Goal: Task Accomplishment & Management: Complete application form

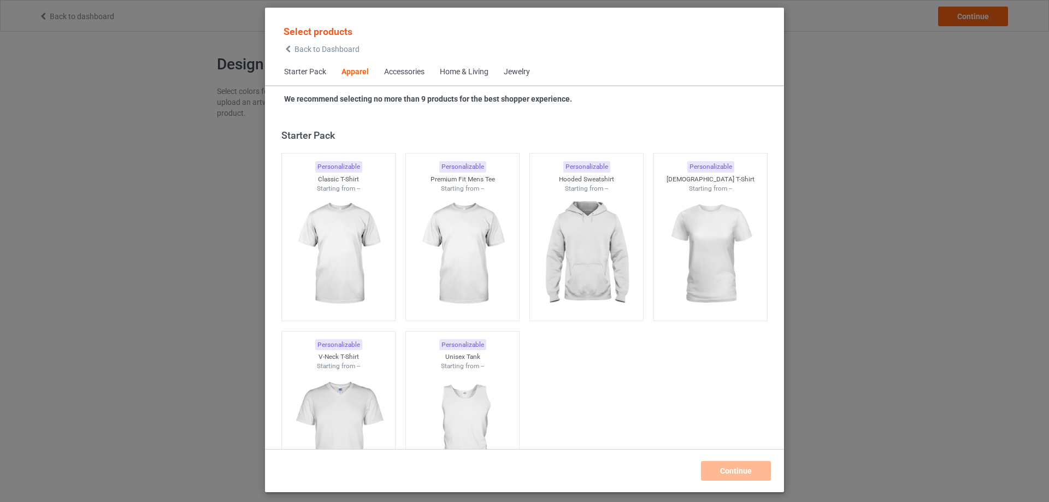
scroll to position [407, 0]
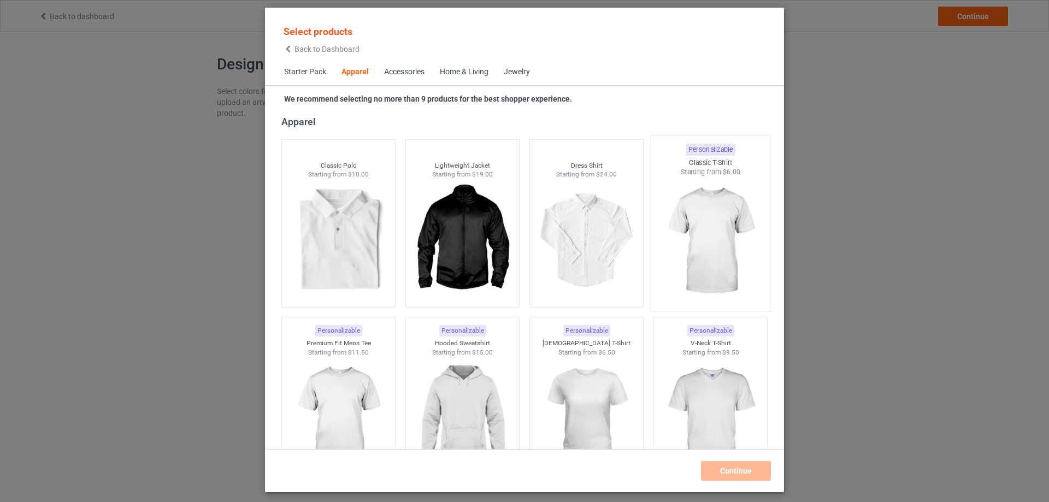
click at [694, 249] on img at bounding box center [710, 241] width 103 height 128
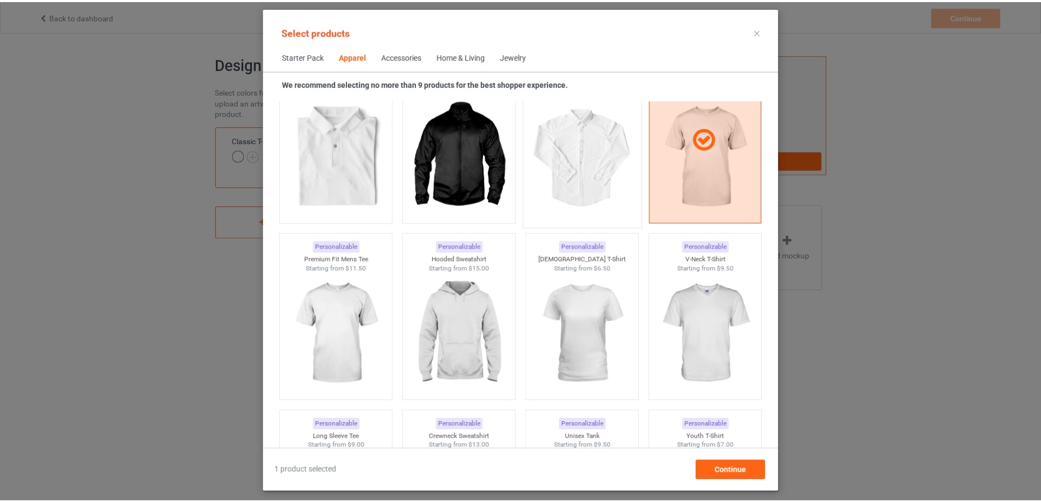
scroll to position [499, 0]
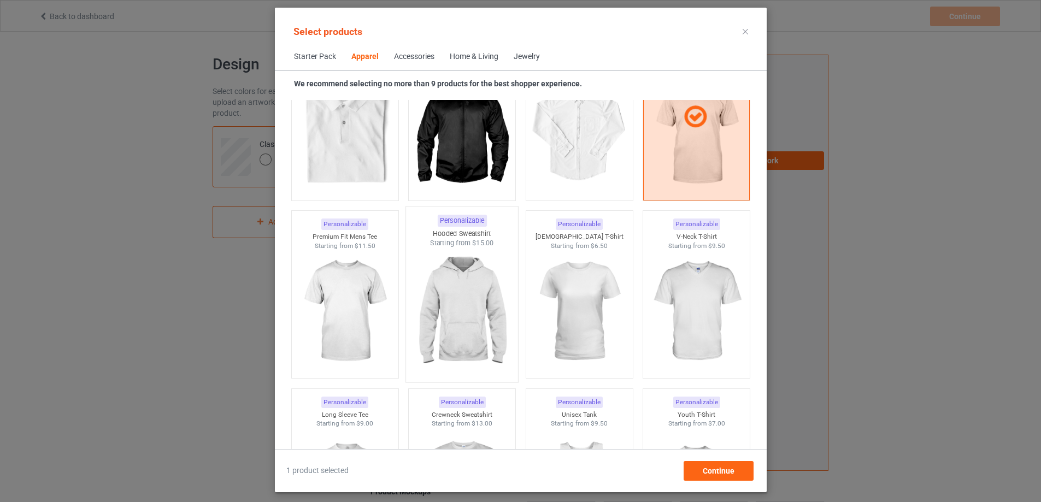
click at [462, 323] on img at bounding box center [462, 312] width 103 height 128
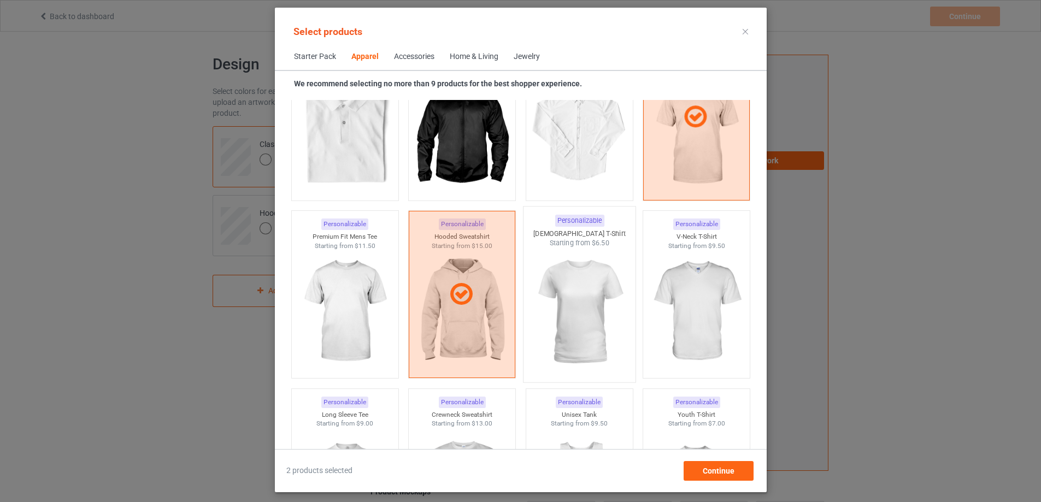
click at [564, 325] on img at bounding box center [579, 312] width 103 height 128
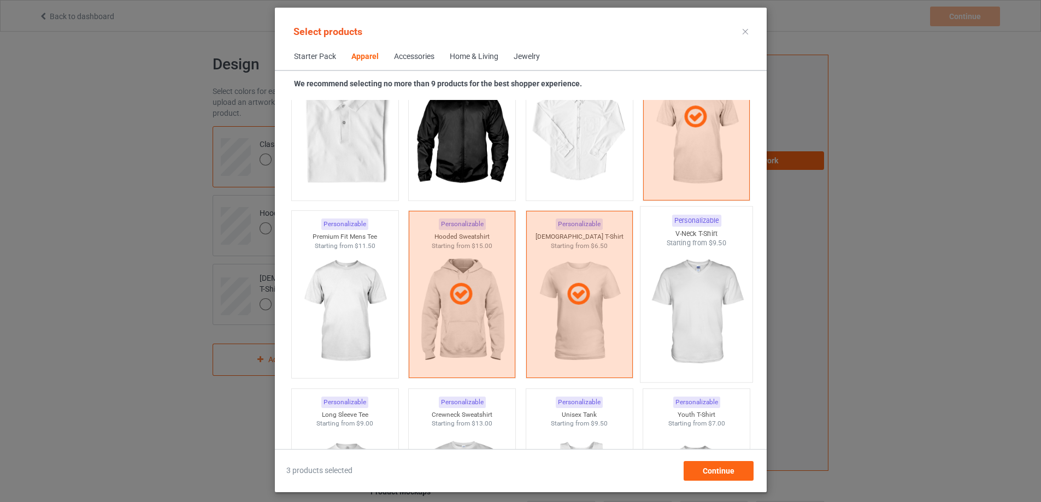
click at [696, 319] on img at bounding box center [696, 312] width 103 height 128
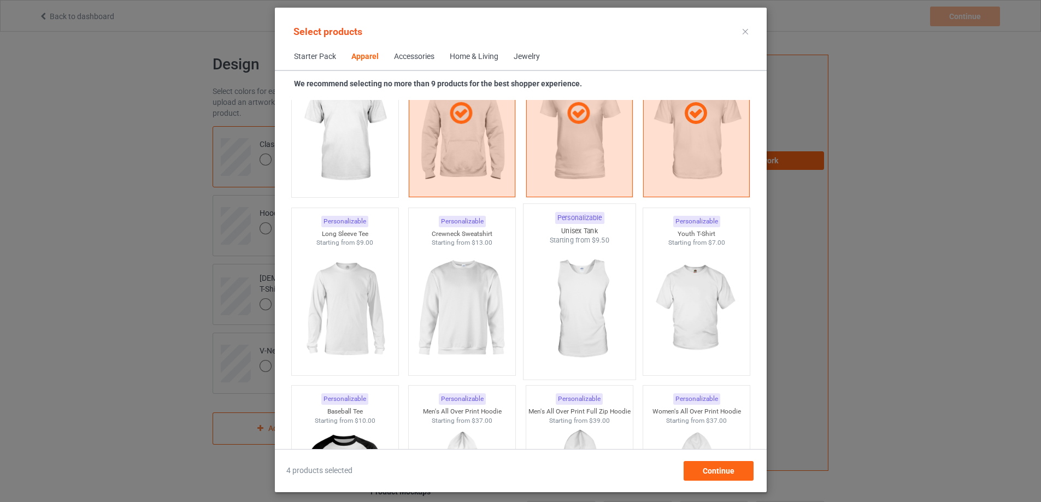
scroll to position [681, 0]
click at [370, 323] on img at bounding box center [345, 308] width 103 height 128
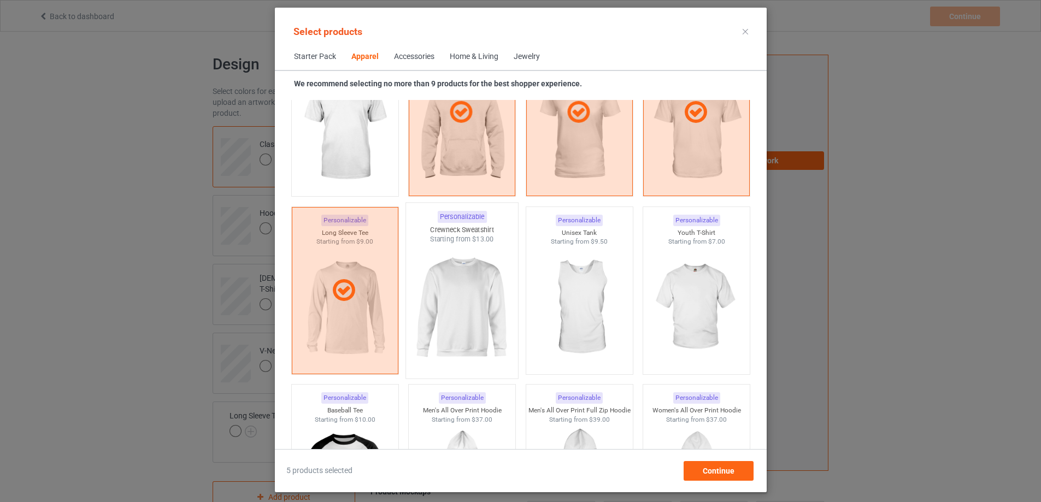
click at [430, 325] on img at bounding box center [462, 308] width 103 height 128
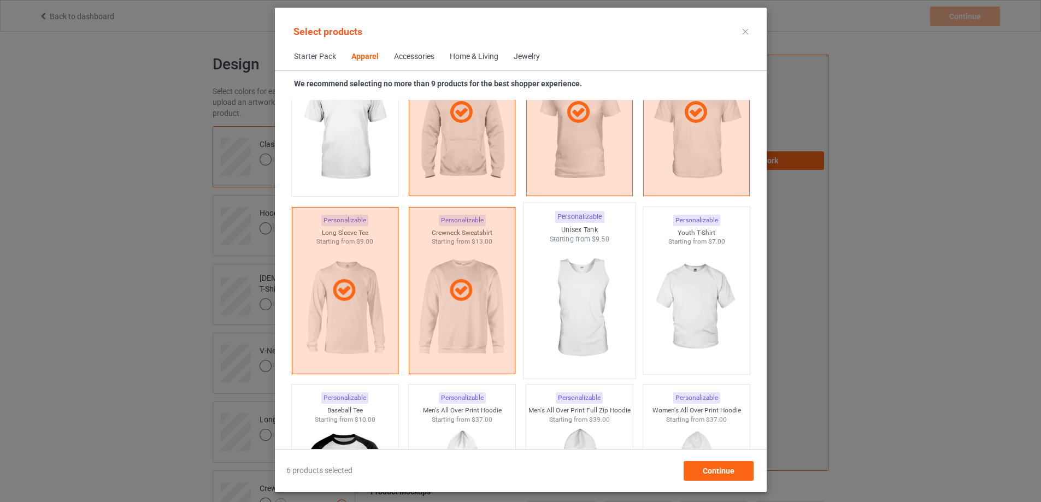
click at [577, 326] on img at bounding box center [579, 308] width 103 height 128
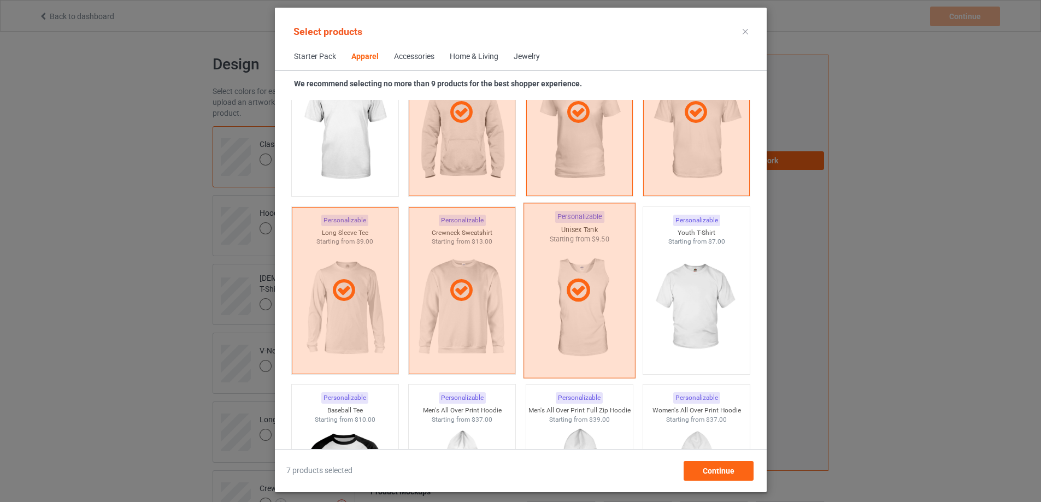
scroll to position [863, 0]
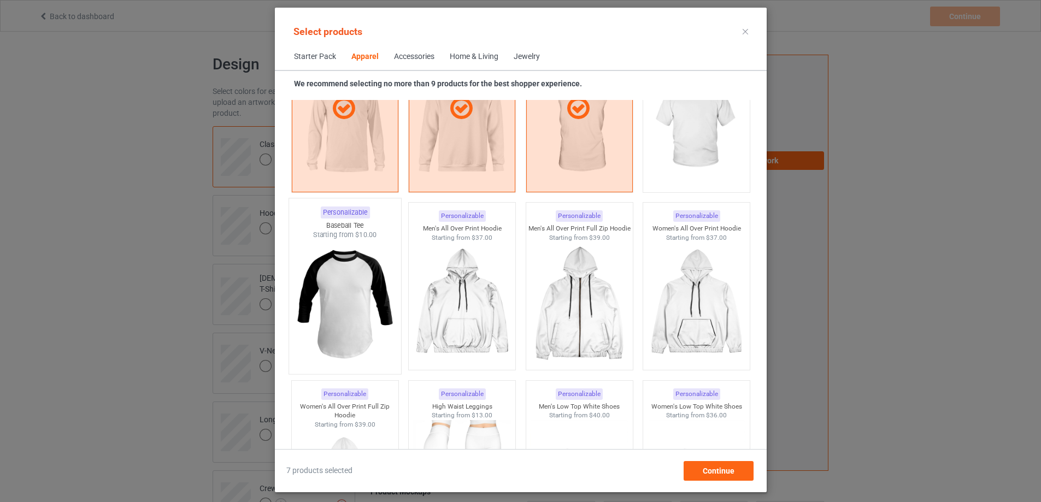
click at [344, 330] on img at bounding box center [345, 304] width 103 height 128
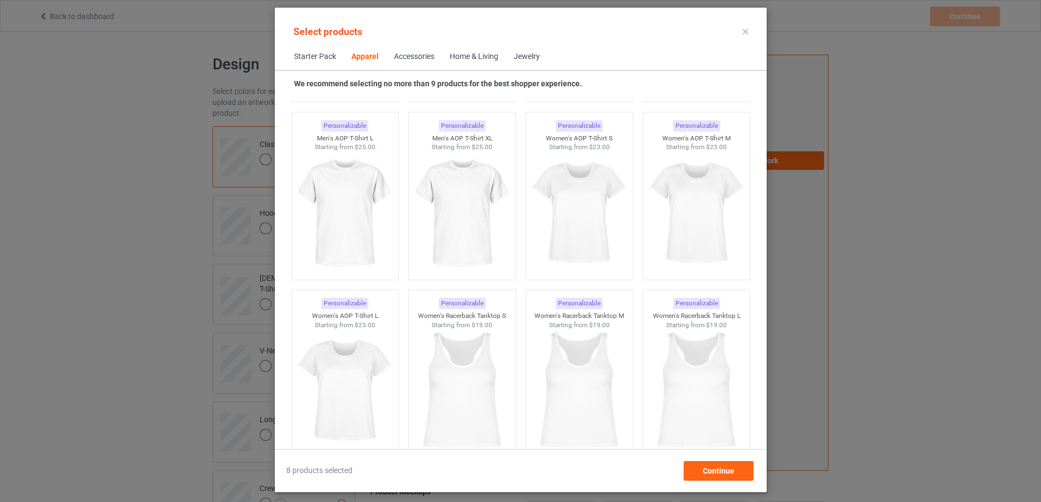
scroll to position [1865, 0]
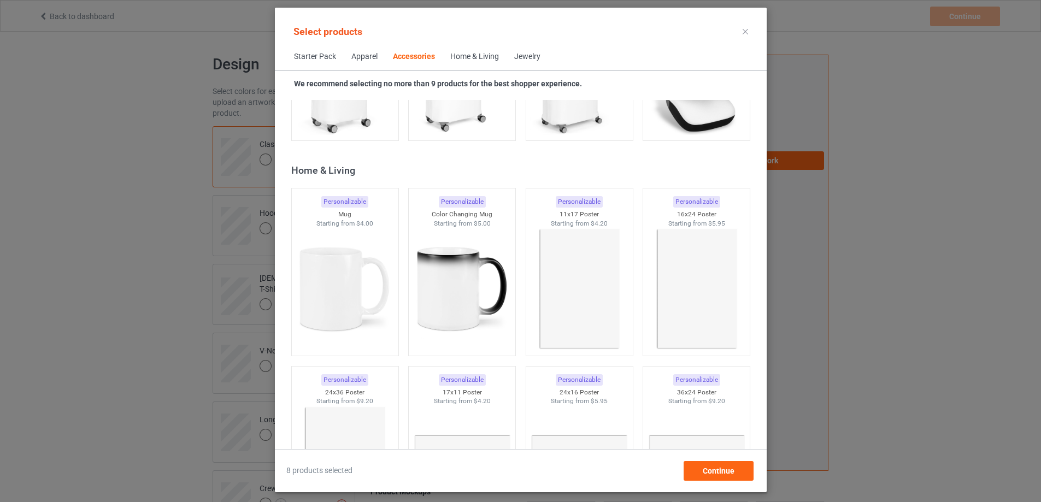
scroll to position [4871, 0]
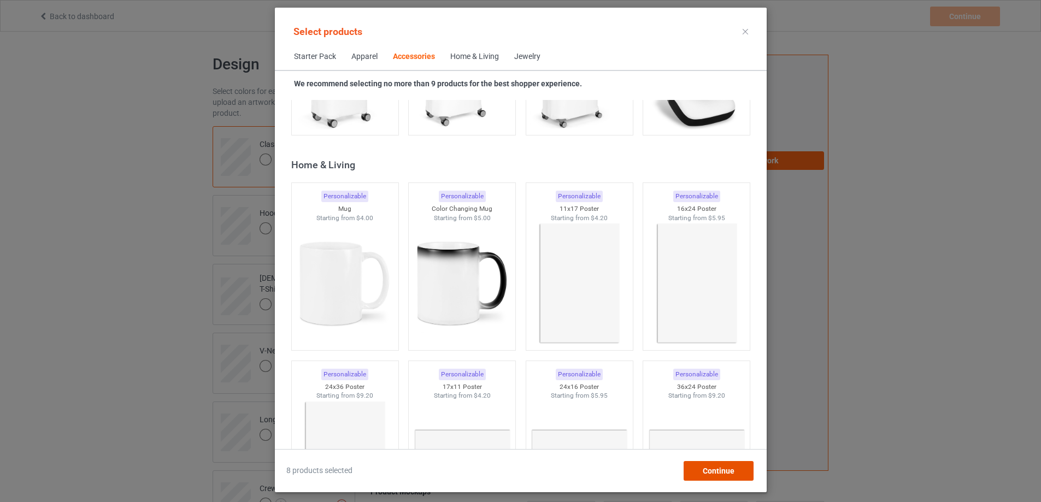
click at [748, 472] on div "Continue" at bounding box center [718, 471] width 70 height 20
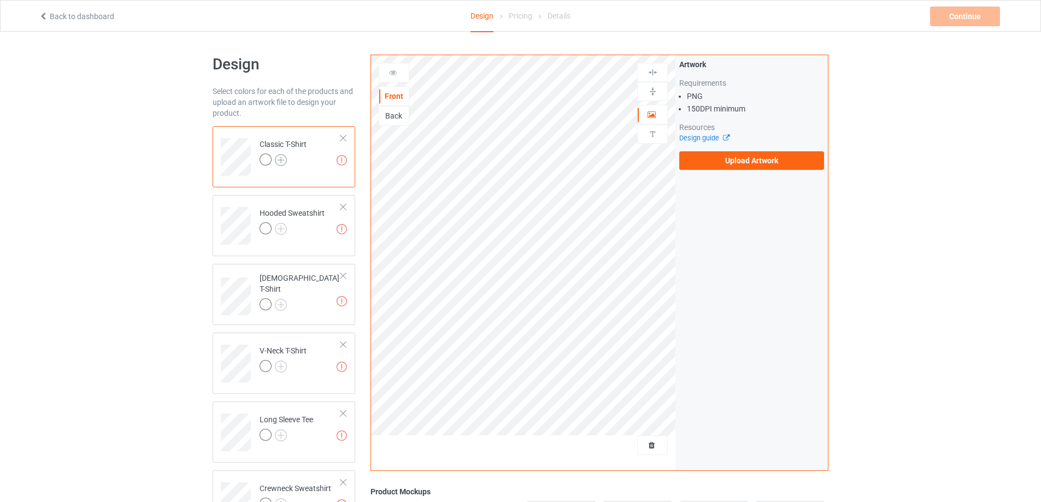
click at [277, 161] on img at bounding box center [281, 160] width 12 height 12
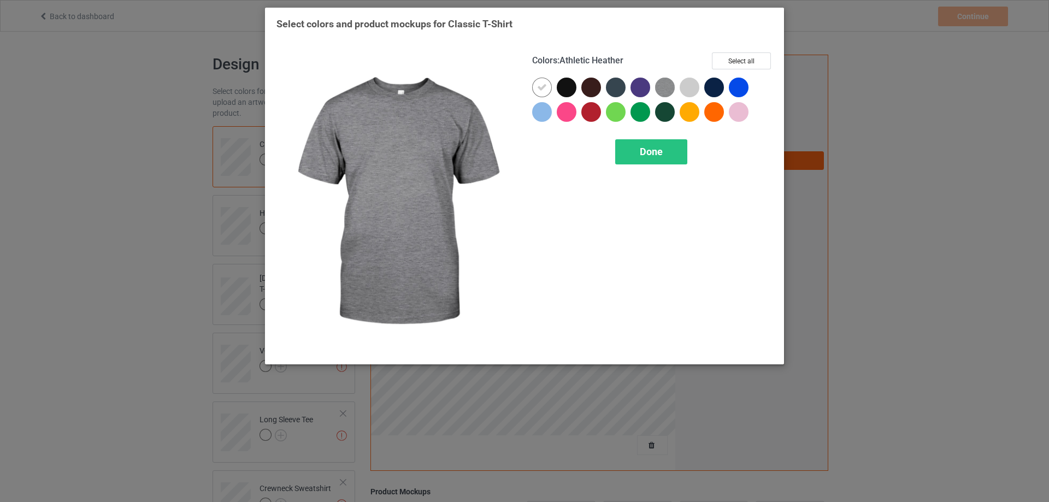
click at [666, 85] on img at bounding box center [665, 88] width 20 height 20
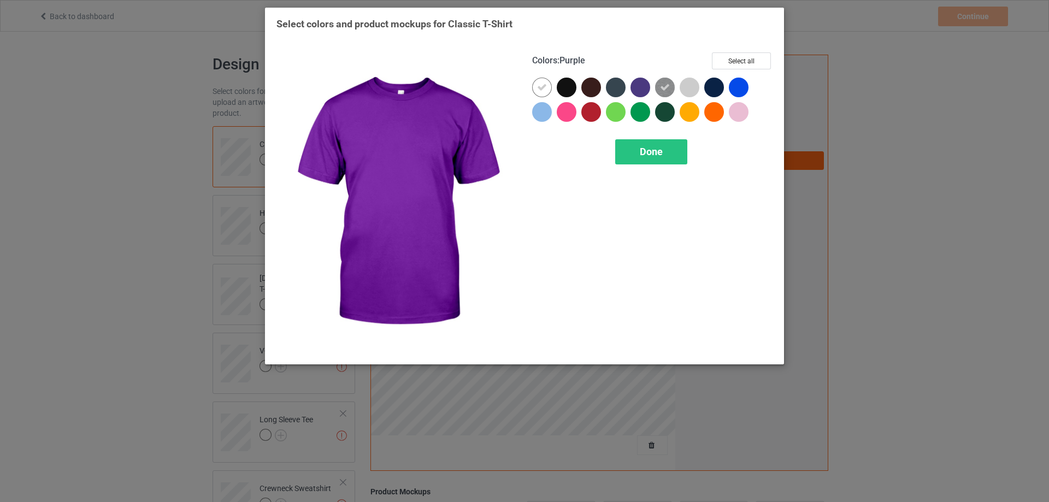
click at [644, 88] on div at bounding box center [641, 88] width 20 height 20
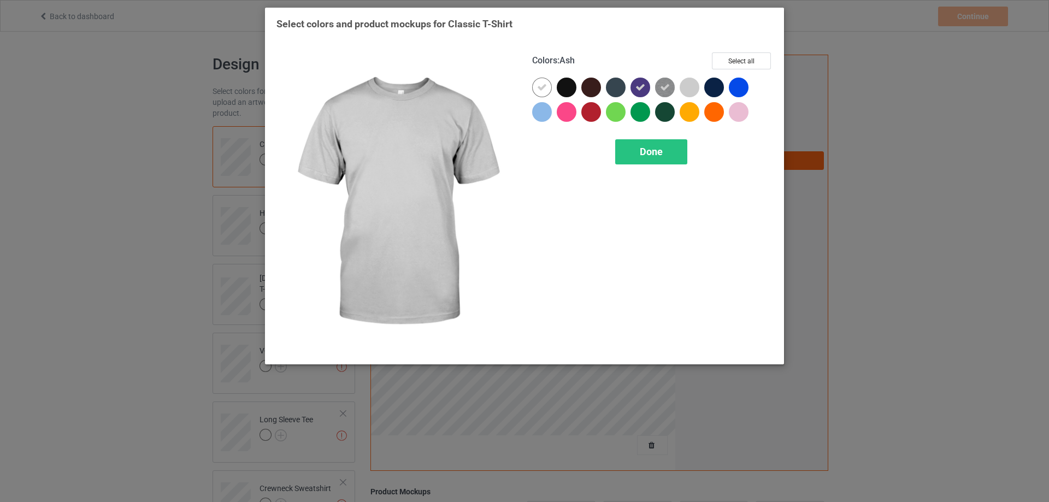
click at [689, 88] on div at bounding box center [690, 88] width 20 height 20
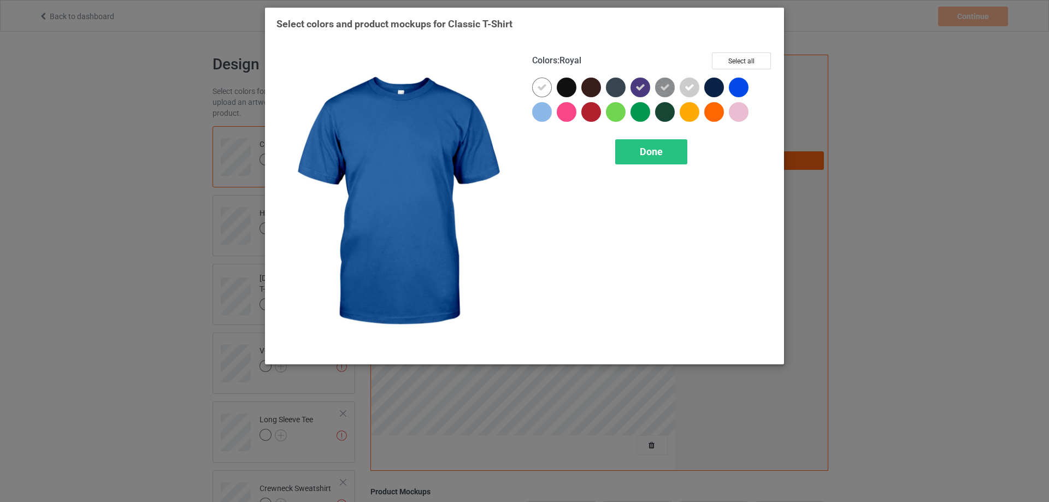
click at [738, 90] on div at bounding box center [739, 88] width 20 height 20
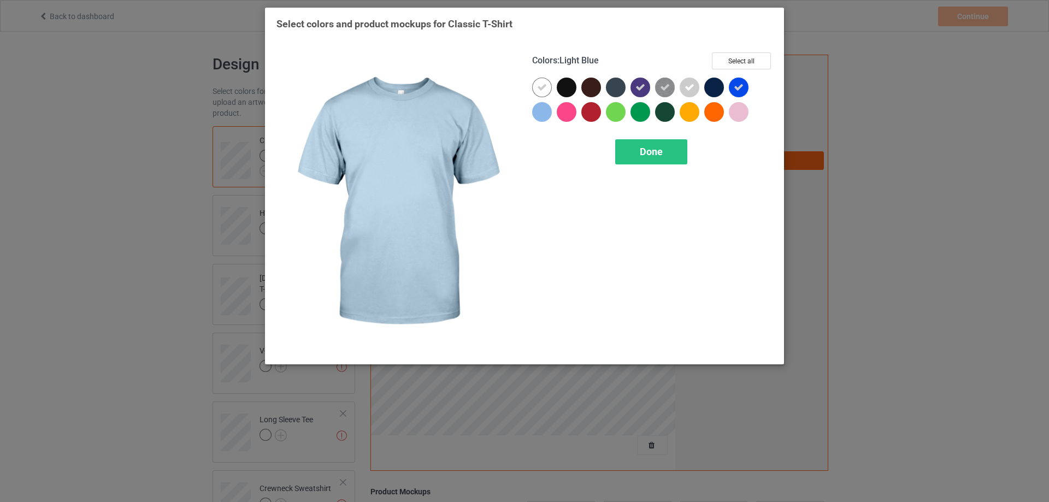
click at [548, 114] on div at bounding box center [542, 112] width 20 height 20
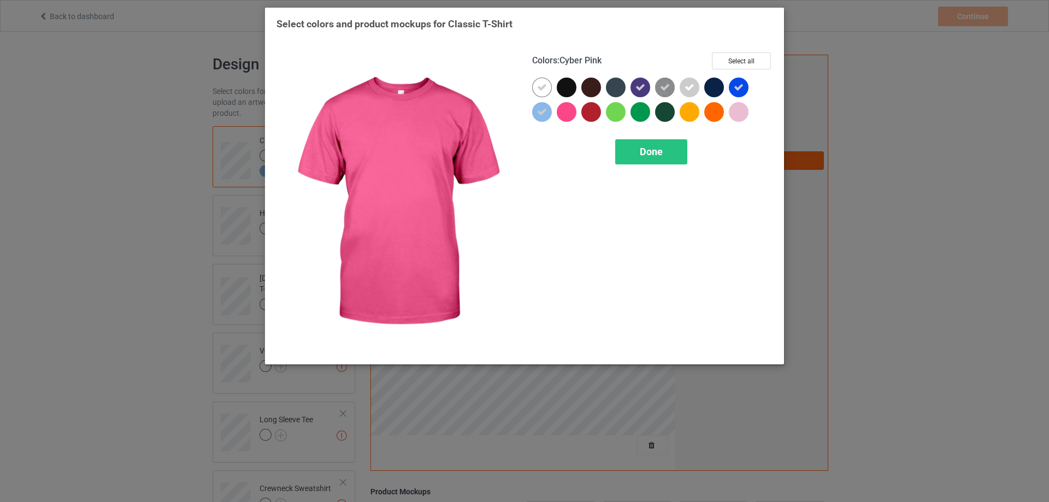
click at [571, 118] on div at bounding box center [567, 112] width 20 height 20
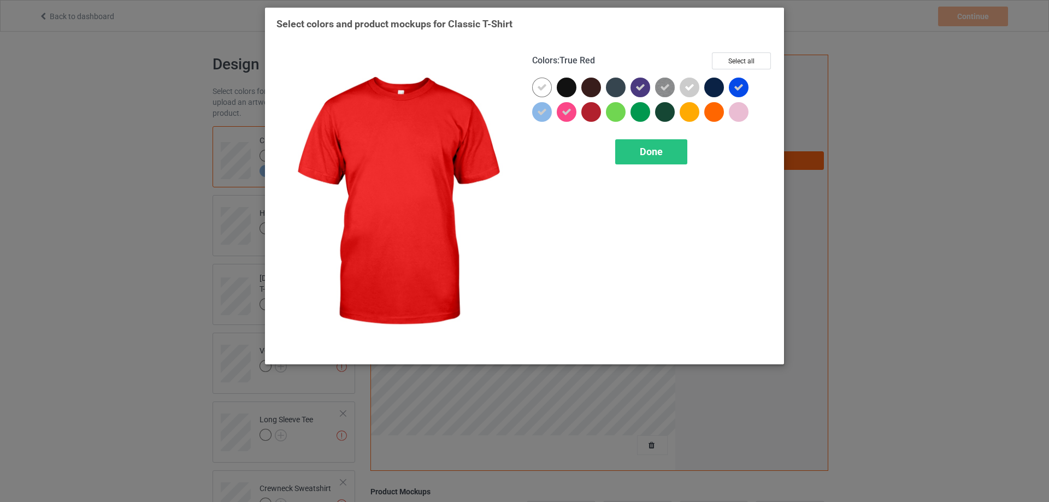
click at [595, 118] on div at bounding box center [592, 112] width 20 height 20
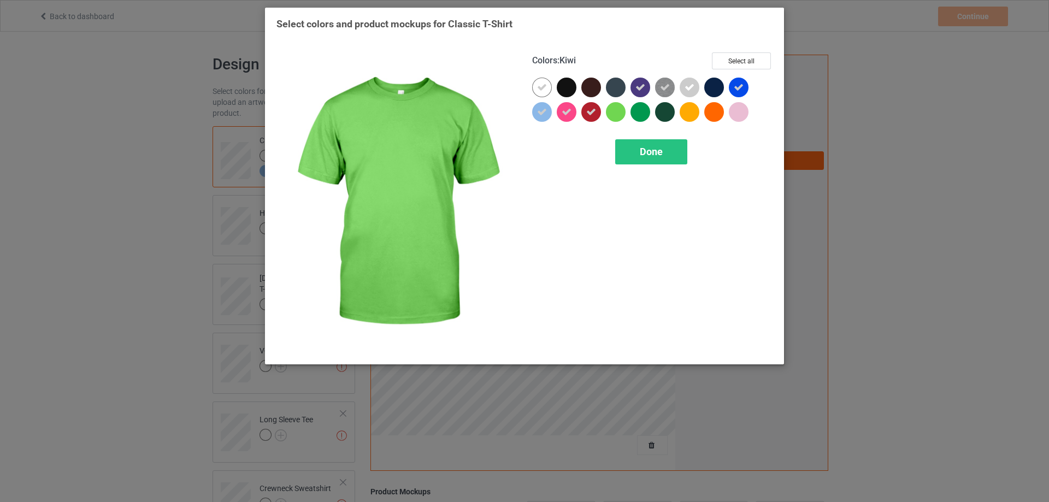
click at [618, 118] on div at bounding box center [616, 112] width 20 height 20
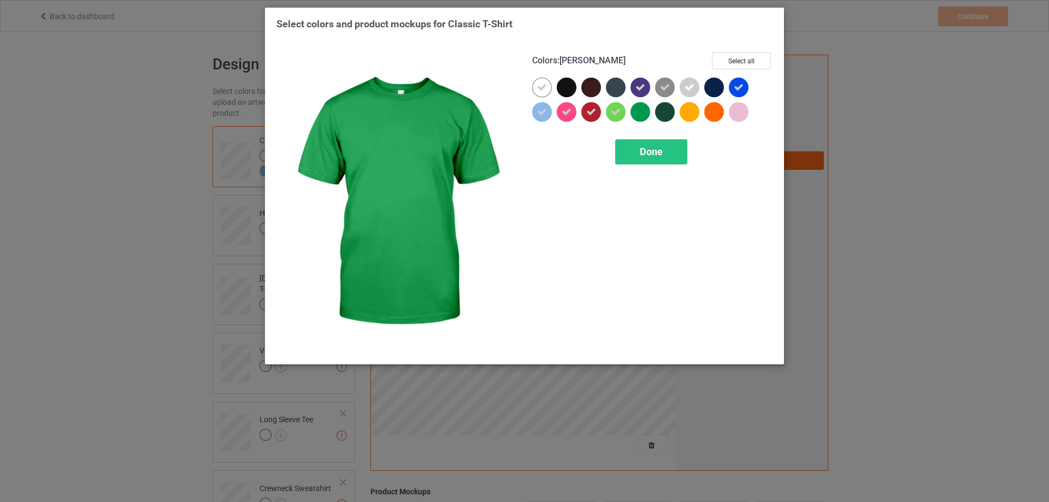
click at [637, 118] on div at bounding box center [641, 112] width 20 height 20
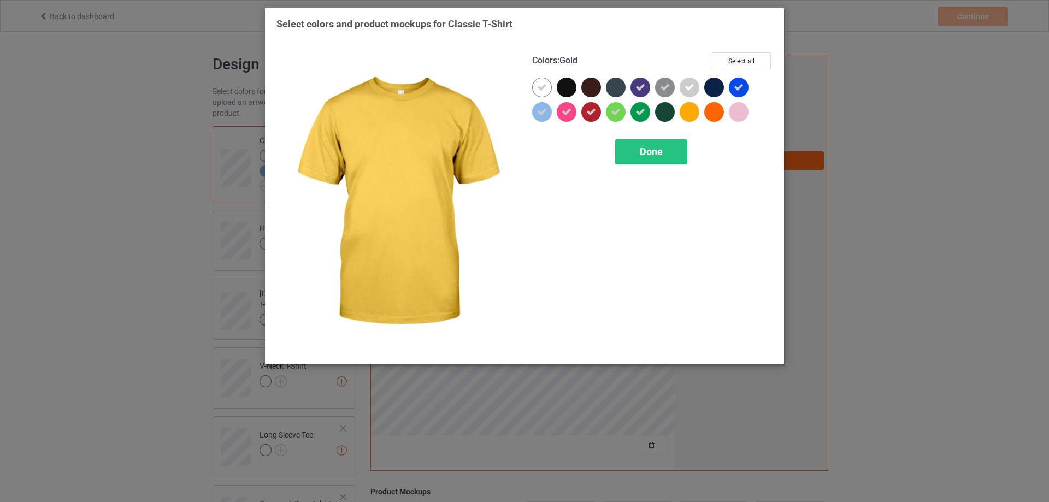
click at [688, 115] on div at bounding box center [690, 112] width 20 height 20
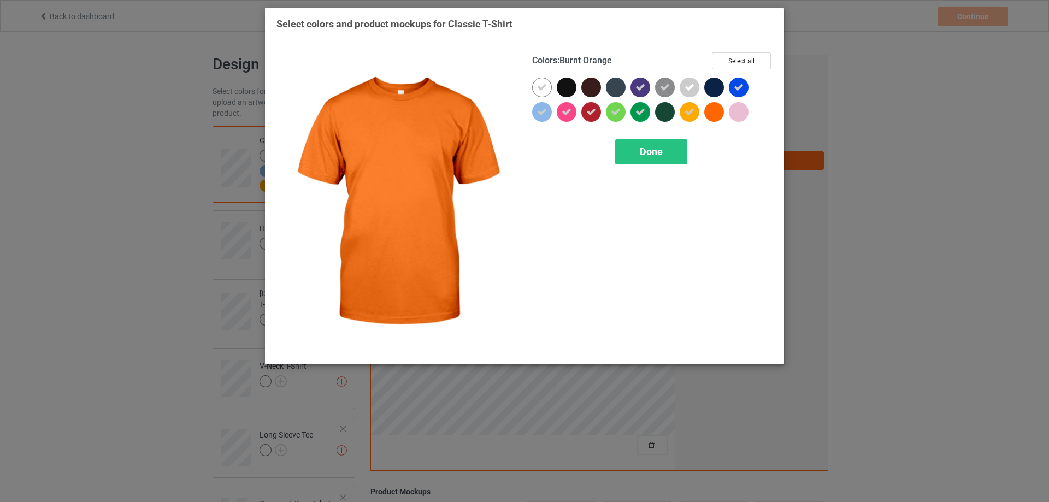
click at [718, 113] on div at bounding box center [715, 112] width 20 height 20
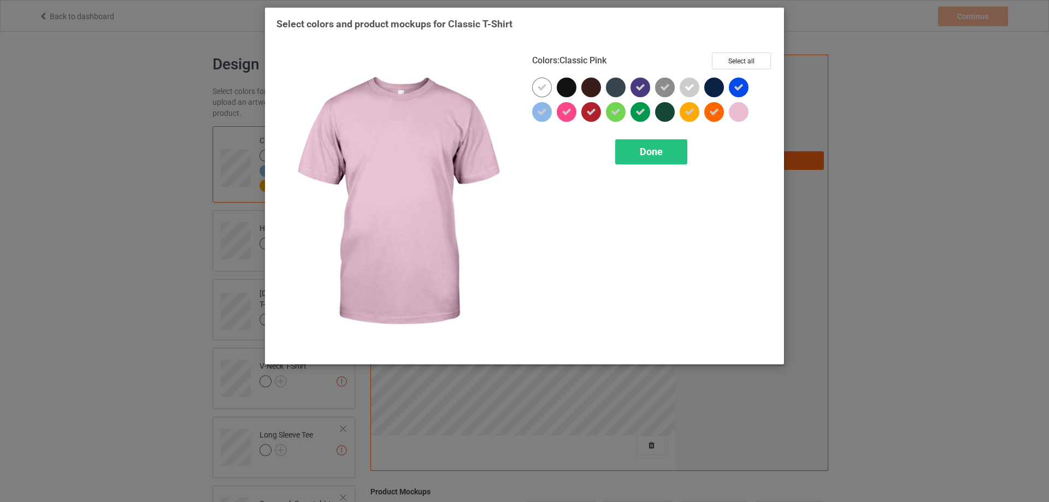
click at [737, 113] on div at bounding box center [739, 112] width 20 height 20
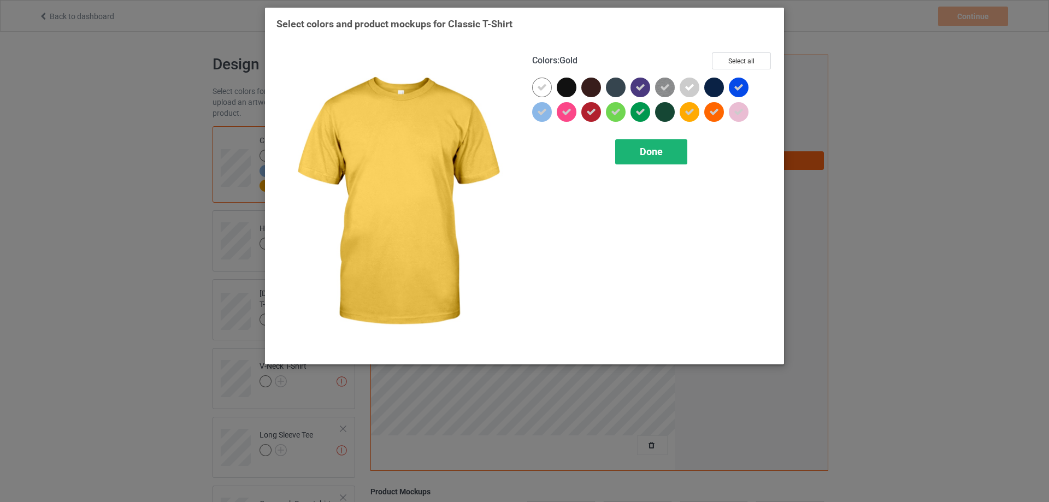
click at [668, 144] on div "Done" at bounding box center [651, 151] width 72 height 25
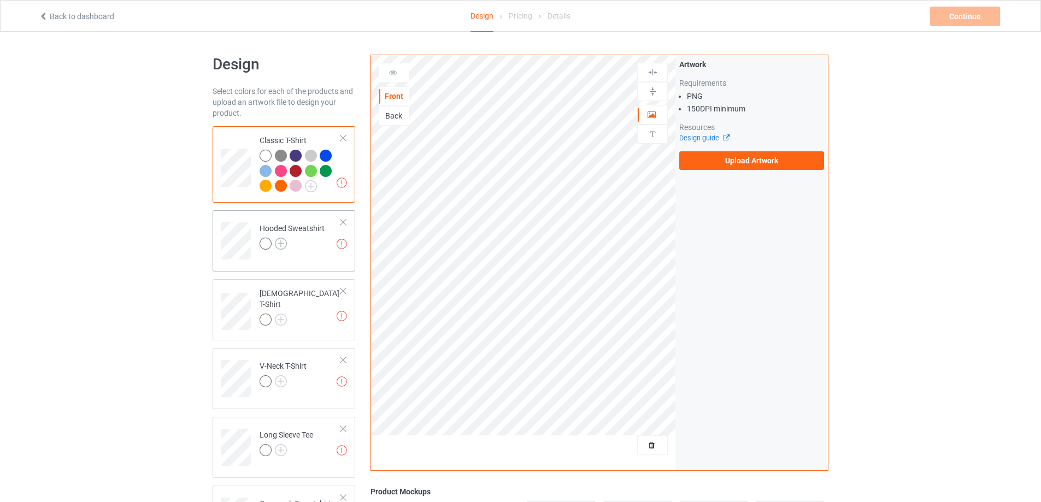
click at [283, 245] on img at bounding box center [281, 244] width 12 height 12
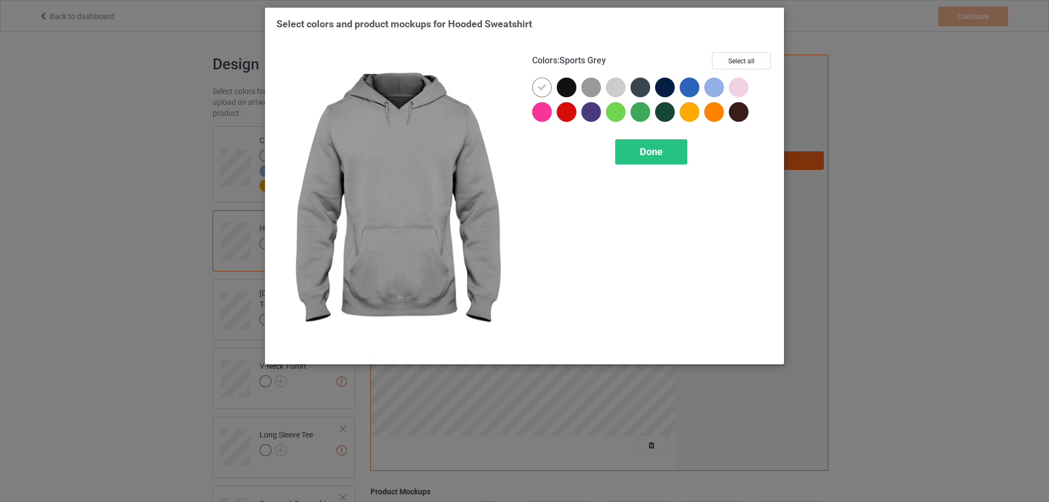
click at [587, 89] on div at bounding box center [592, 88] width 20 height 20
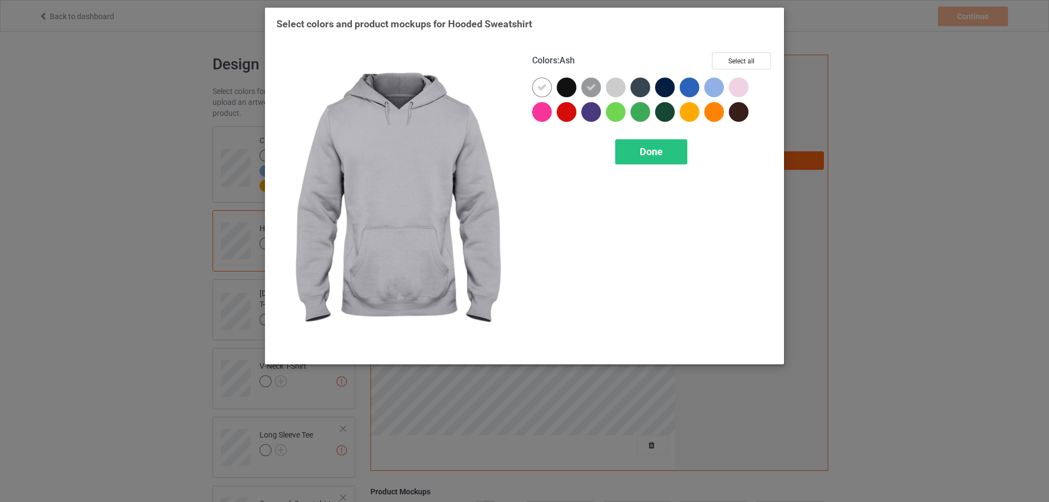
click at [610, 91] on div at bounding box center [616, 88] width 20 height 20
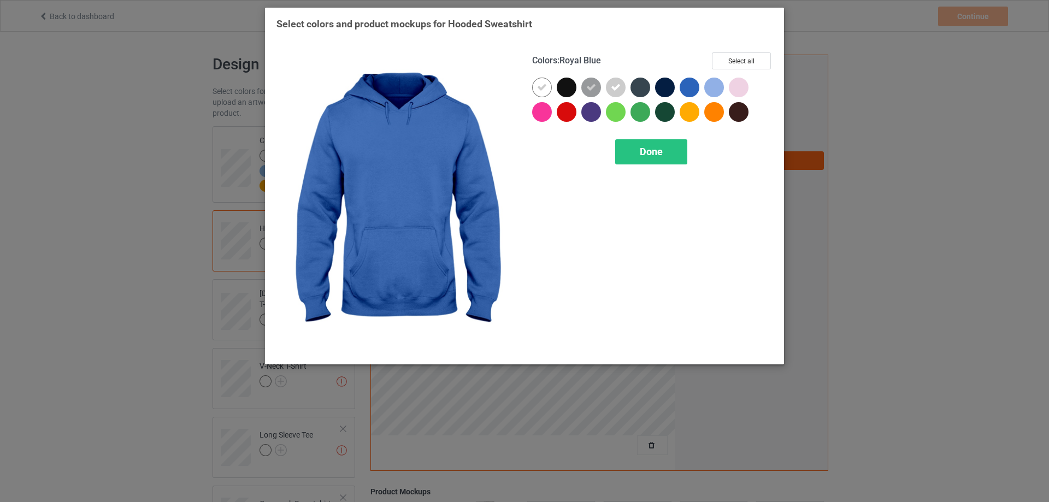
click at [687, 89] on div at bounding box center [690, 88] width 20 height 20
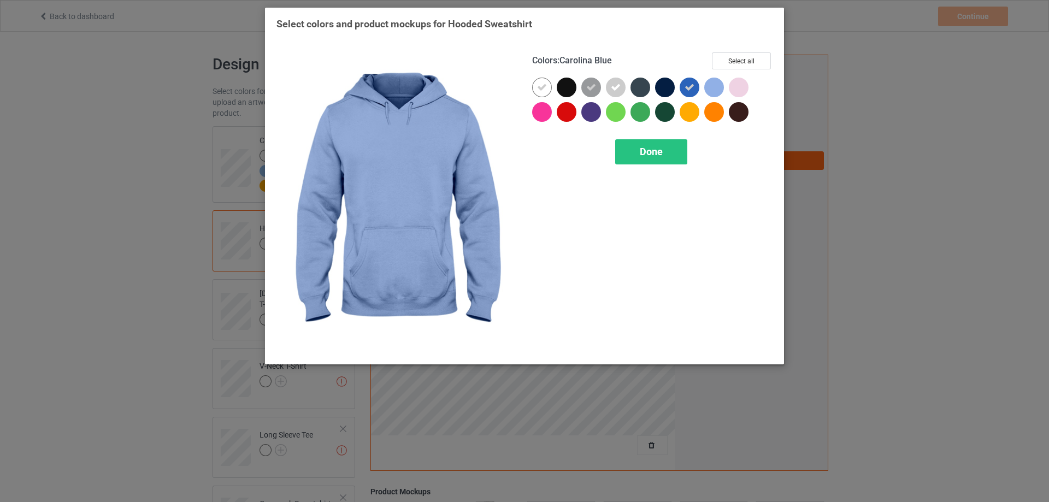
click at [717, 89] on div at bounding box center [715, 88] width 20 height 20
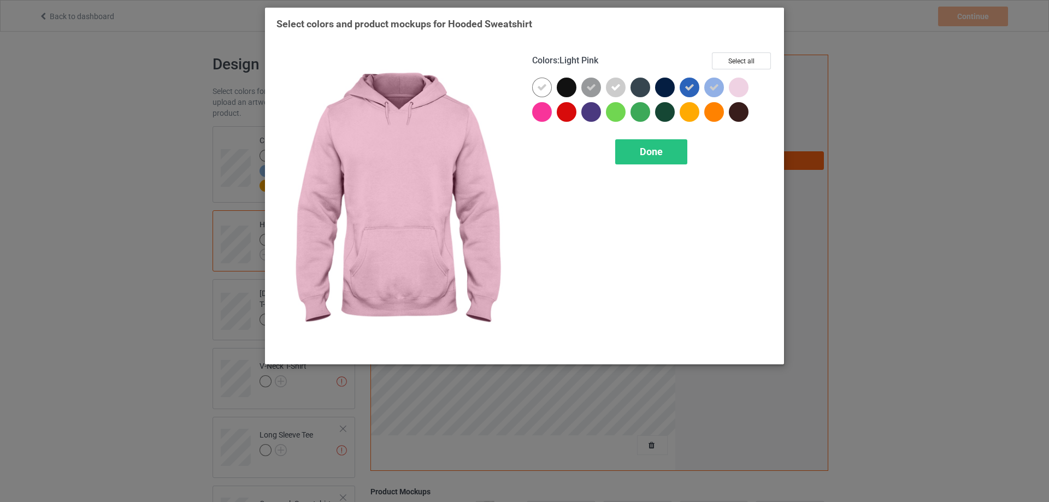
click at [735, 89] on div at bounding box center [739, 88] width 20 height 20
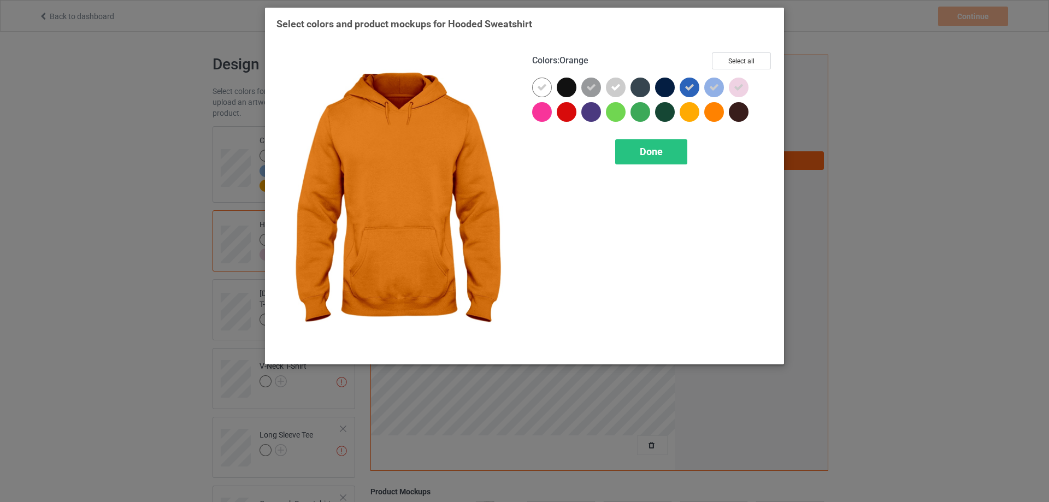
click at [713, 113] on div at bounding box center [715, 112] width 20 height 20
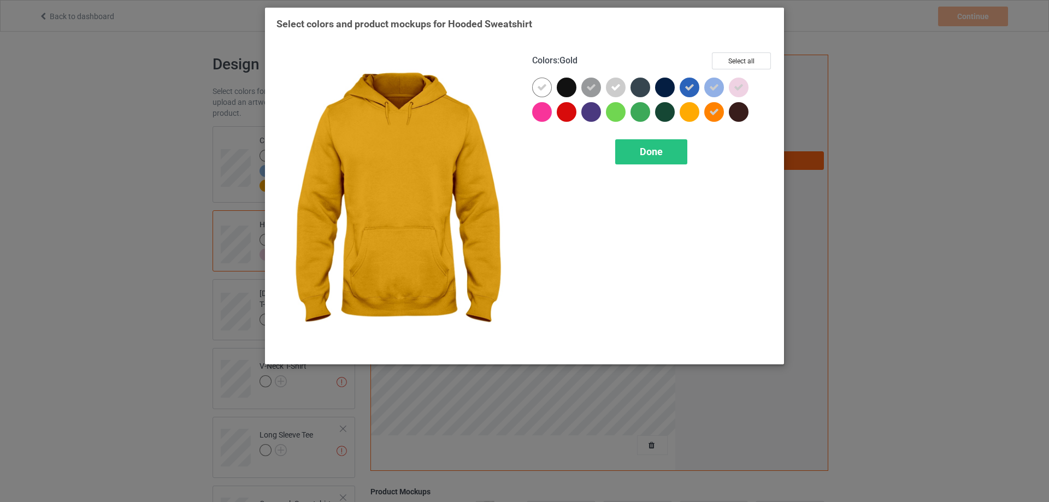
click at [691, 113] on div at bounding box center [690, 112] width 20 height 20
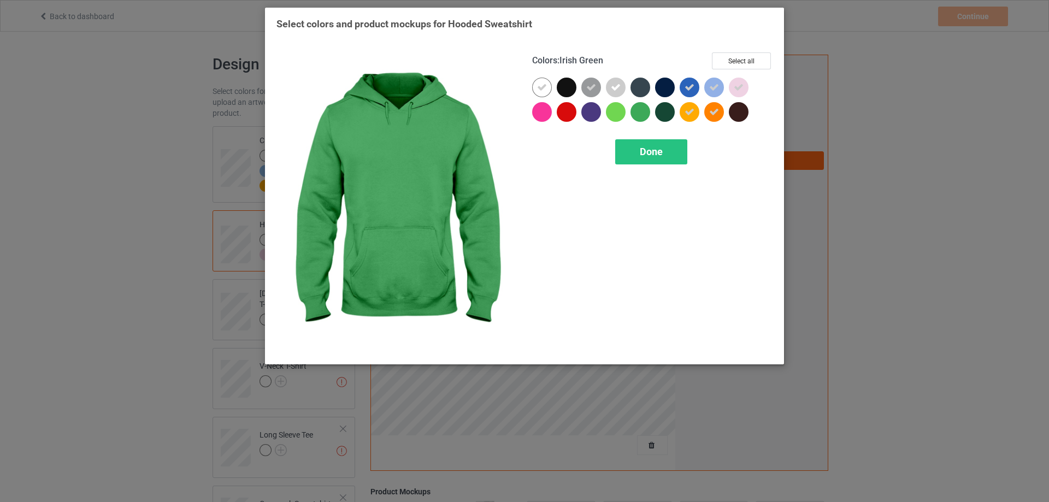
click at [642, 115] on div at bounding box center [641, 112] width 20 height 20
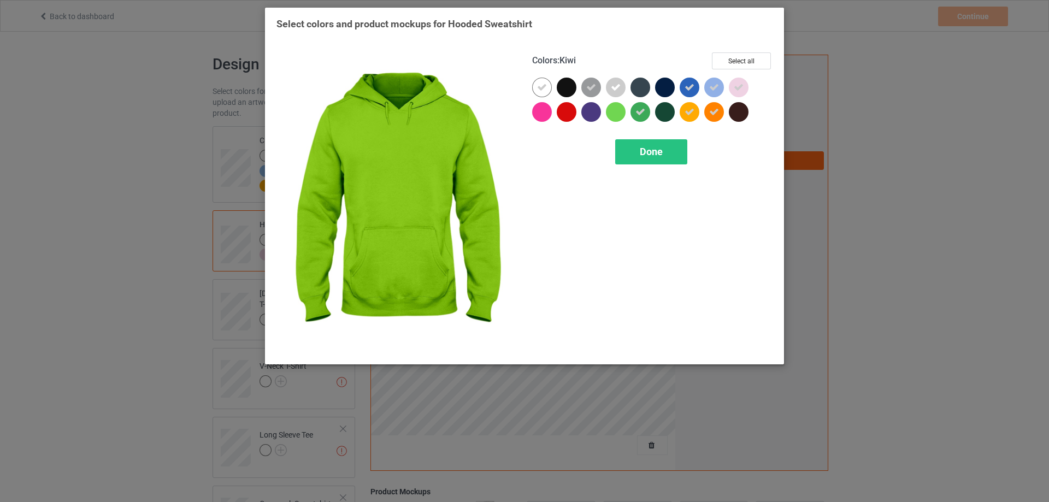
click at [605, 115] on div at bounding box center [594, 114] width 25 height 25
click at [612, 114] on div at bounding box center [616, 112] width 20 height 20
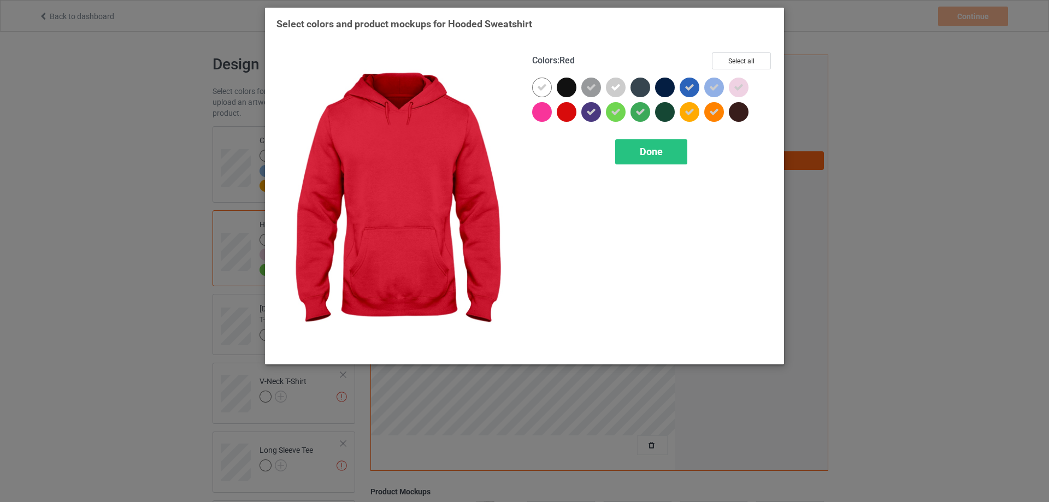
click at [563, 113] on div at bounding box center [567, 112] width 20 height 20
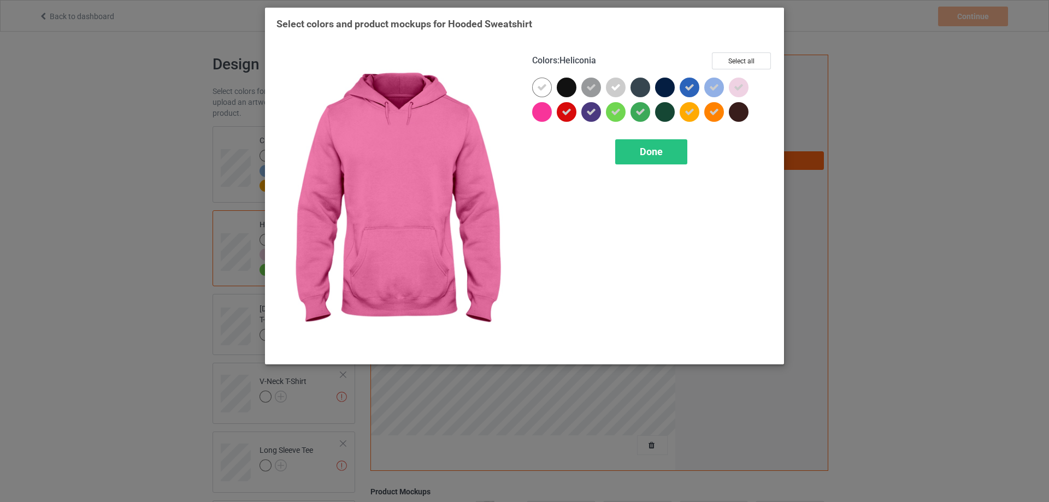
click at [552, 113] on div at bounding box center [542, 112] width 20 height 20
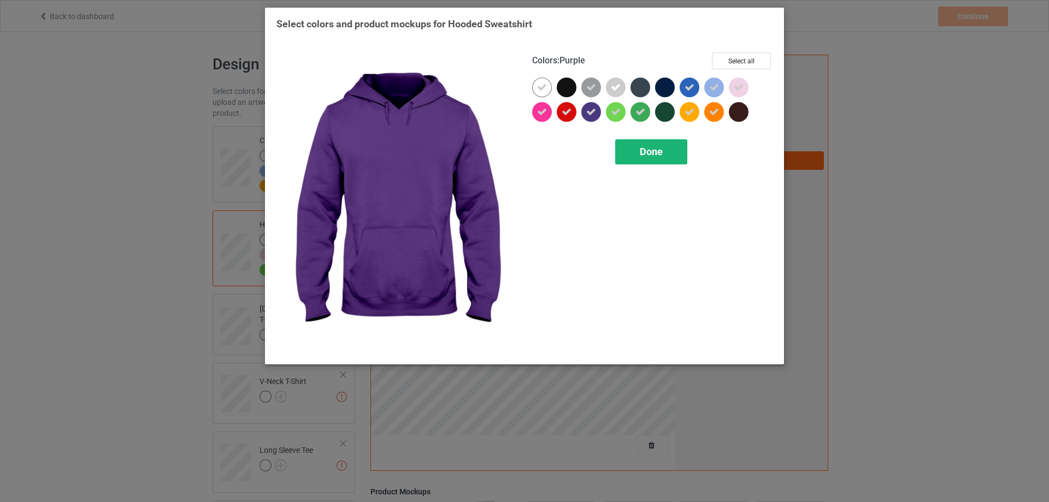
click at [642, 153] on span "Done" at bounding box center [651, 151] width 23 height 11
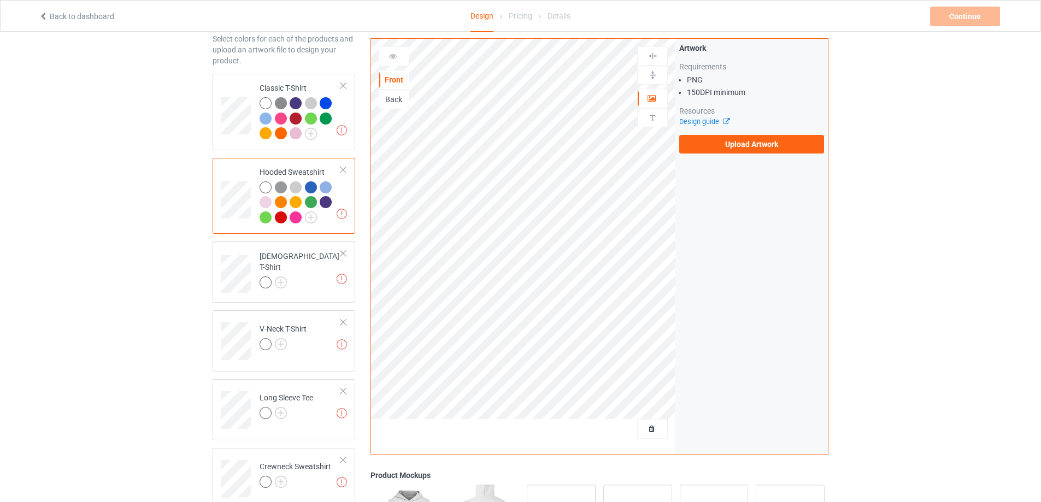
scroll to position [91, 0]
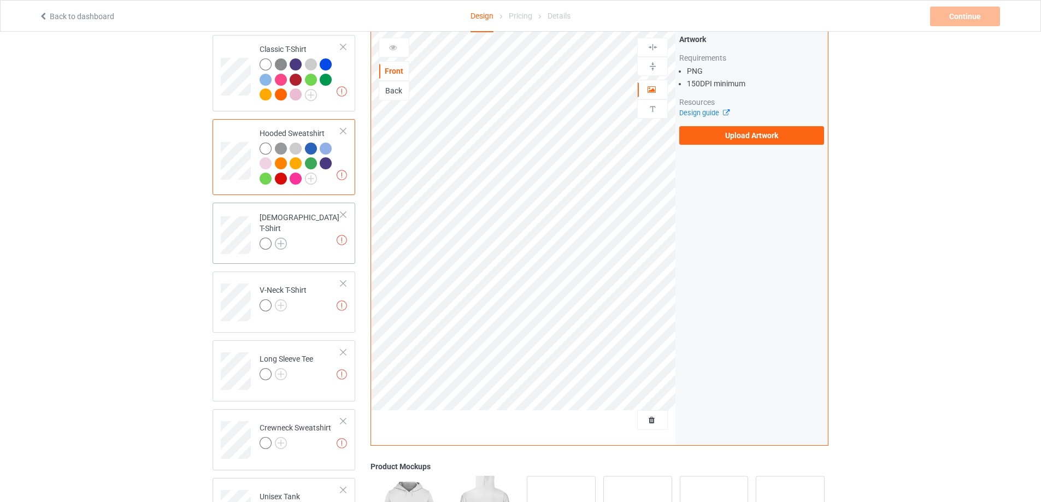
click at [282, 241] on img at bounding box center [281, 244] width 12 height 12
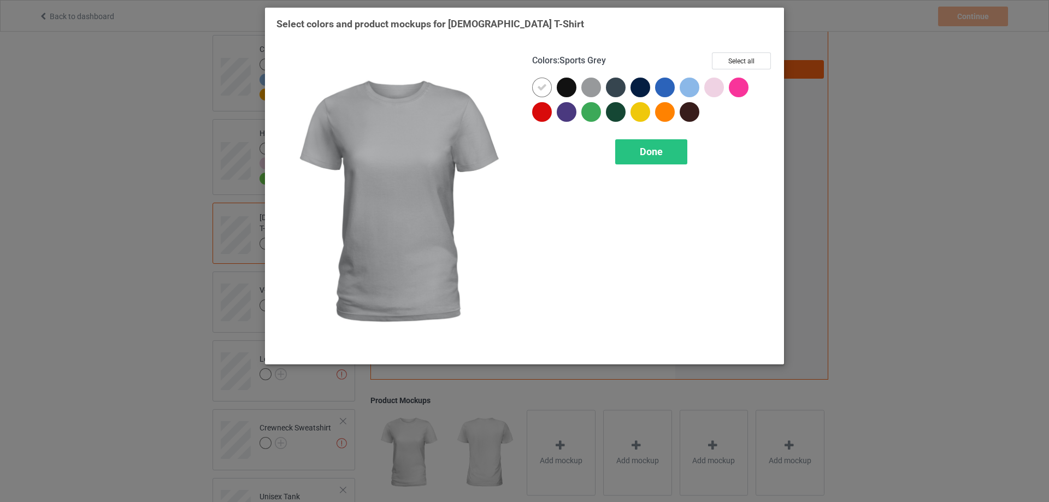
click at [597, 89] on div at bounding box center [592, 88] width 20 height 20
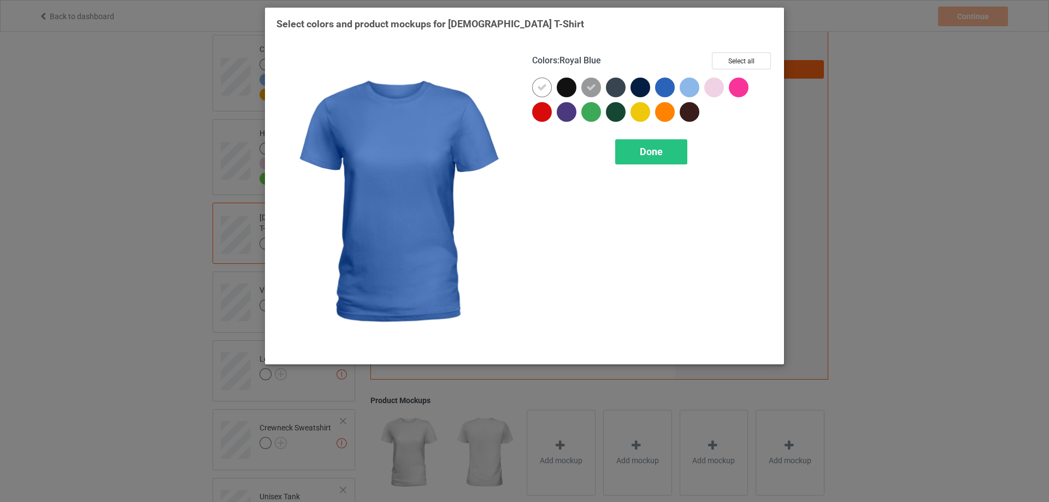
click at [660, 89] on div at bounding box center [665, 88] width 20 height 20
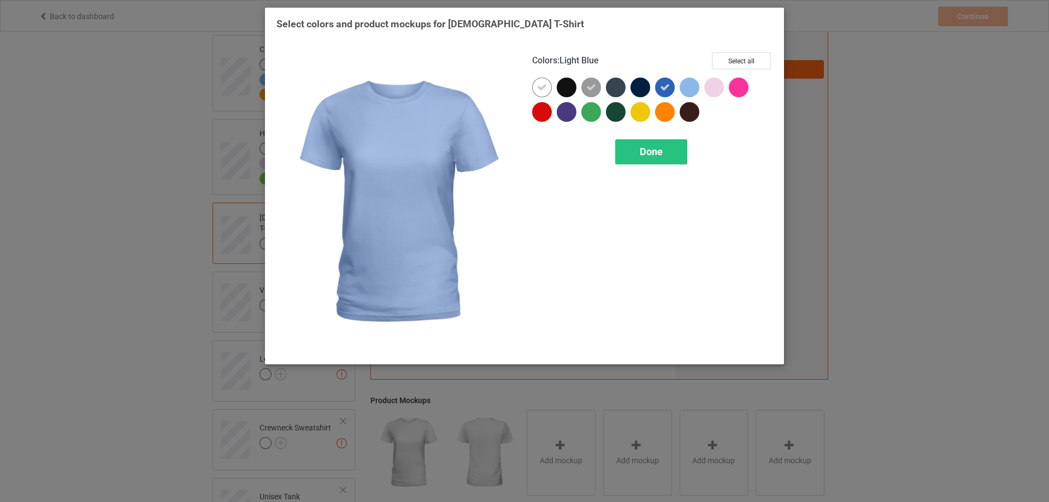
click at [690, 92] on div at bounding box center [690, 88] width 20 height 20
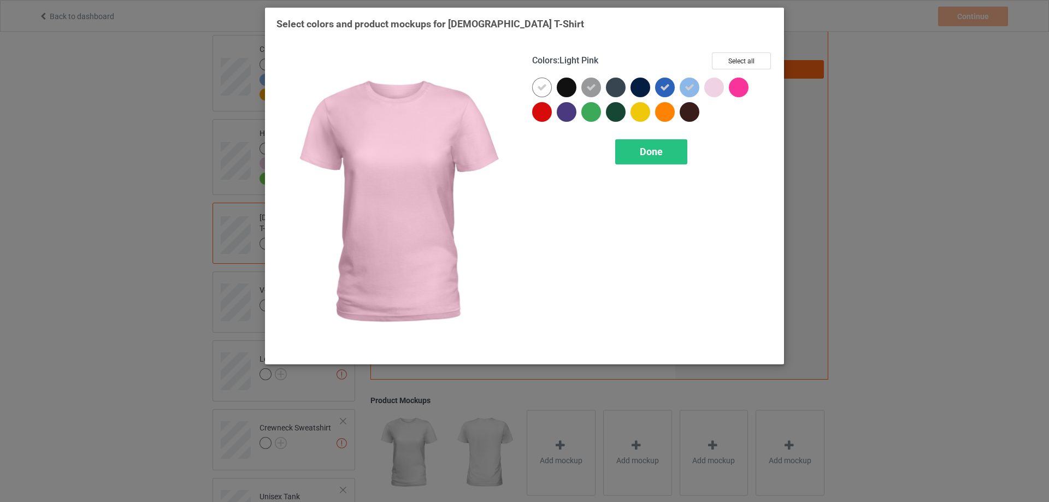
click at [714, 92] on div at bounding box center [715, 88] width 20 height 20
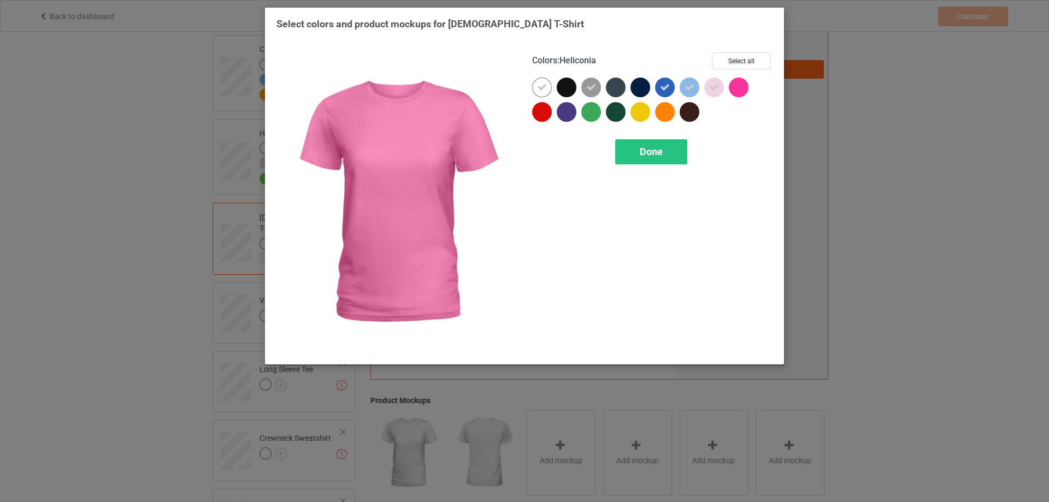
click at [736, 92] on div at bounding box center [739, 88] width 20 height 20
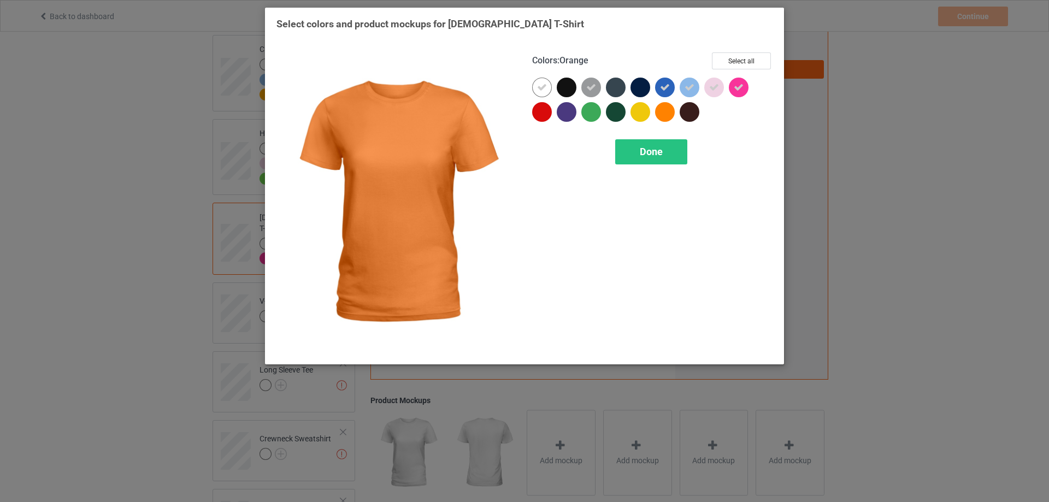
click at [667, 115] on div at bounding box center [665, 112] width 20 height 20
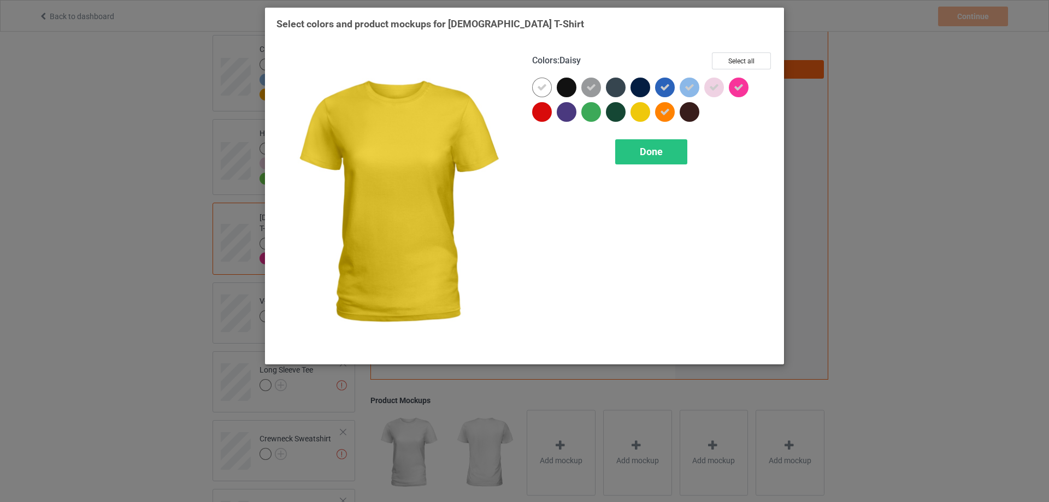
click at [642, 115] on div at bounding box center [641, 112] width 20 height 20
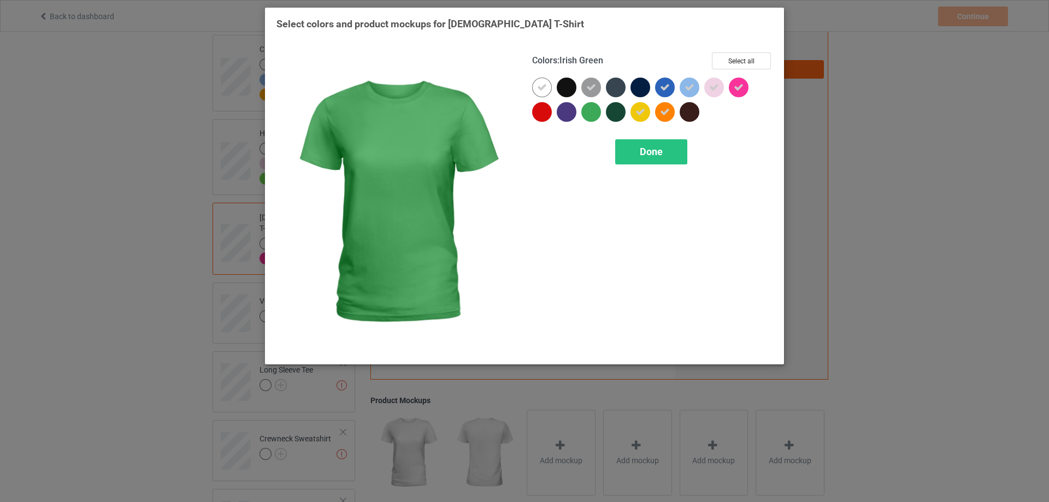
click at [587, 118] on div at bounding box center [592, 112] width 20 height 20
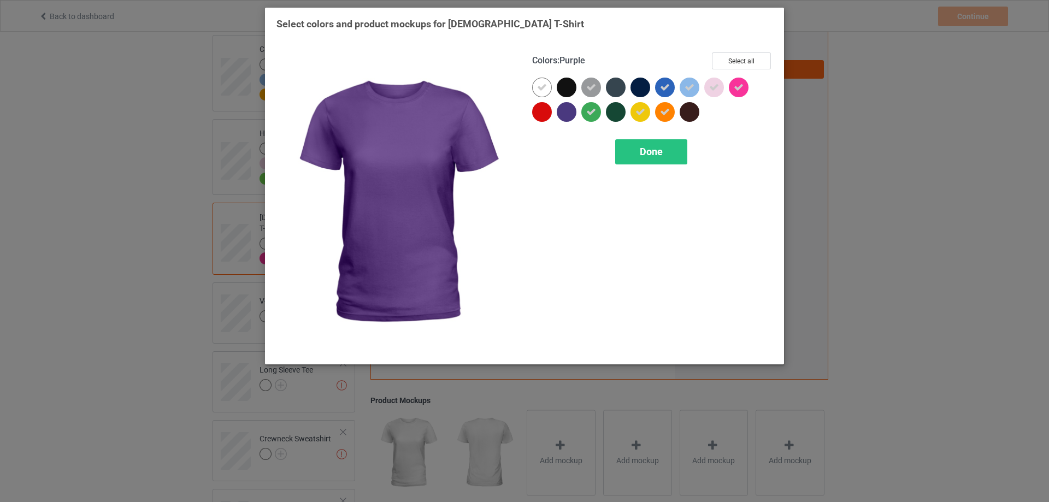
click at [568, 116] on div at bounding box center [567, 112] width 20 height 20
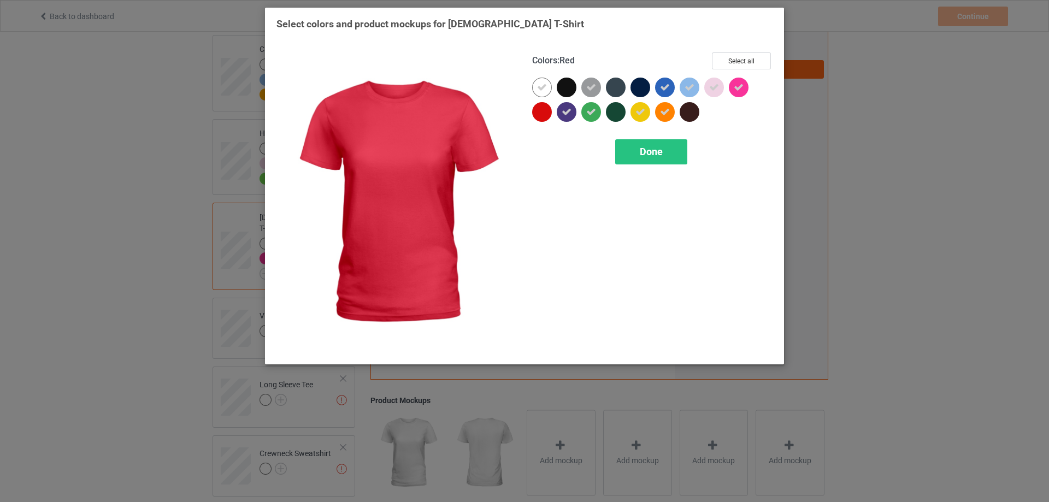
click at [546, 117] on div at bounding box center [542, 112] width 20 height 20
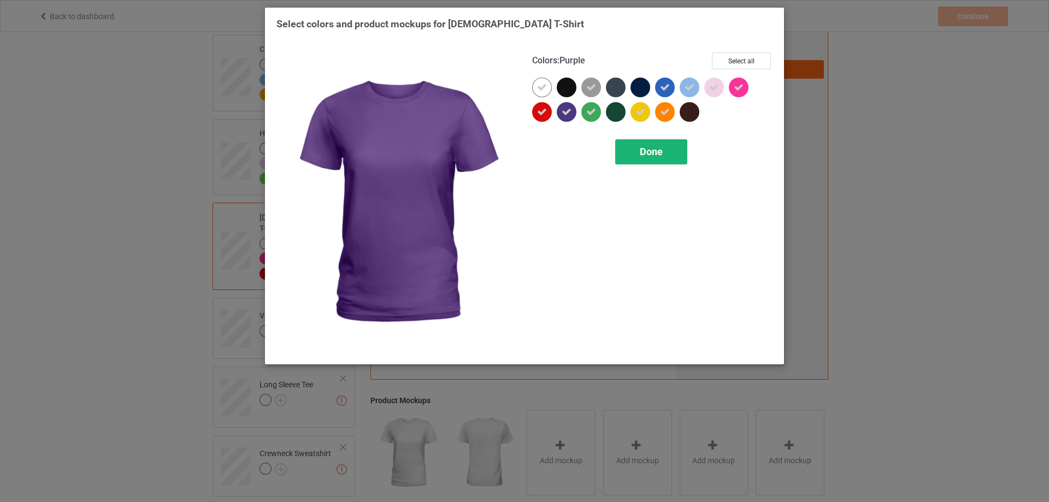
click at [640, 153] on span "Done" at bounding box center [651, 151] width 23 height 11
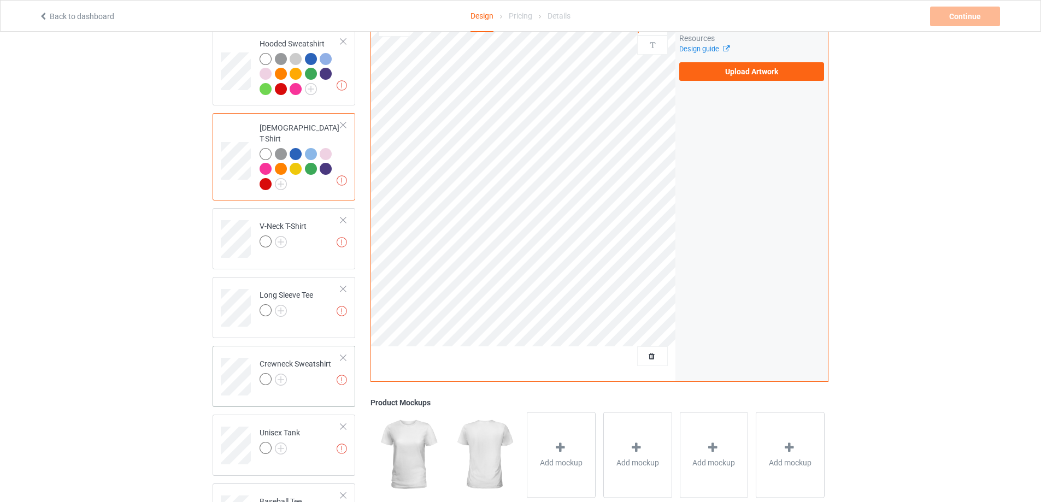
scroll to position [273, 0]
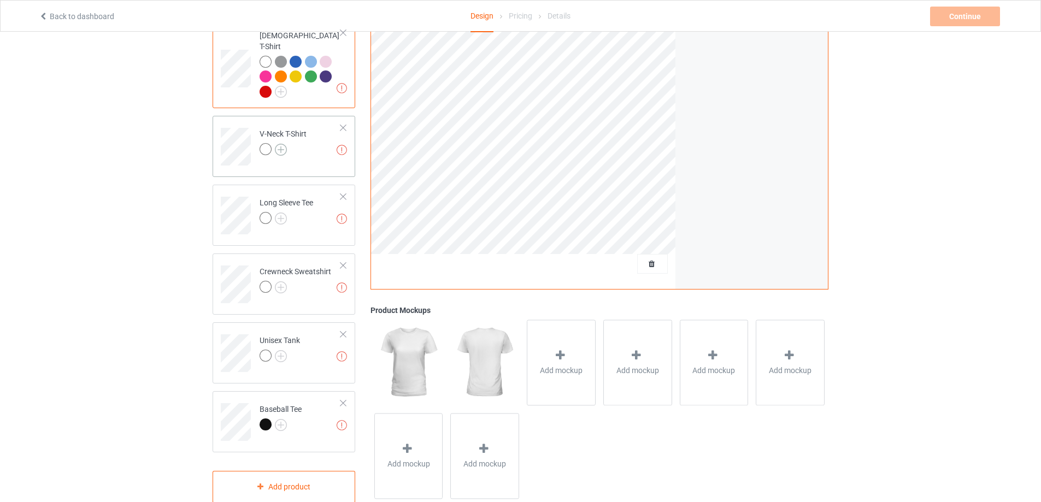
click at [285, 144] on img at bounding box center [281, 150] width 12 height 12
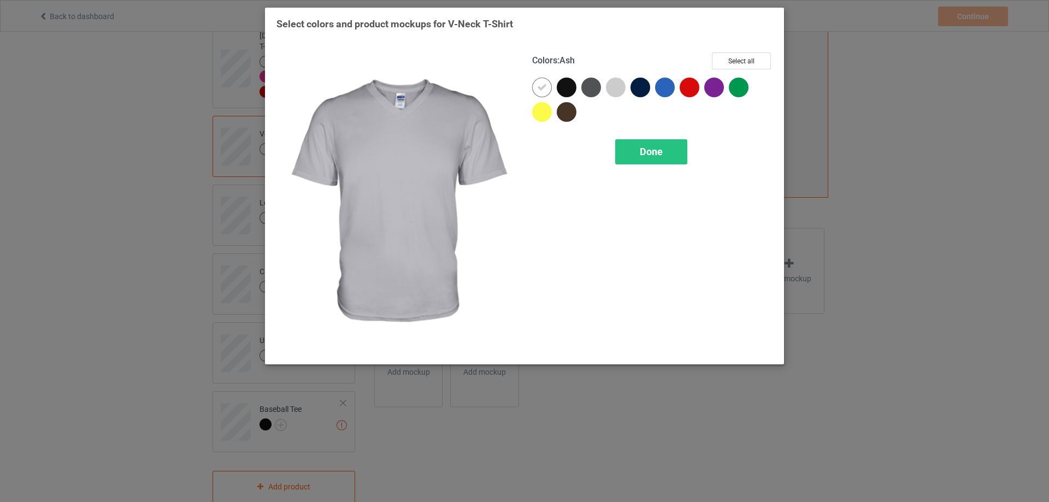
click at [617, 85] on div at bounding box center [616, 88] width 20 height 20
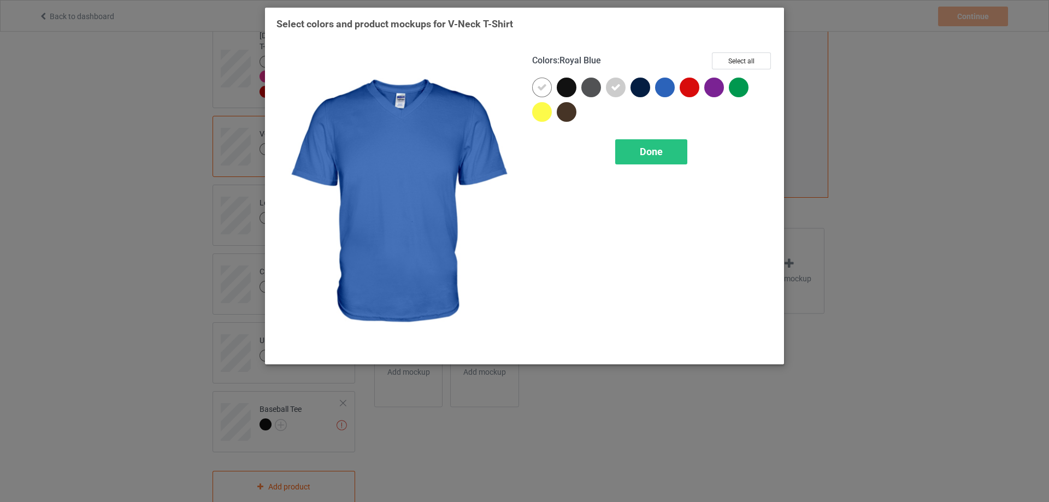
click at [669, 90] on div at bounding box center [665, 88] width 20 height 20
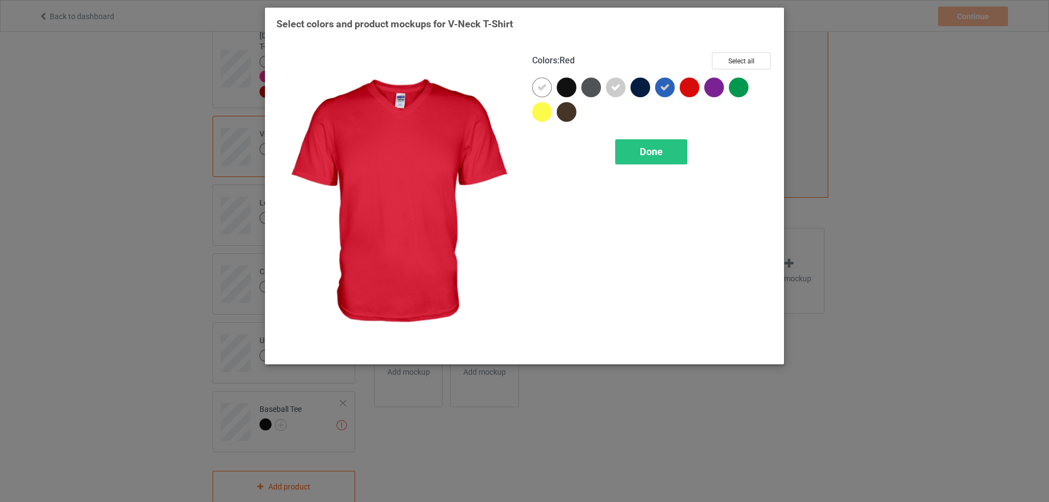
click at [695, 90] on div at bounding box center [690, 88] width 20 height 20
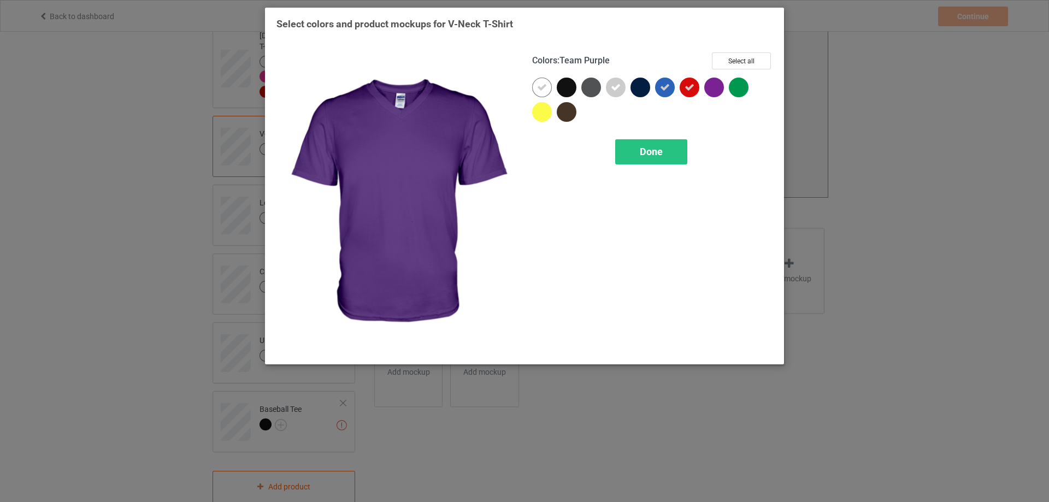
drag, startPoint x: 712, startPoint y: 90, endPoint x: 727, endPoint y: 90, distance: 14.8
click at [714, 90] on div at bounding box center [715, 88] width 20 height 20
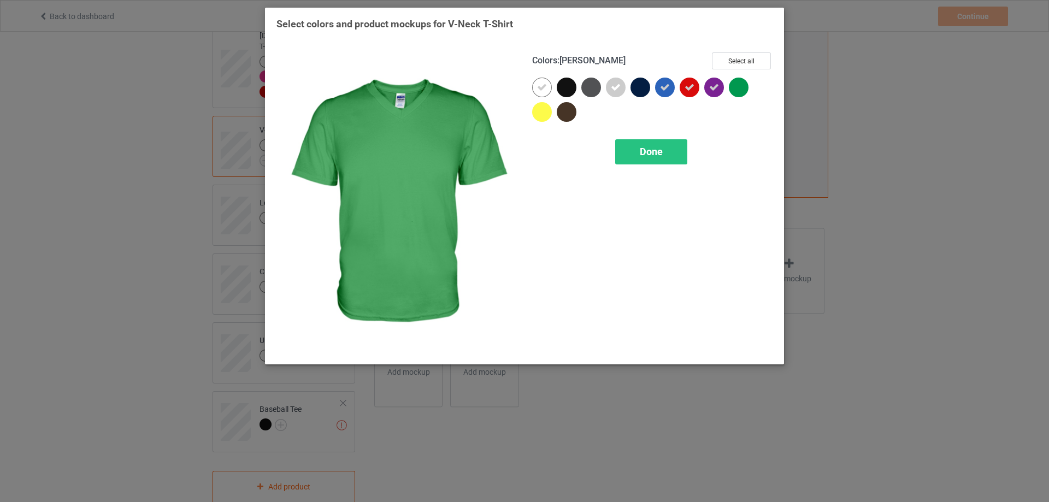
click at [746, 90] on div at bounding box center [739, 88] width 20 height 20
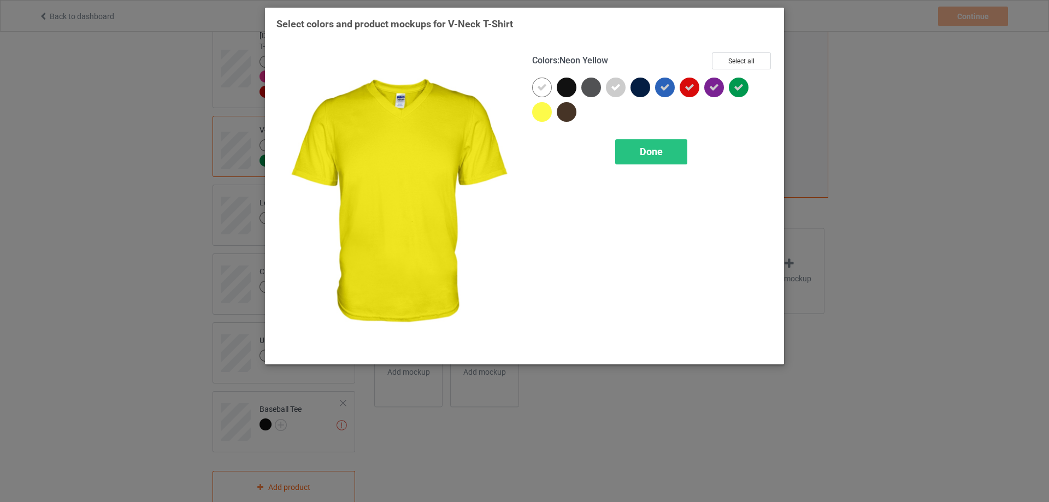
click at [546, 113] on div at bounding box center [542, 112] width 20 height 20
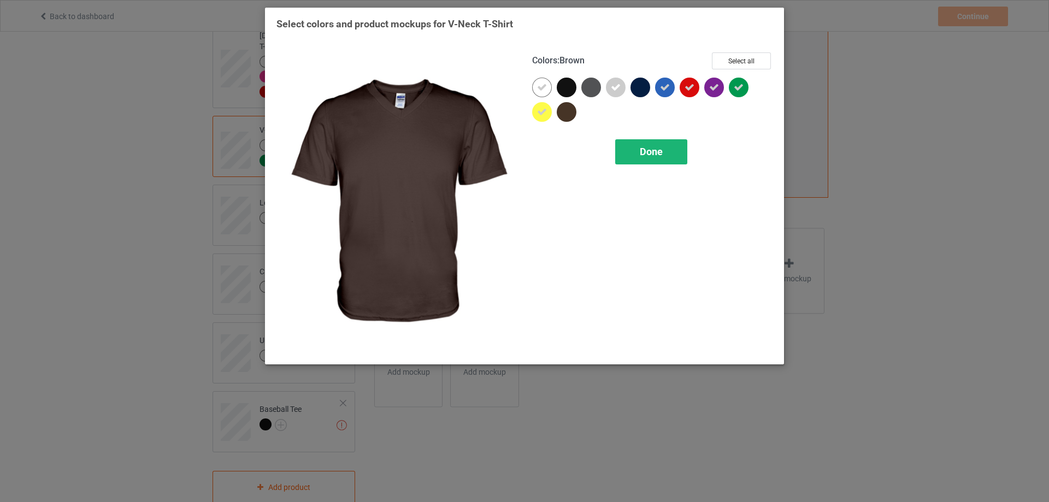
click at [648, 153] on span "Done" at bounding box center [651, 151] width 23 height 11
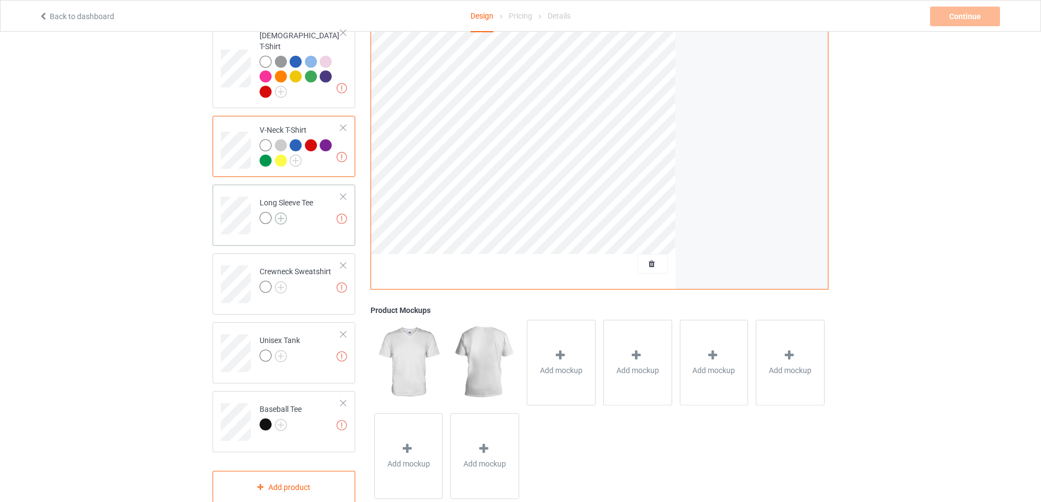
click at [278, 213] on img at bounding box center [281, 219] width 12 height 12
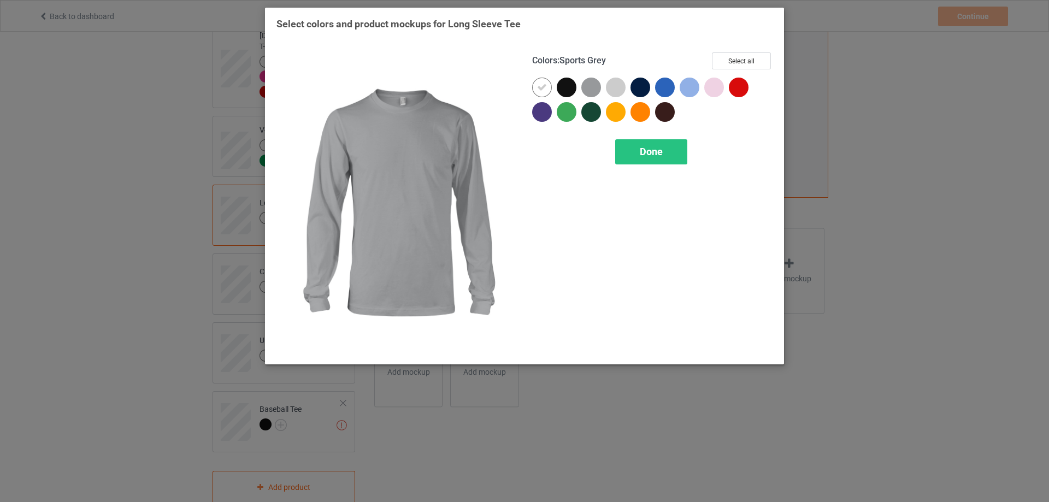
click at [595, 92] on div at bounding box center [592, 88] width 20 height 20
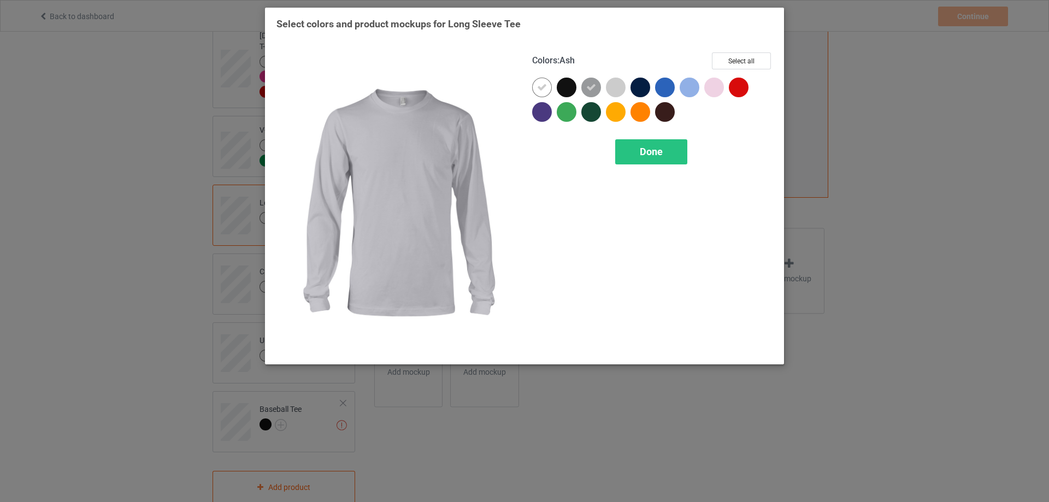
click at [620, 90] on div at bounding box center [616, 88] width 20 height 20
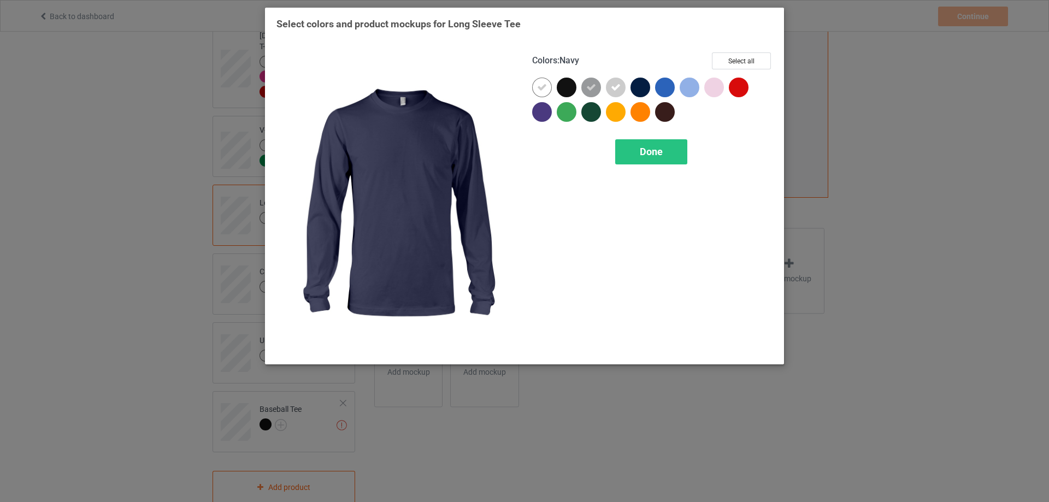
click at [640, 90] on div at bounding box center [641, 88] width 20 height 20
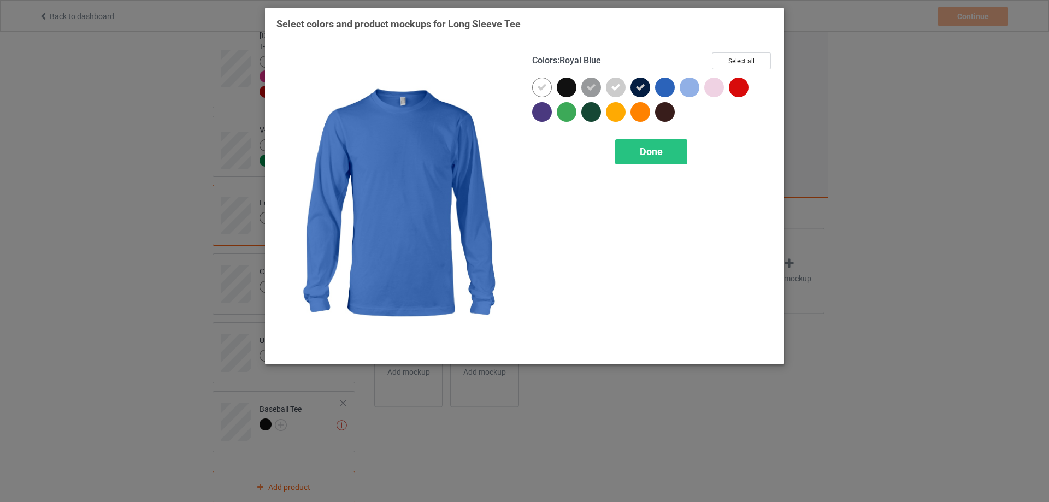
click at [664, 90] on div at bounding box center [665, 88] width 20 height 20
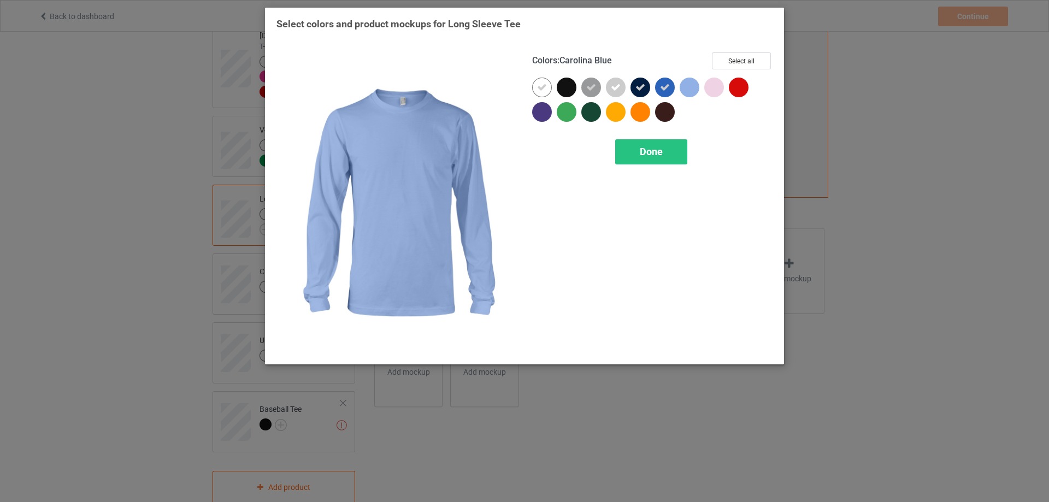
click at [690, 90] on div at bounding box center [690, 88] width 20 height 20
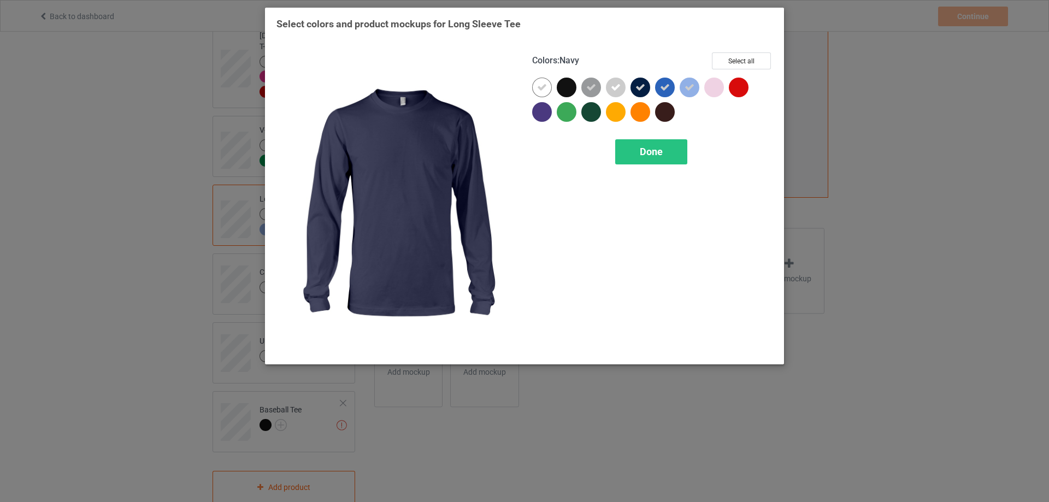
click at [641, 90] on icon at bounding box center [641, 88] width 10 height 10
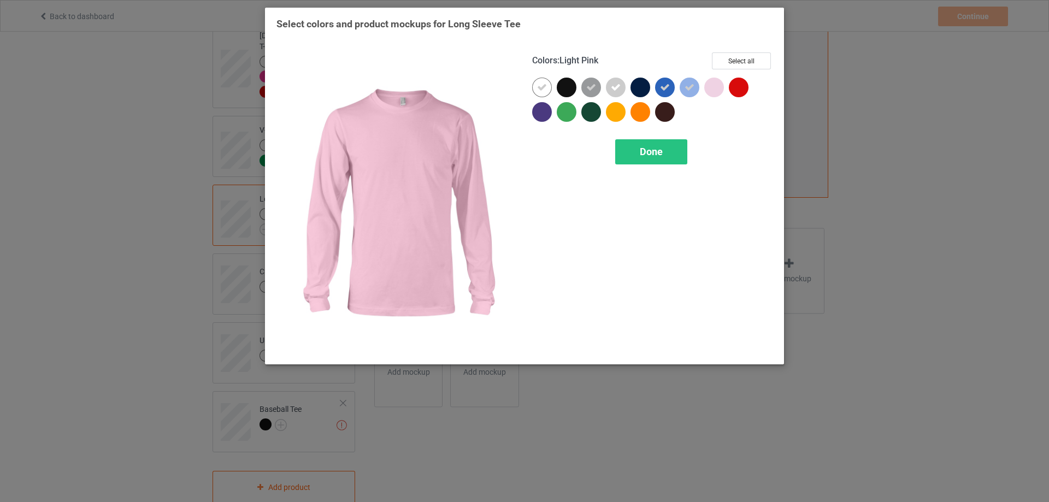
click at [709, 88] on div at bounding box center [715, 88] width 20 height 20
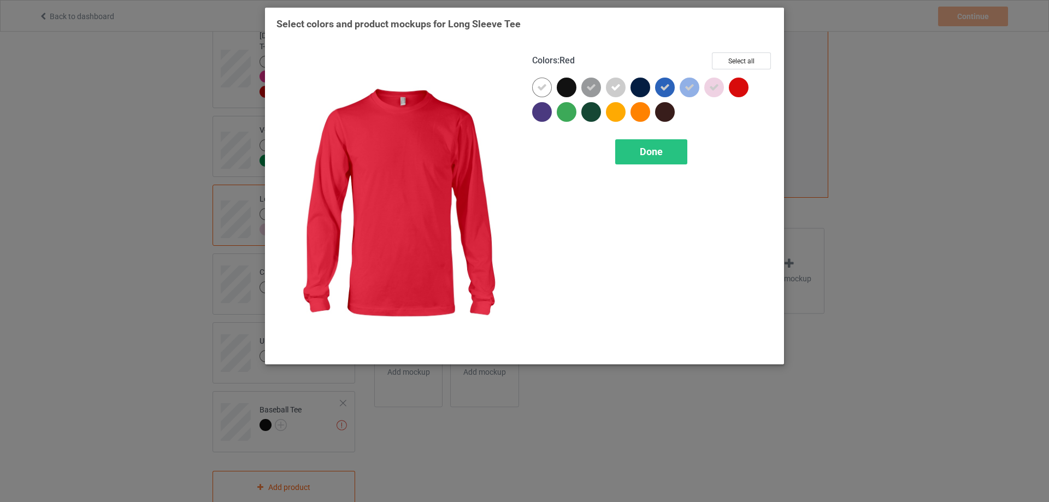
click at [743, 88] on div at bounding box center [739, 88] width 20 height 20
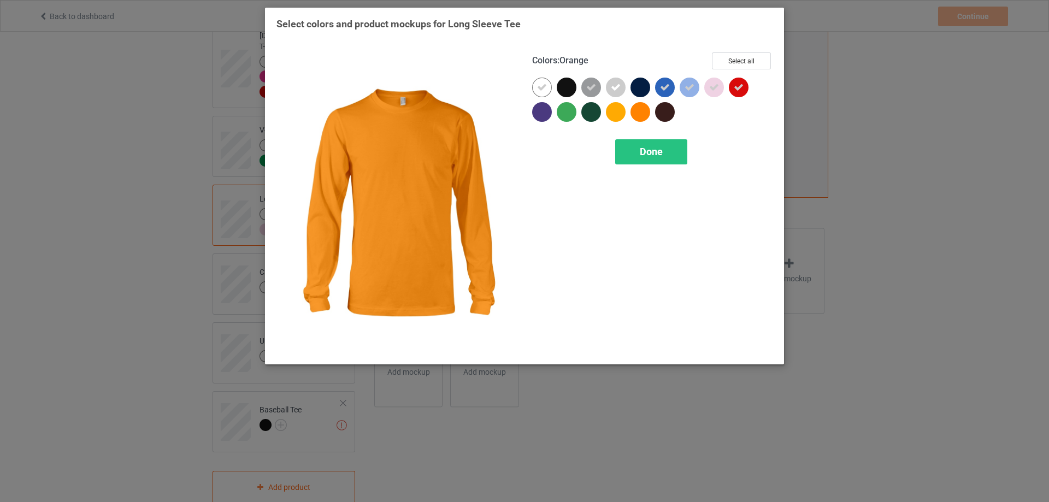
click at [641, 112] on div at bounding box center [641, 112] width 20 height 20
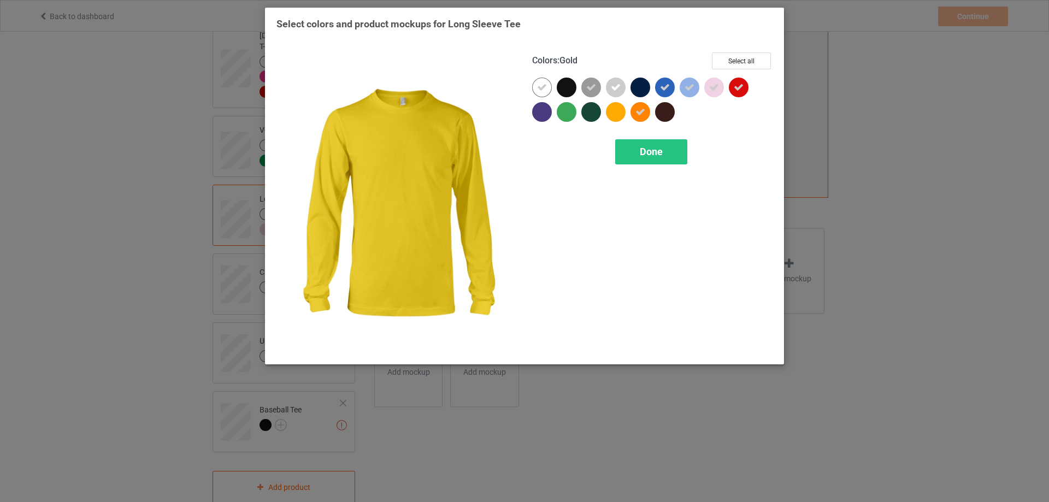
click at [612, 116] on div at bounding box center [616, 112] width 20 height 20
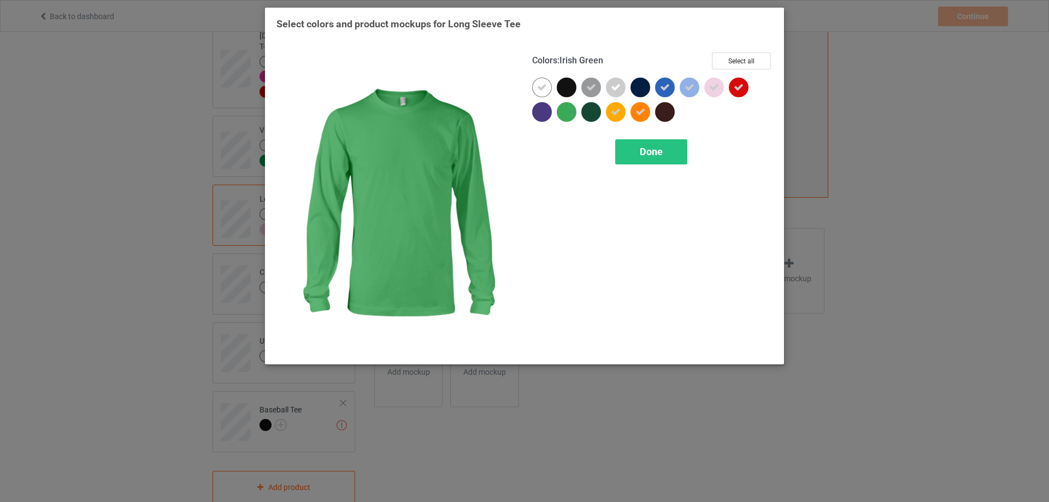
click at [560, 118] on div at bounding box center [569, 114] width 25 height 25
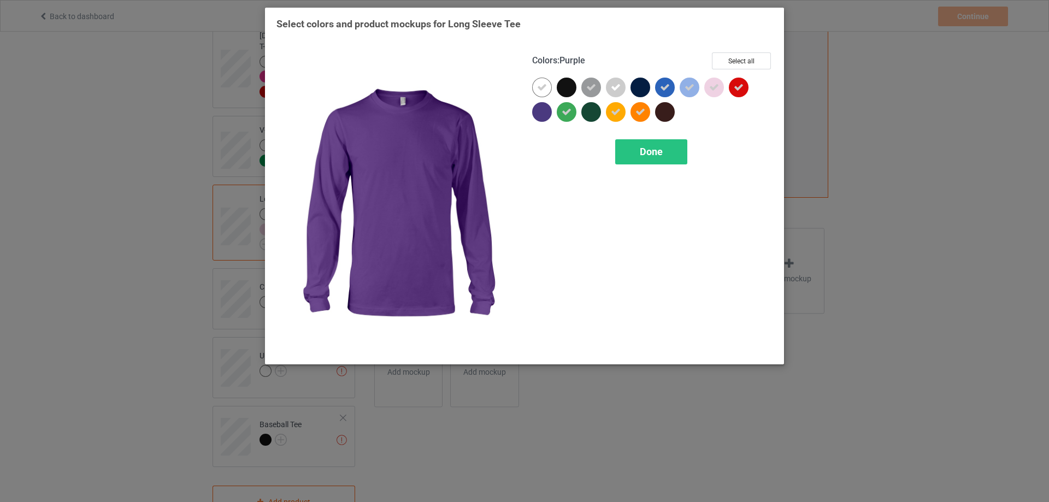
click at [543, 116] on div at bounding box center [542, 112] width 20 height 20
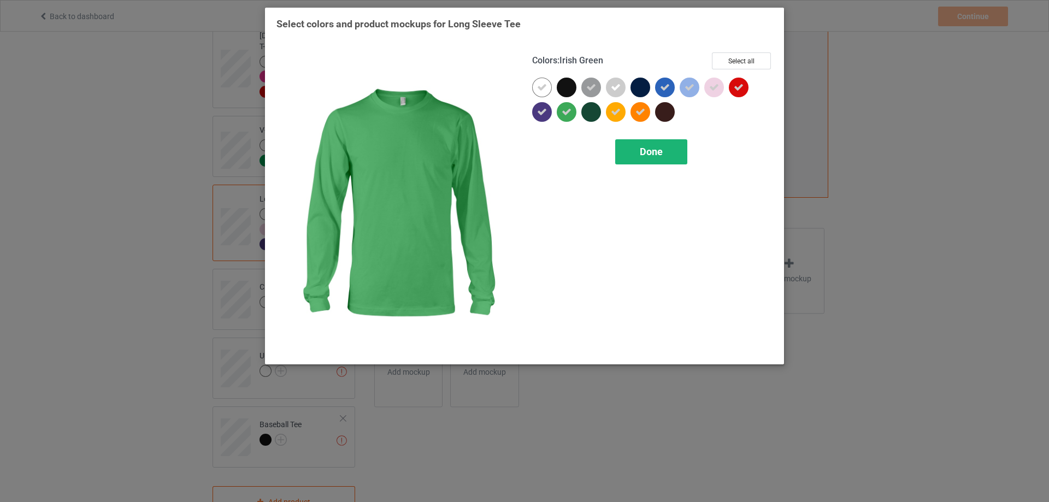
click at [633, 143] on div "Done" at bounding box center [651, 151] width 72 height 25
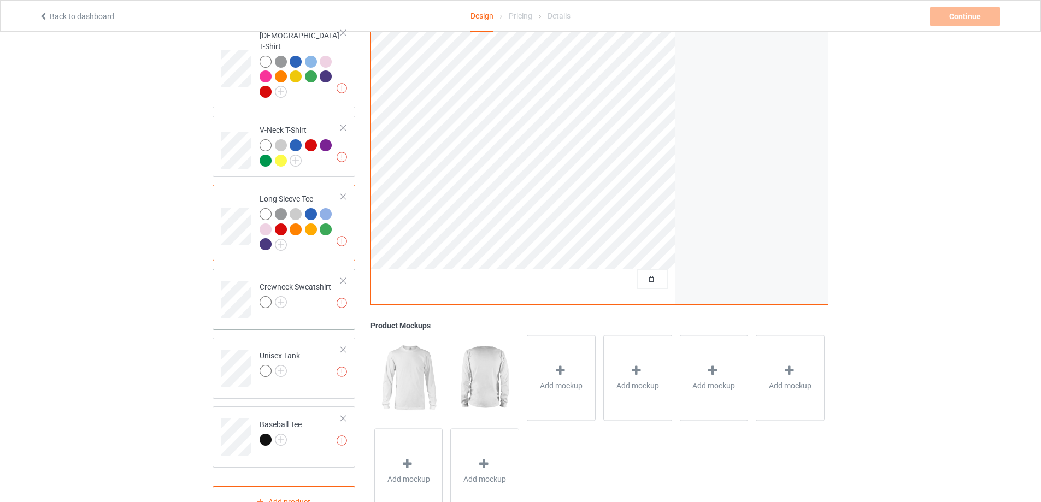
scroll to position [305, 0]
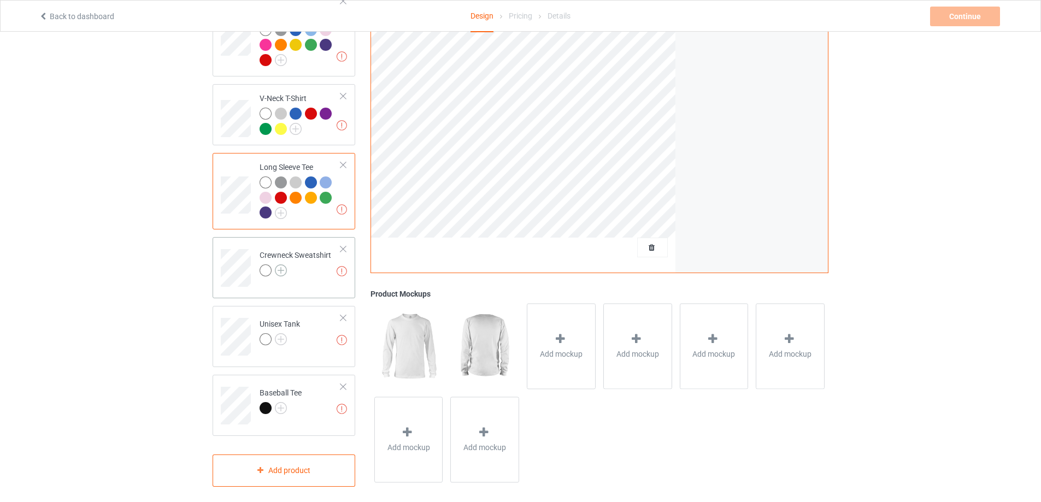
click at [285, 265] on img at bounding box center [281, 271] width 12 height 12
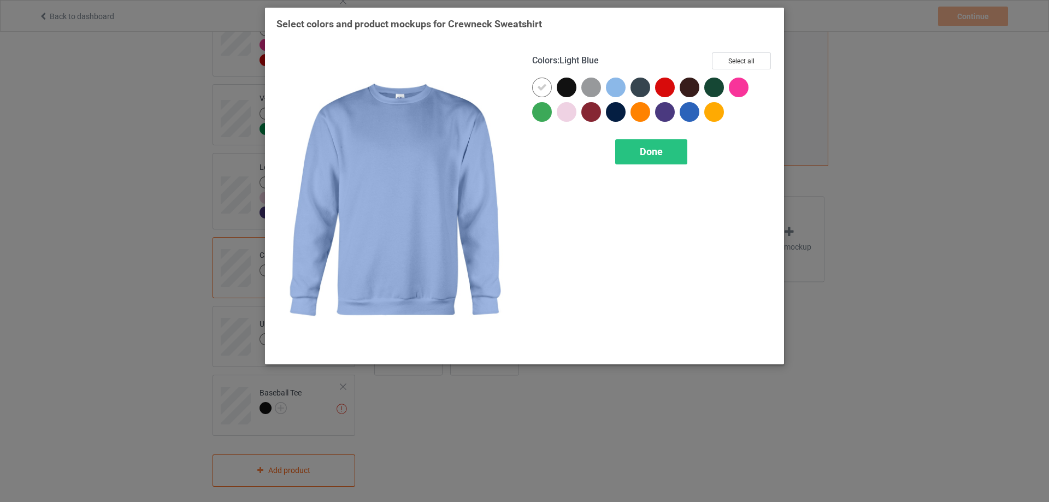
click at [614, 89] on div at bounding box center [616, 88] width 20 height 20
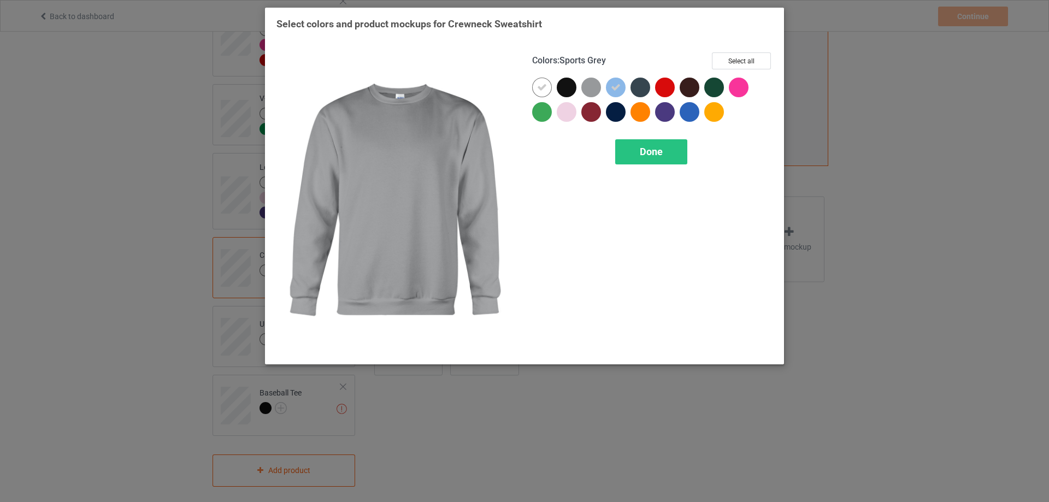
click at [597, 87] on div at bounding box center [592, 88] width 20 height 20
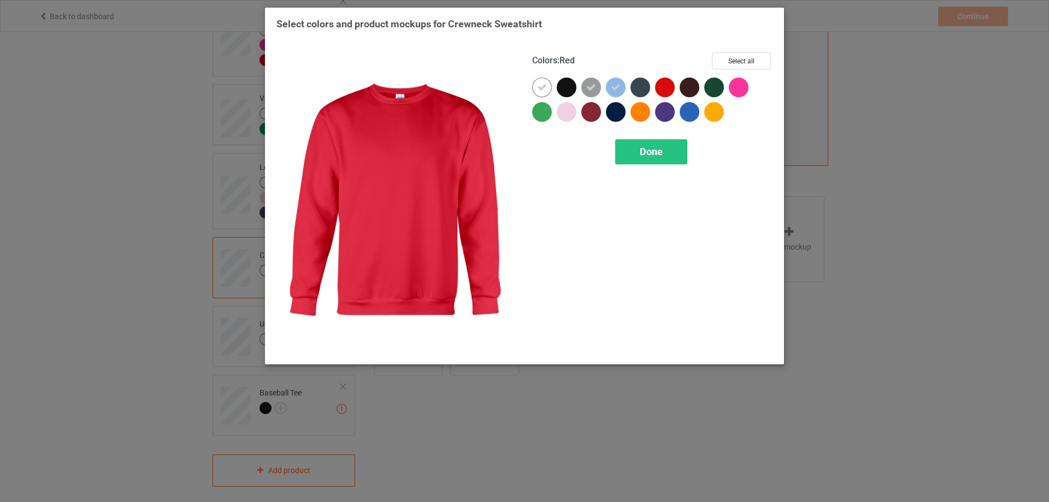
click at [663, 90] on div at bounding box center [665, 88] width 20 height 20
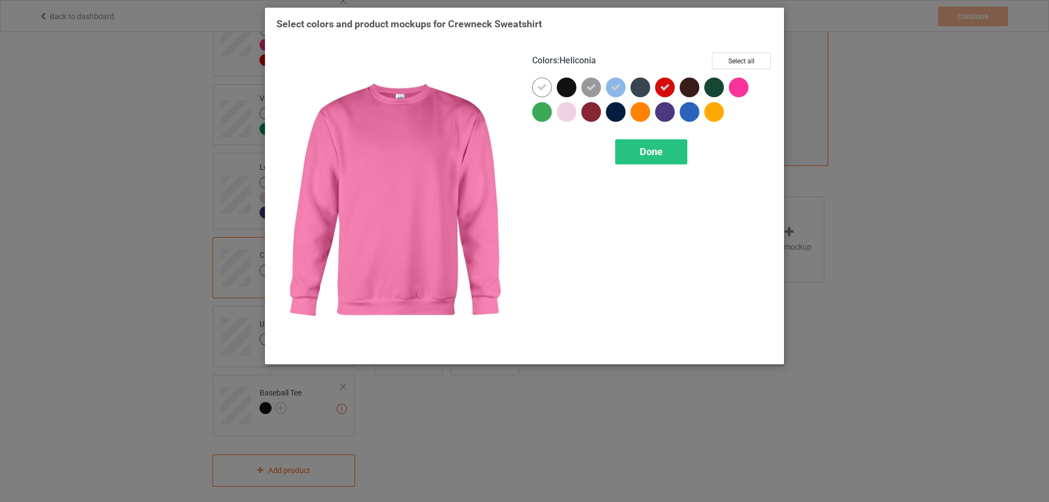
click at [734, 90] on div at bounding box center [739, 88] width 20 height 20
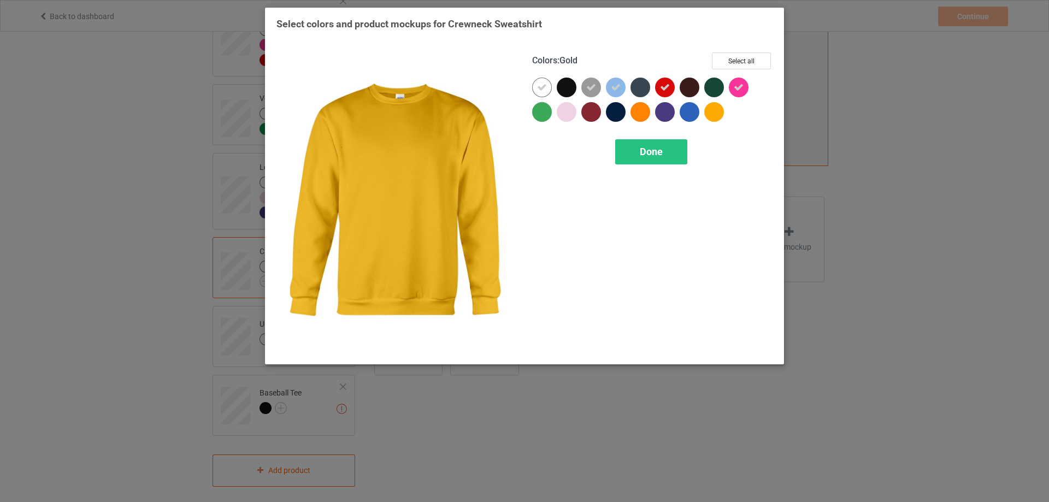
click at [718, 115] on div at bounding box center [715, 112] width 20 height 20
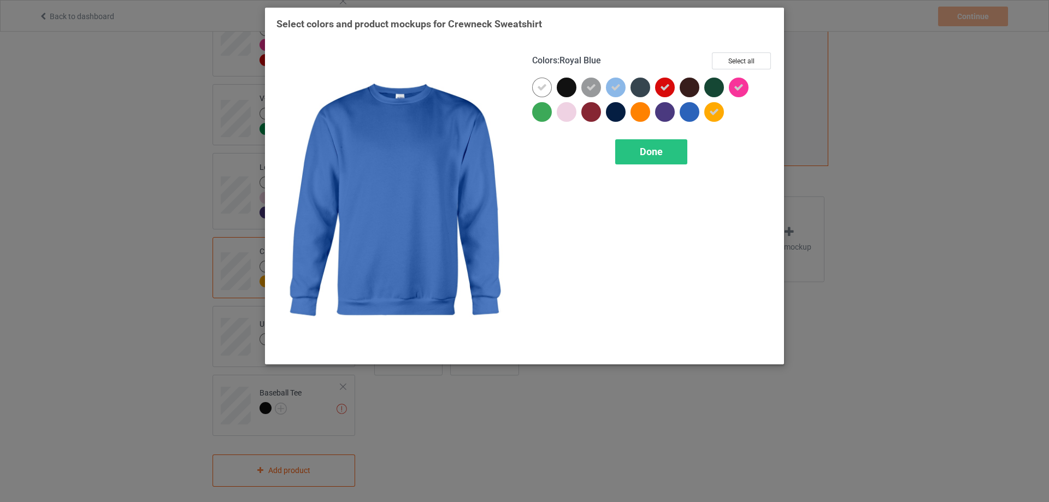
click at [695, 117] on div at bounding box center [690, 112] width 20 height 20
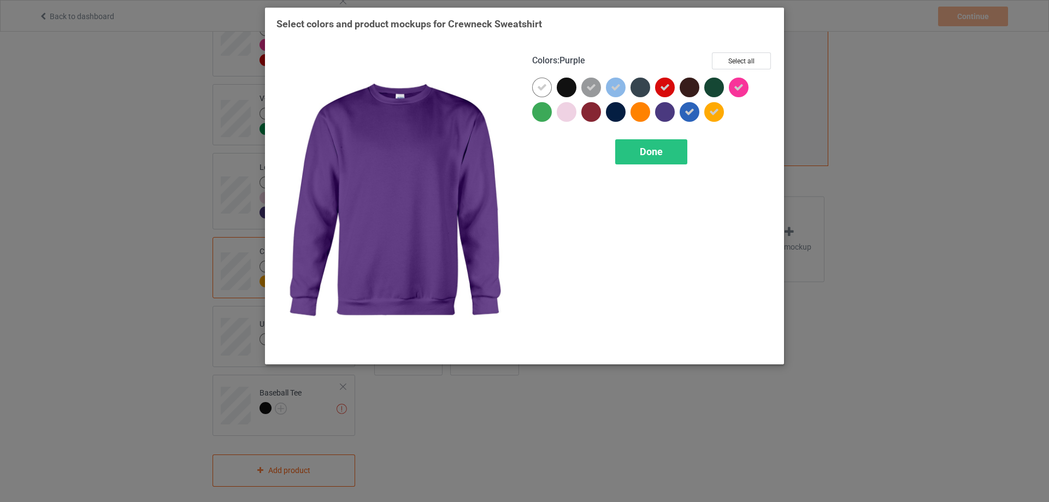
click at [658, 116] on div at bounding box center [665, 112] width 20 height 20
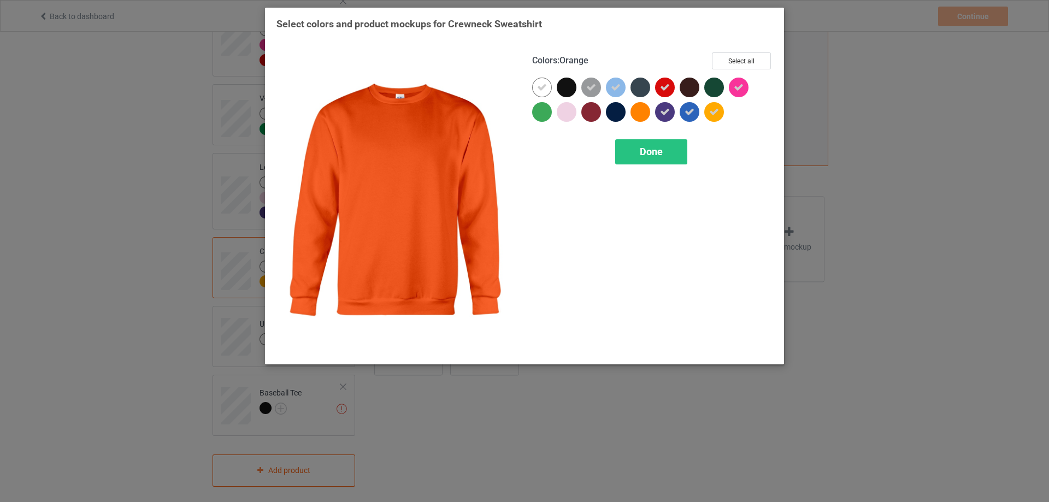
click at [644, 115] on div at bounding box center [641, 112] width 20 height 20
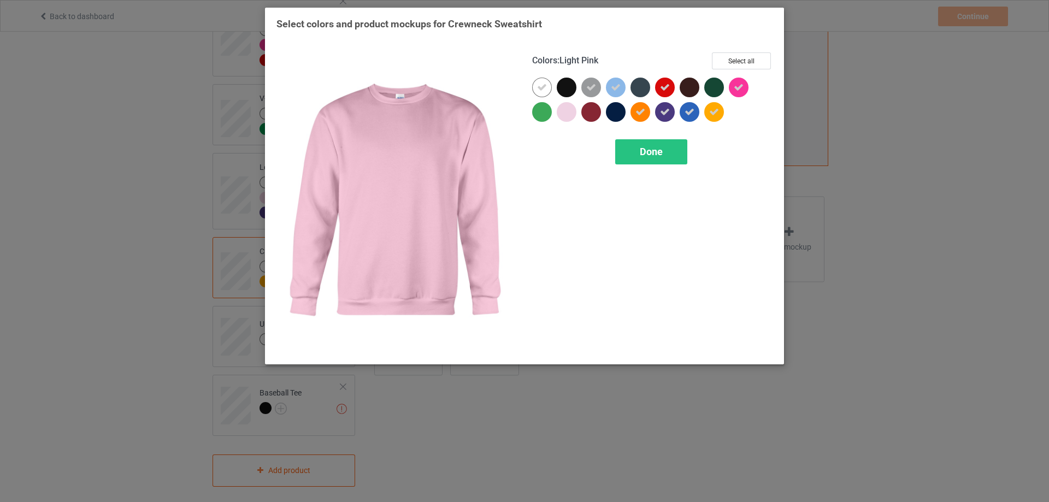
click at [568, 114] on div at bounding box center [567, 112] width 20 height 20
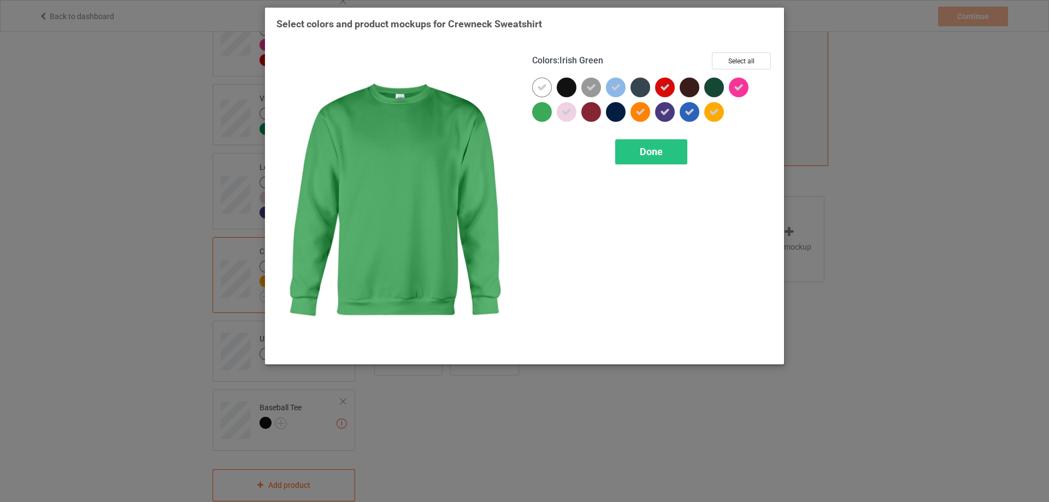
click at [540, 114] on div at bounding box center [542, 112] width 20 height 20
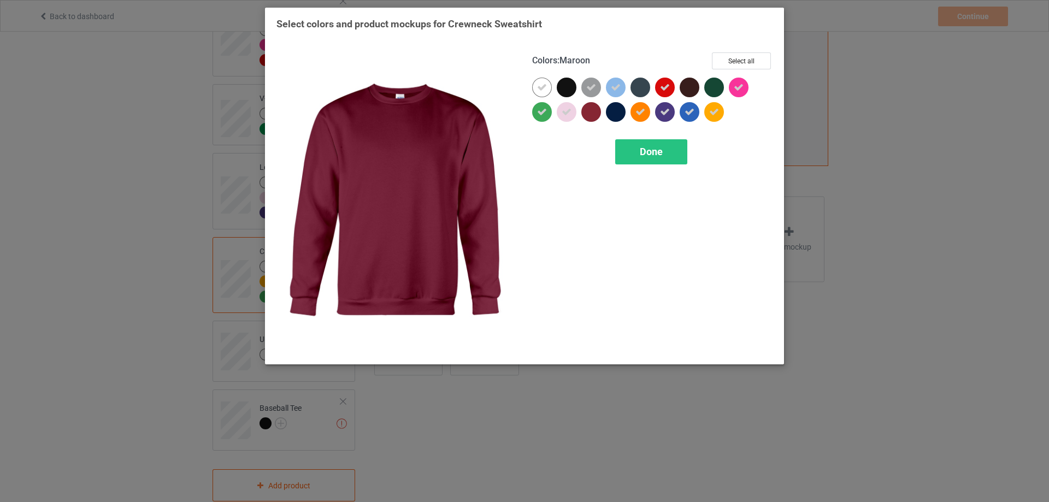
click at [586, 112] on div at bounding box center [592, 112] width 20 height 20
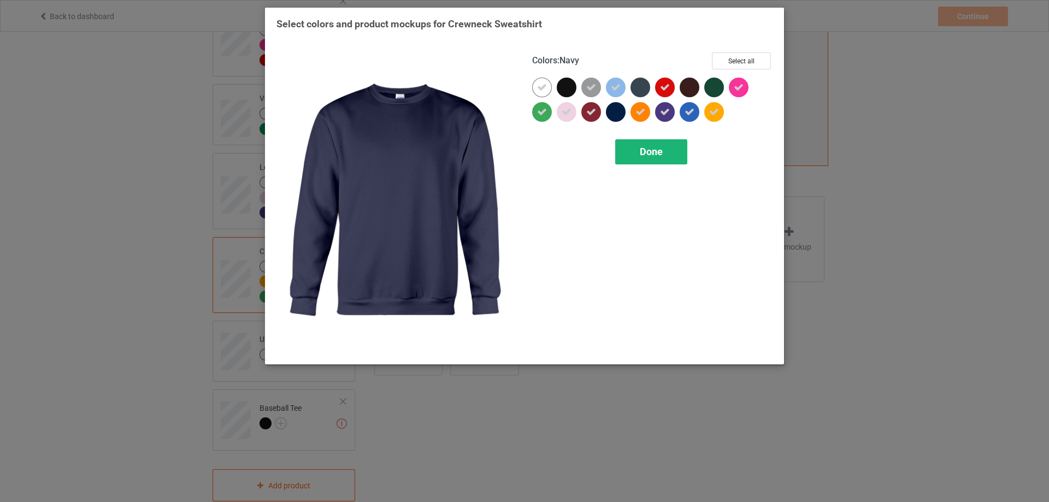
click at [661, 150] on span "Done" at bounding box center [651, 151] width 23 height 11
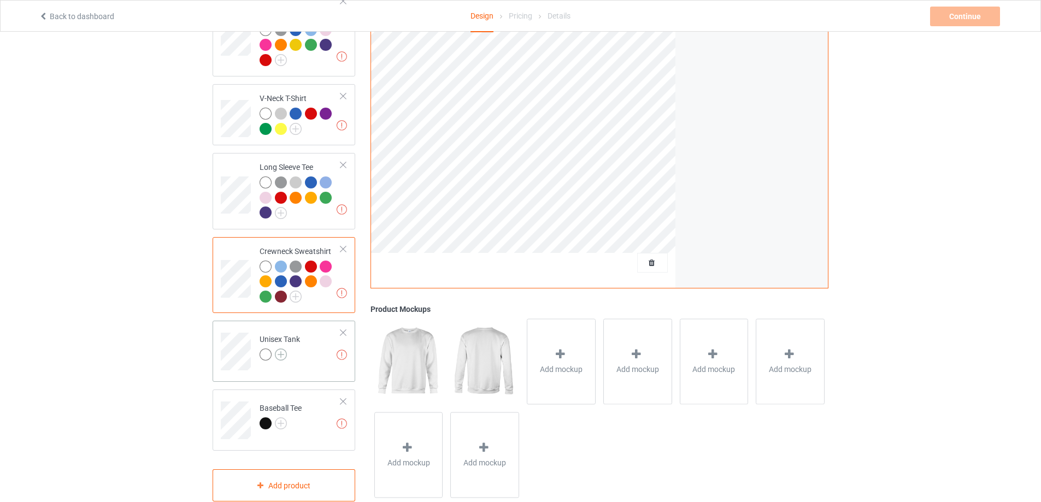
click at [284, 349] on img at bounding box center [281, 355] width 12 height 12
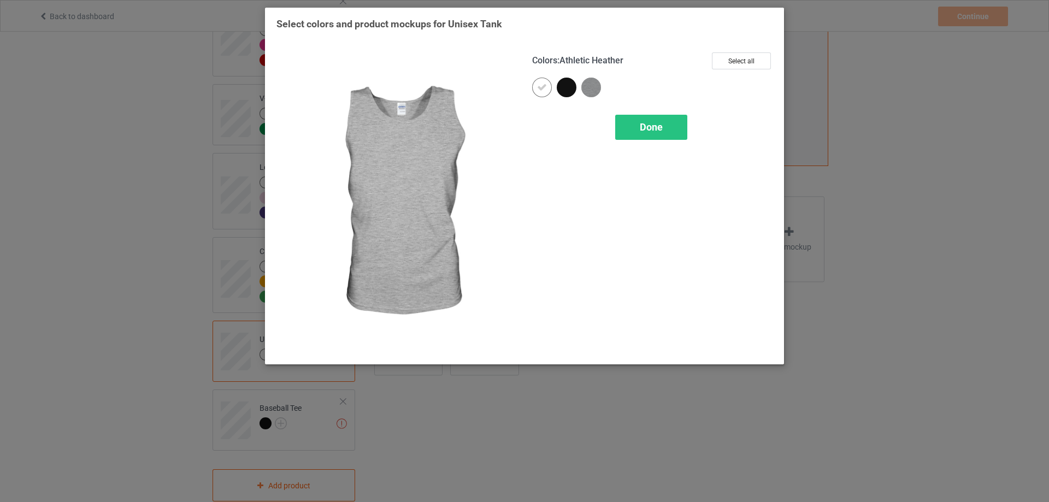
click at [588, 90] on img at bounding box center [592, 88] width 20 height 20
click at [655, 120] on div "Done" at bounding box center [651, 127] width 72 height 25
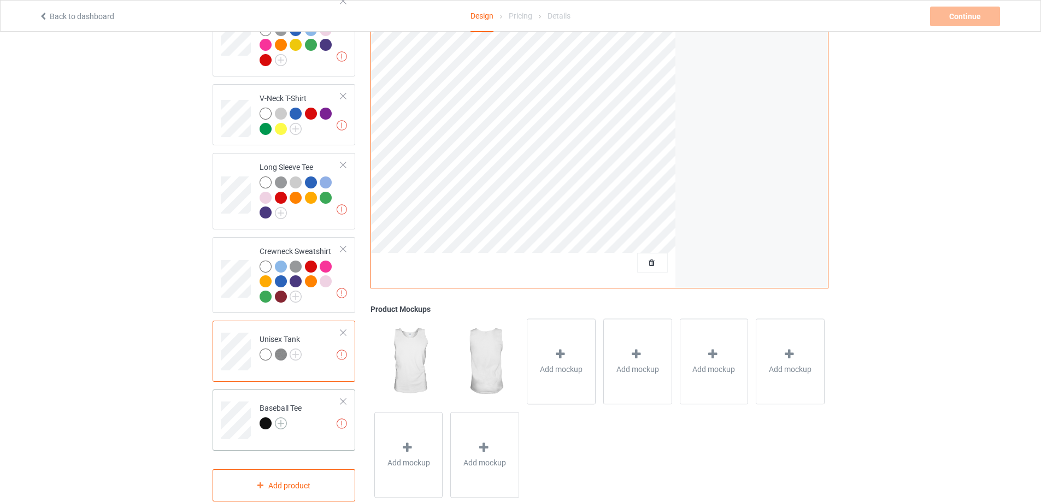
click at [281, 421] on img at bounding box center [281, 424] width 12 height 12
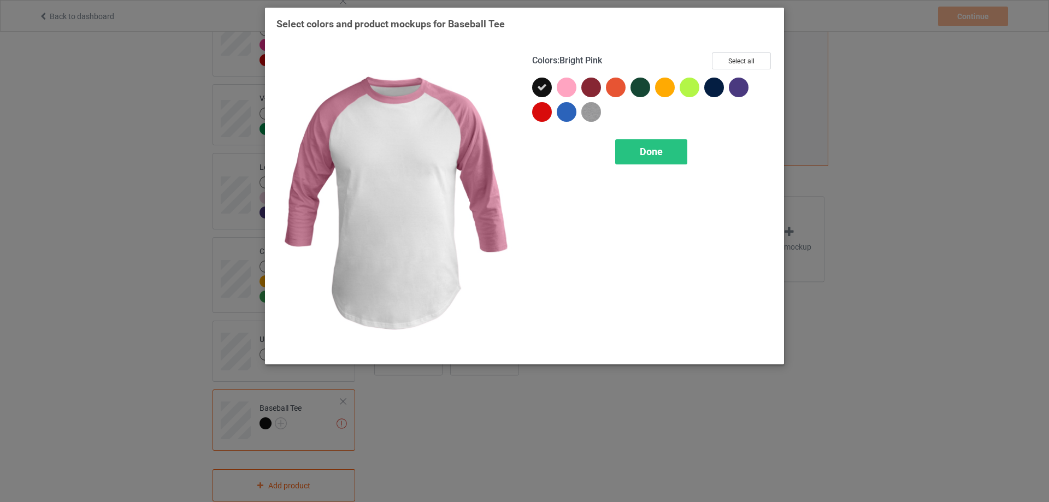
click at [566, 86] on div at bounding box center [567, 88] width 20 height 20
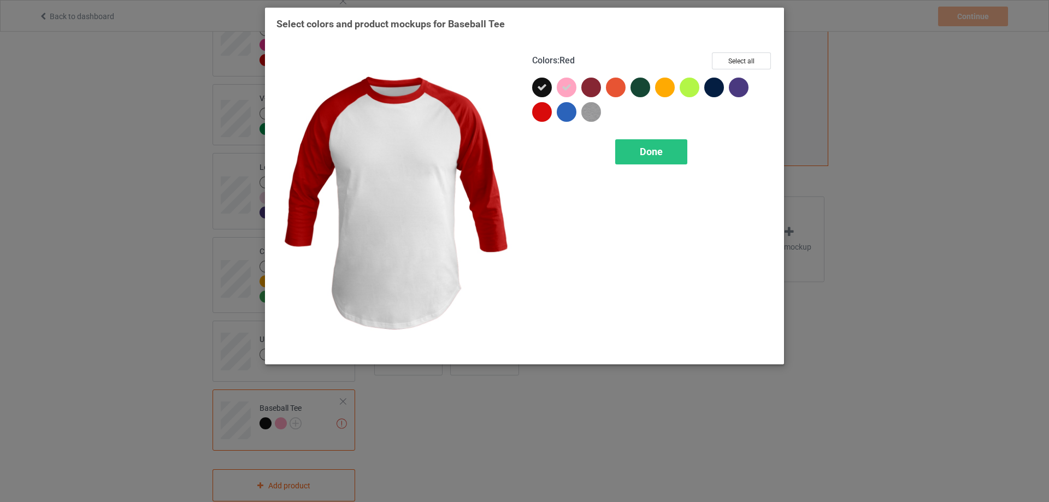
click at [546, 112] on div at bounding box center [542, 112] width 20 height 20
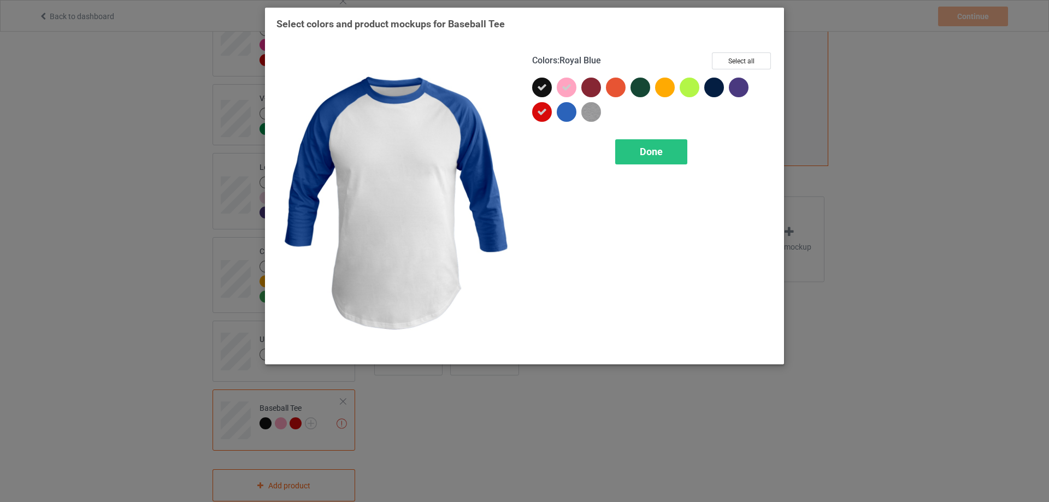
click at [569, 115] on div at bounding box center [567, 112] width 20 height 20
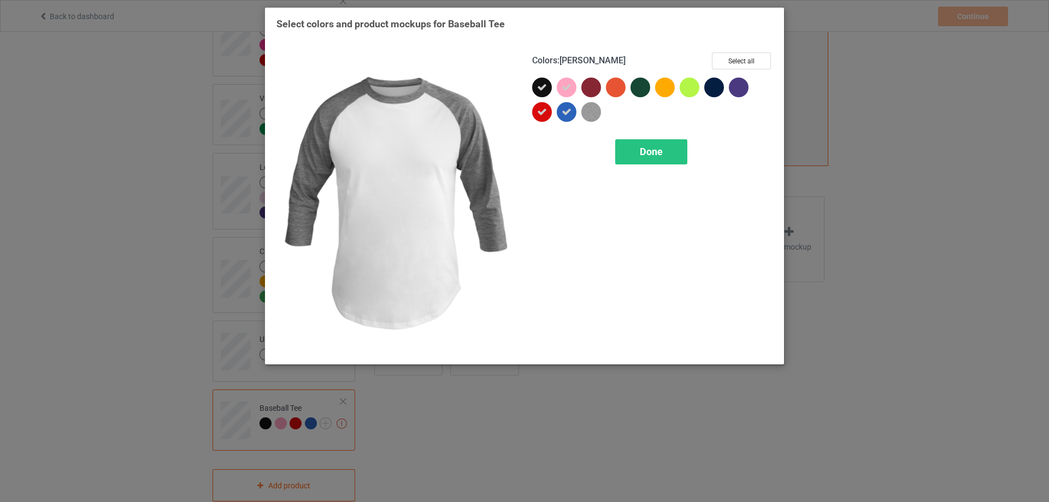
click at [585, 115] on img at bounding box center [592, 112] width 20 height 20
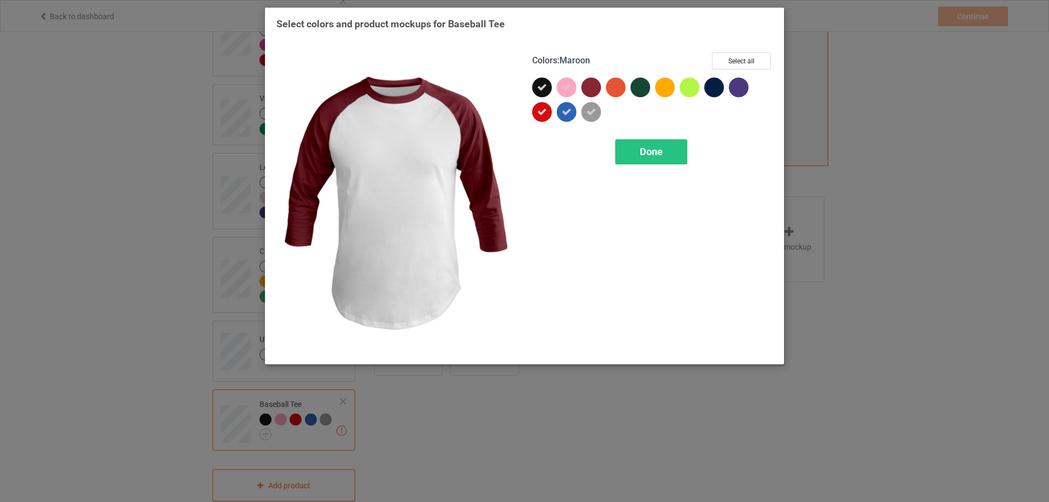
click at [592, 91] on div at bounding box center [592, 88] width 20 height 20
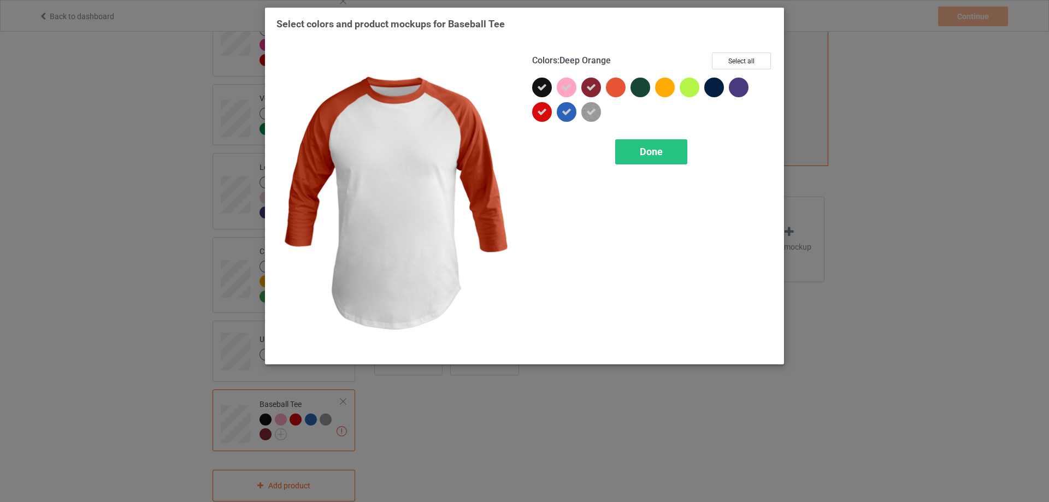
click at [612, 89] on div at bounding box center [616, 88] width 20 height 20
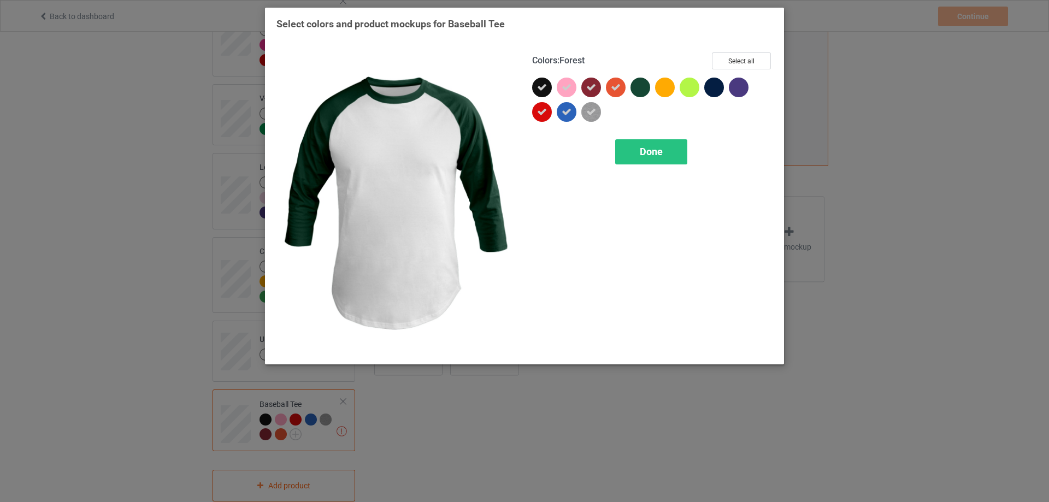
click at [649, 89] on div at bounding box center [641, 88] width 20 height 20
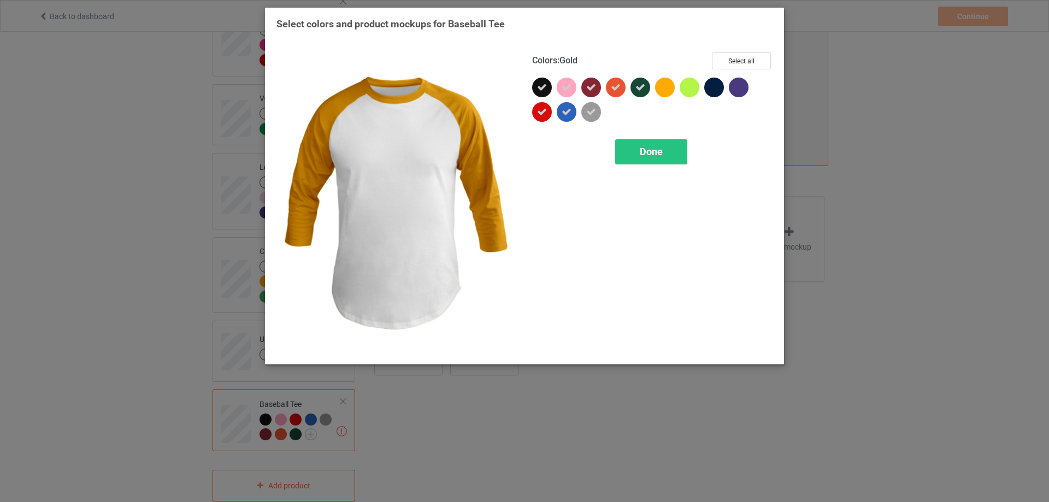
click at [671, 89] on div at bounding box center [665, 88] width 20 height 20
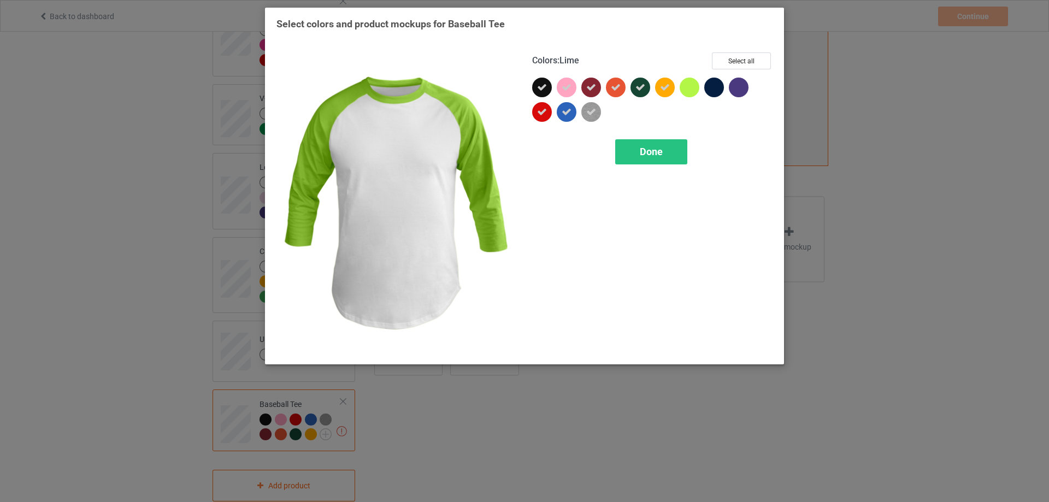
click at [683, 89] on div at bounding box center [690, 88] width 20 height 20
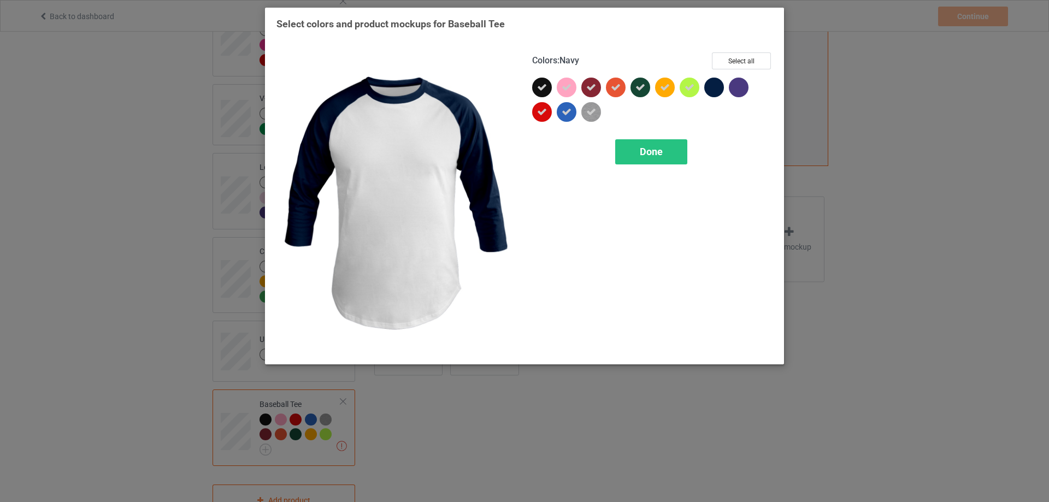
click at [718, 91] on div at bounding box center [715, 88] width 20 height 20
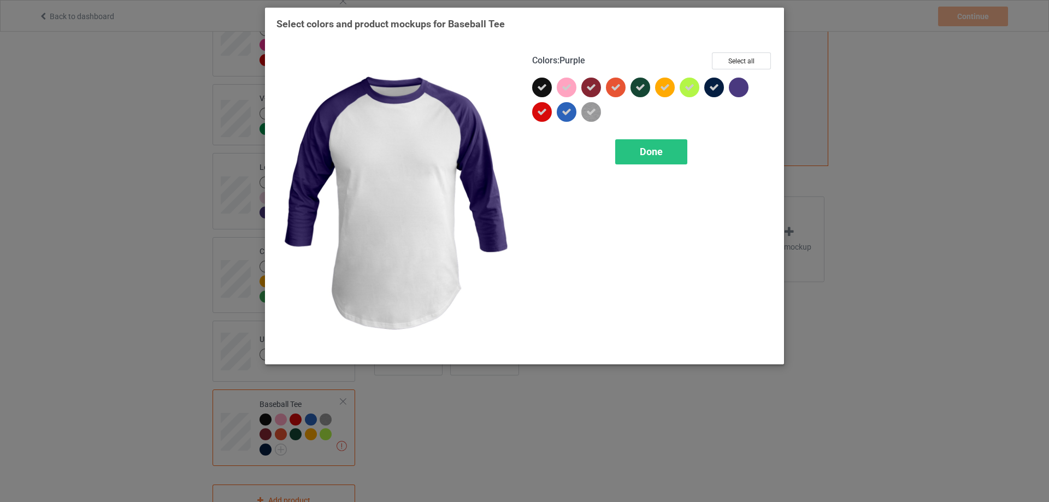
click at [744, 91] on div at bounding box center [739, 88] width 20 height 20
click at [666, 160] on div "Done" at bounding box center [651, 151] width 72 height 25
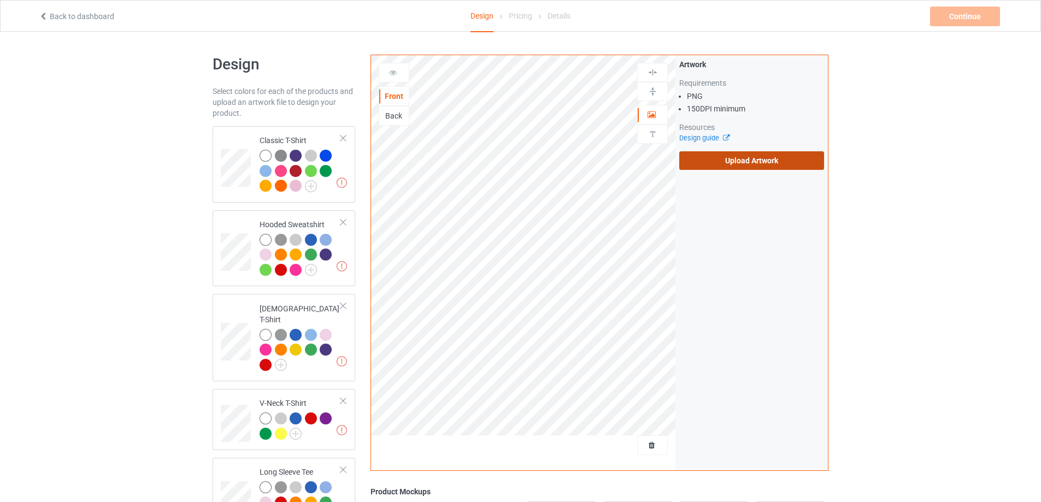
click at [744, 157] on label "Upload Artwork" at bounding box center [751, 160] width 145 height 19
click at [0, 0] on input "Upload Artwork" at bounding box center [0, 0] width 0 height 0
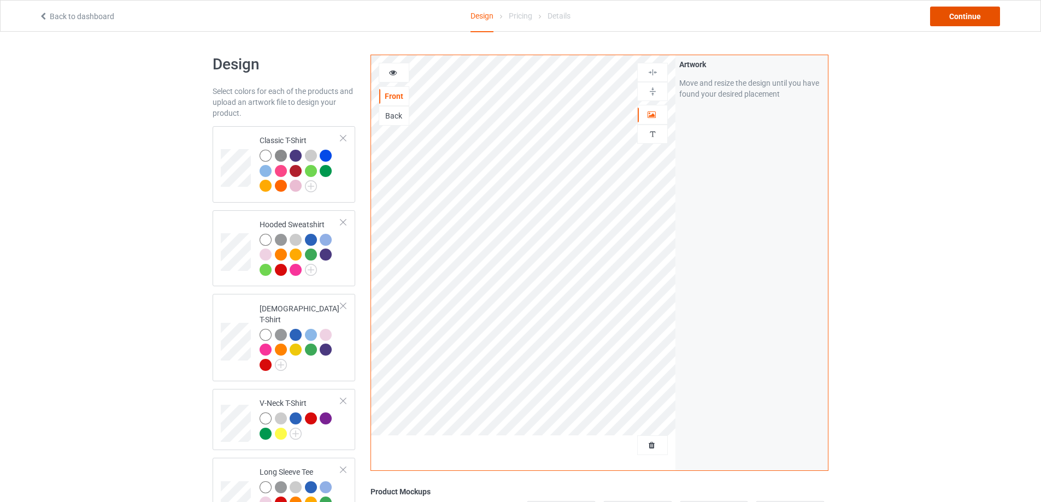
click at [964, 25] on div "Continue" at bounding box center [965, 17] width 70 height 20
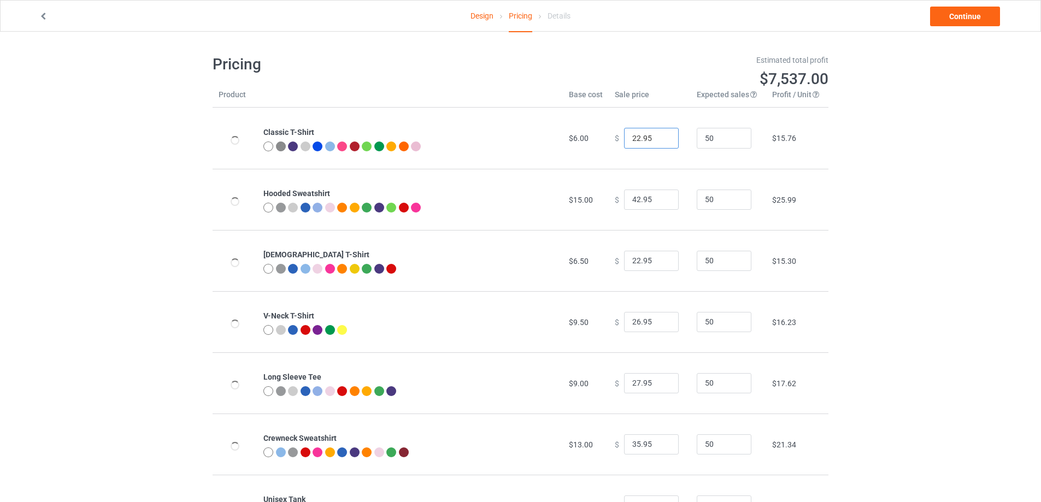
drag, startPoint x: 647, startPoint y: 139, endPoint x: 607, endPoint y: 140, distance: 39.9
click at [609, 140] on td "$ 22.95" at bounding box center [650, 138] width 82 height 61
type input "24.99"
click at [635, 200] on input "42.95" at bounding box center [651, 200] width 55 height 21
type input "46.95"
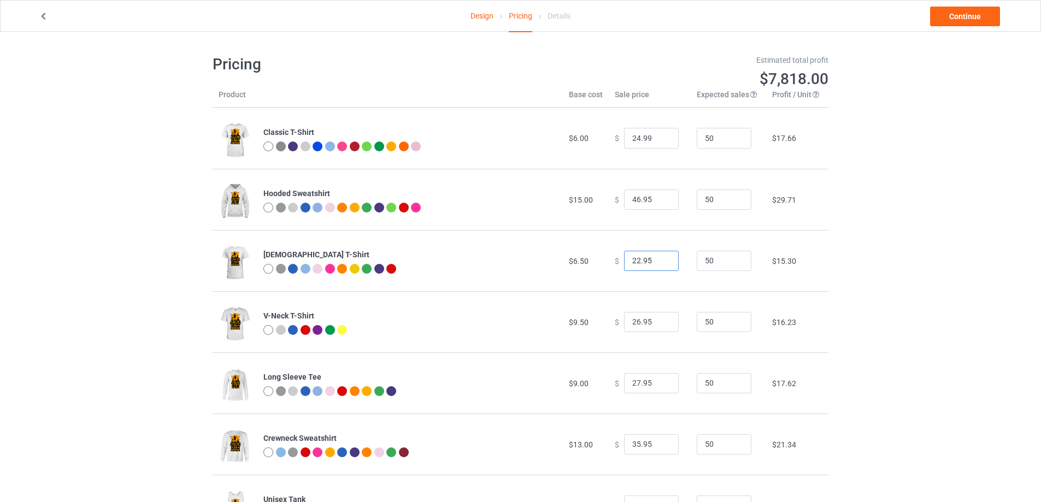
drag, startPoint x: 634, startPoint y: 261, endPoint x: 585, endPoint y: 271, distance: 49.0
click at [585, 271] on tr "[DEMOGRAPHIC_DATA] T-Shirt $6.50 $ 22.95 50 $15.30" at bounding box center [521, 260] width 616 height 61
type input "30.95"
drag, startPoint x: 635, startPoint y: 323, endPoint x: 623, endPoint y: 329, distance: 12.7
click at [624, 329] on input "26.95" at bounding box center [651, 322] width 55 height 21
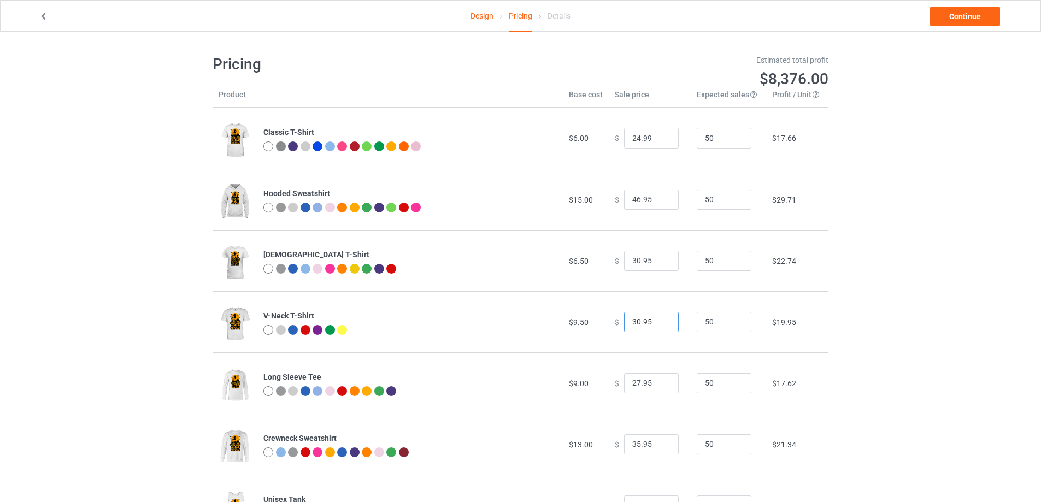
type input "30.95"
drag, startPoint x: 634, startPoint y: 382, endPoint x: 620, endPoint y: 388, distance: 14.9
click at [624, 388] on input "27.95" at bounding box center [651, 383] width 55 height 21
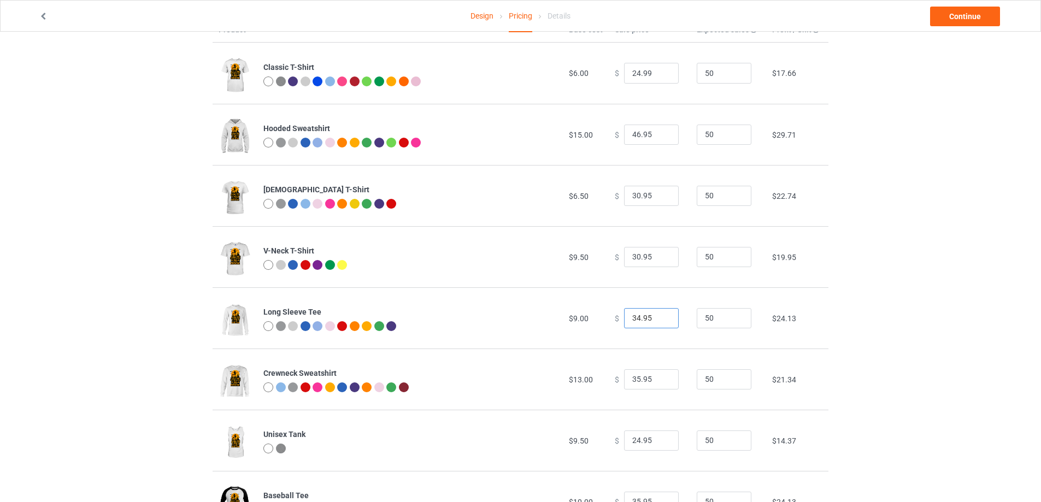
scroll to position [91, 0]
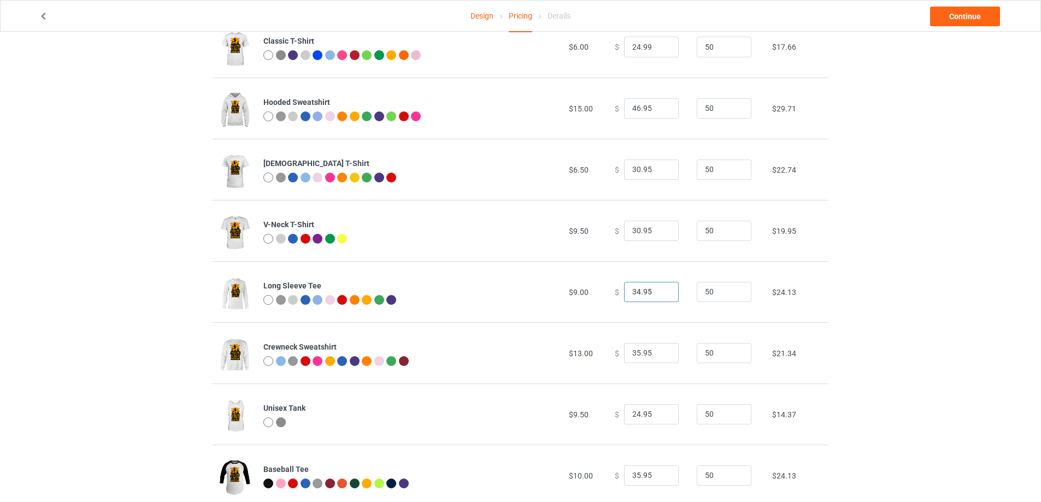
type input "34.95"
click at [636, 351] on input "35.95" at bounding box center [651, 353] width 55 height 21
type input "39.95"
drag, startPoint x: 635, startPoint y: 415, endPoint x: 616, endPoint y: 420, distance: 19.2
click at [616, 420] on div "$ 24.95" at bounding box center [650, 414] width 70 height 21
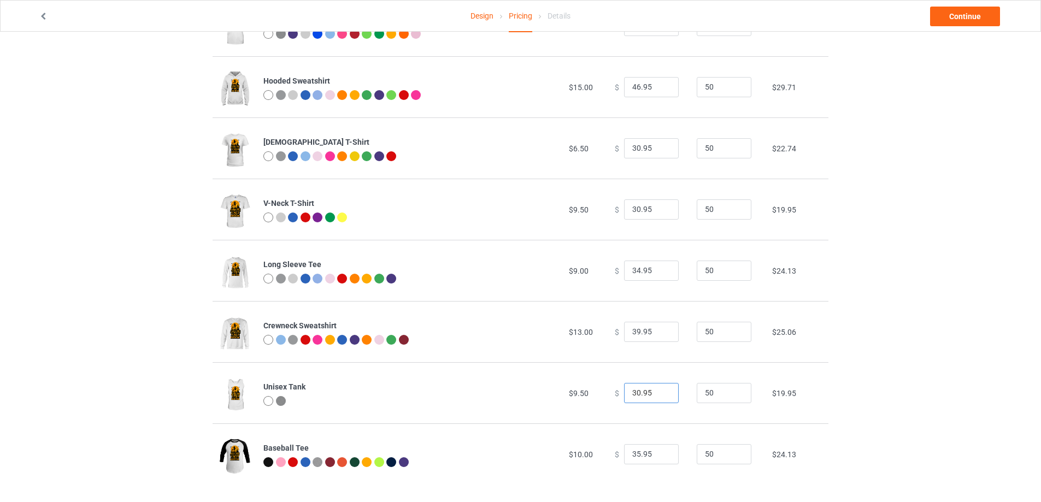
scroll to position [119, 0]
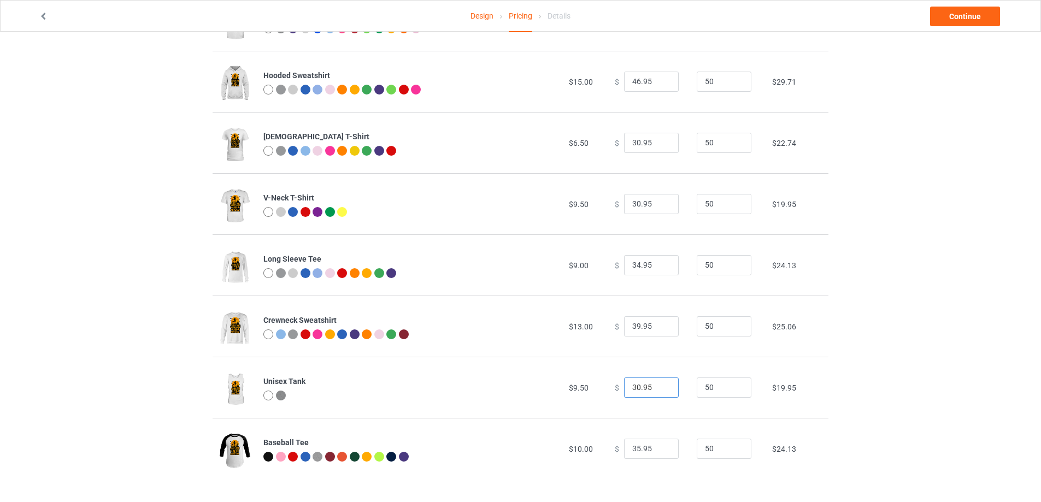
type input "30.95"
click at [635, 451] on input "35.95" at bounding box center [651, 449] width 55 height 21
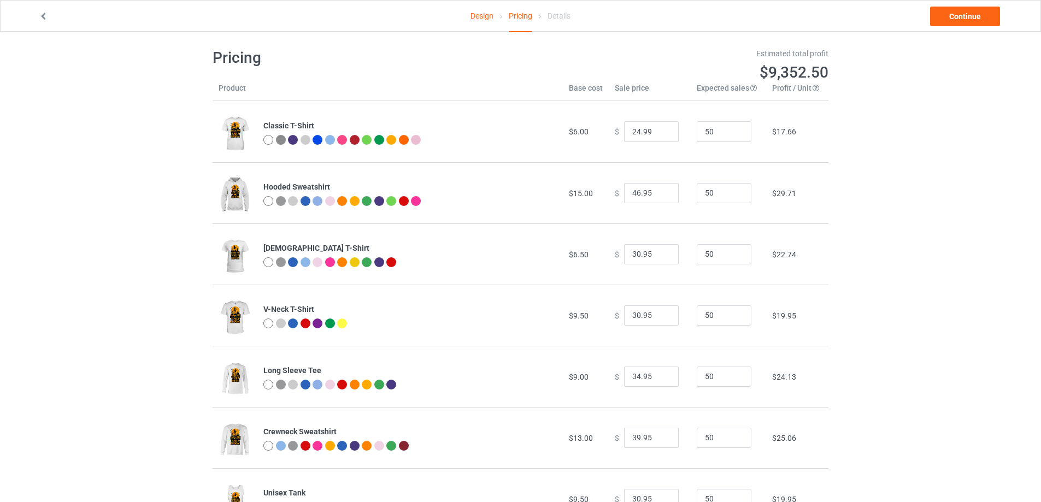
scroll to position [0, 0]
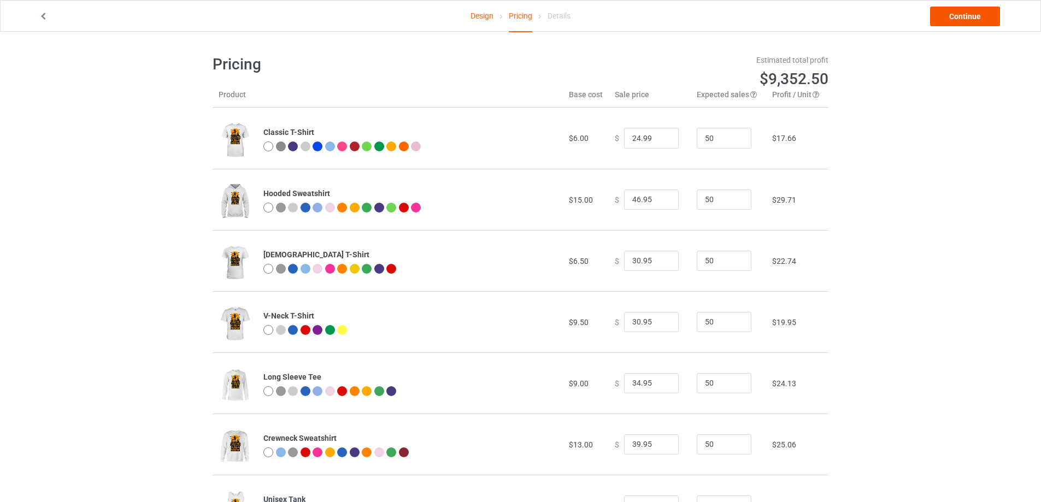
type input "39.95"
click at [970, 19] on link "Continue" at bounding box center [965, 17] width 70 height 20
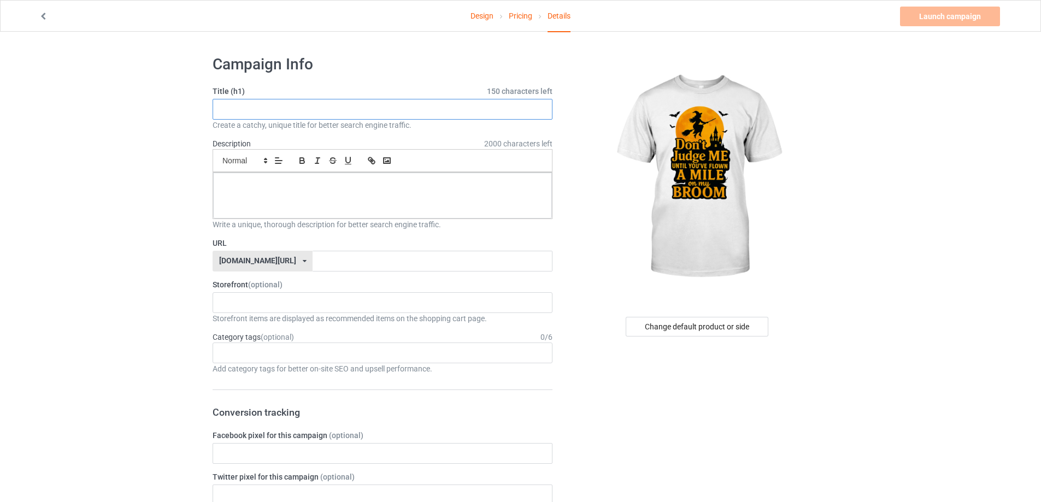
click at [289, 113] on input "text" at bounding box center [383, 109] width 340 height 21
paste input "Don't Judge Me Until You've Flown A Mile On My Broom"
drag, startPoint x: 273, startPoint y: 110, endPoint x: 183, endPoint y: 116, distance: 89.8
paste input "Until You've Flown A Mile On My Broom"
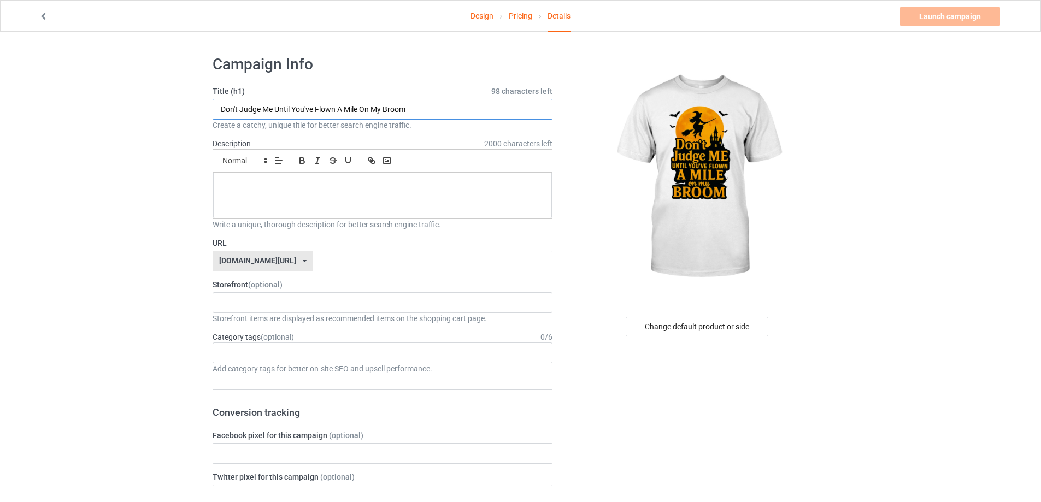
type input "Don't Judge Me Until You've Flown A Mile On My Broom"
click at [313, 266] on input "text" at bounding box center [432, 261] width 239 height 21
paste input "Don't Judge Me"
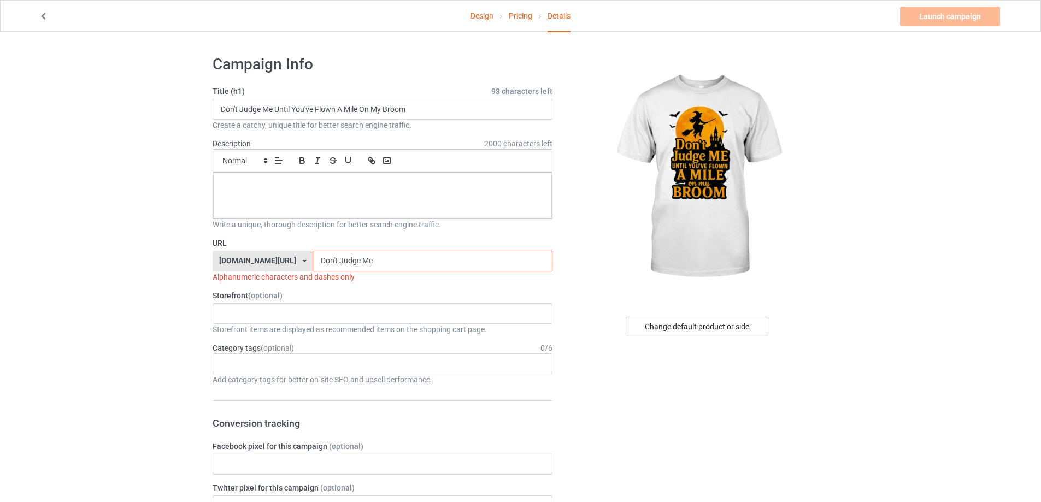
click at [313, 261] on input "Don't Judge Me" at bounding box center [432, 261] width 239 height 21
click at [313, 260] on input "Dont Judge Me" at bounding box center [432, 261] width 239 height 21
click at [332, 259] on input "Dont-Judge Me" at bounding box center [432, 261] width 239 height 21
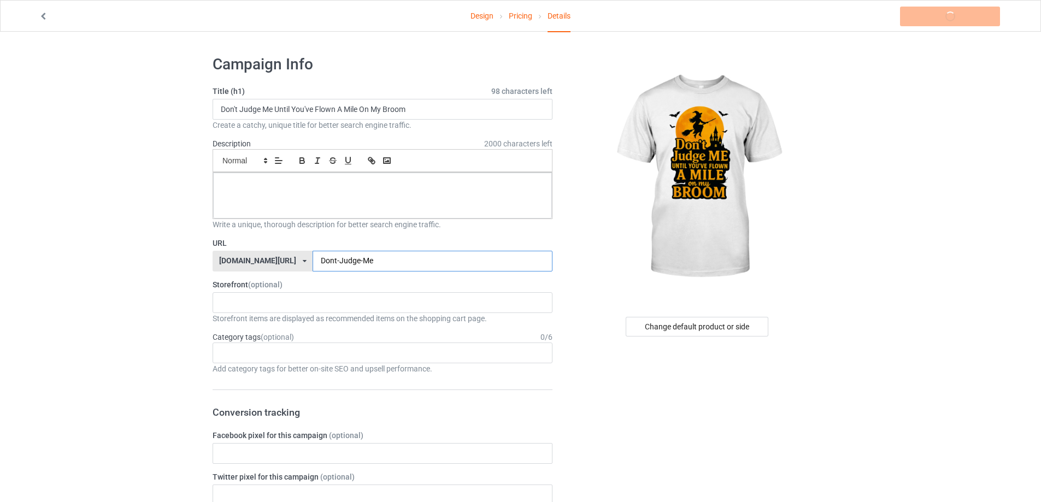
click at [343, 262] on input "Dont-Judge-Me" at bounding box center [432, 261] width 239 height 21
type input "Dont-Judge-Me-99"
click at [292, 301] on div "Veterans [DATE] [DATE] Smartass Family Best Friends For Life Grandkid Grandpa G…" at bounding box center [383, 302] width 340 height 21
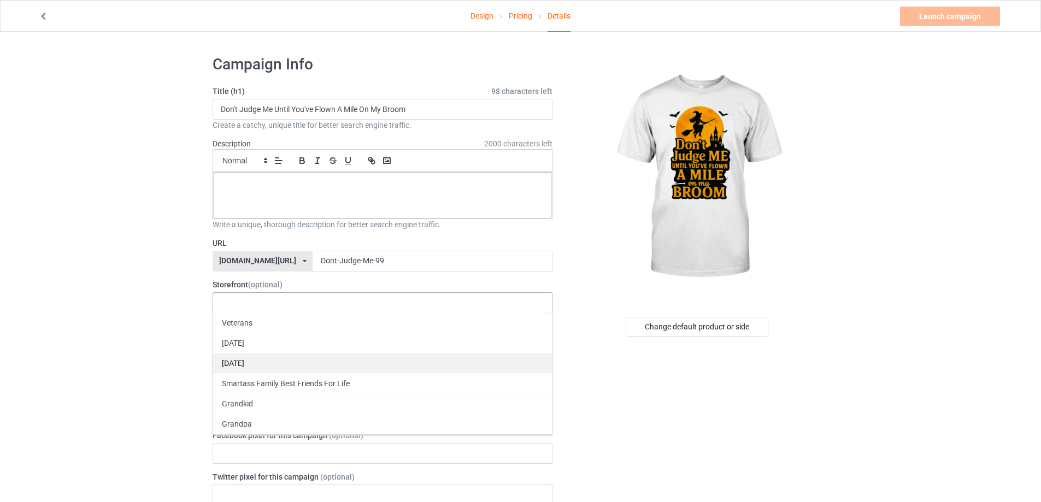
scroll to position [91, 0]
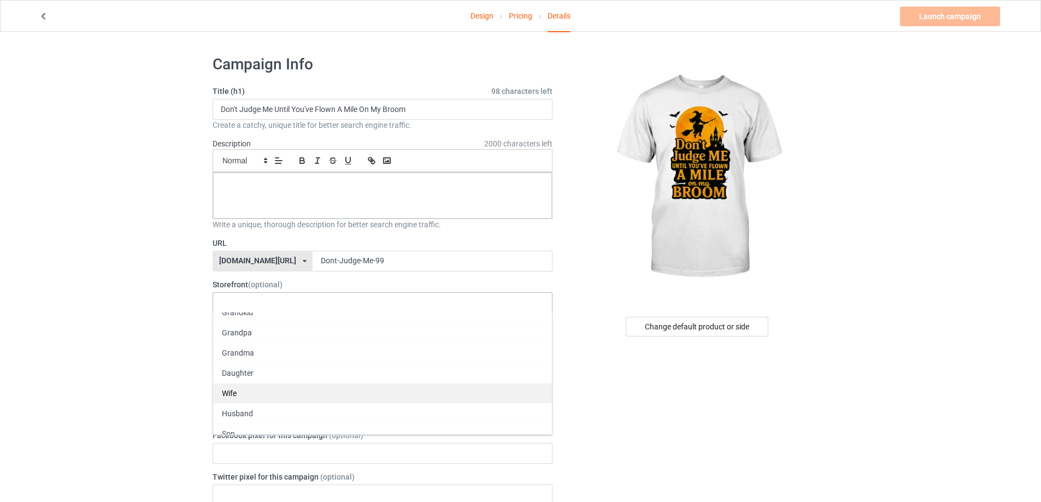
click at [257, 390] on div "Wife" at bounding box center [382, 393] width 339 height 20
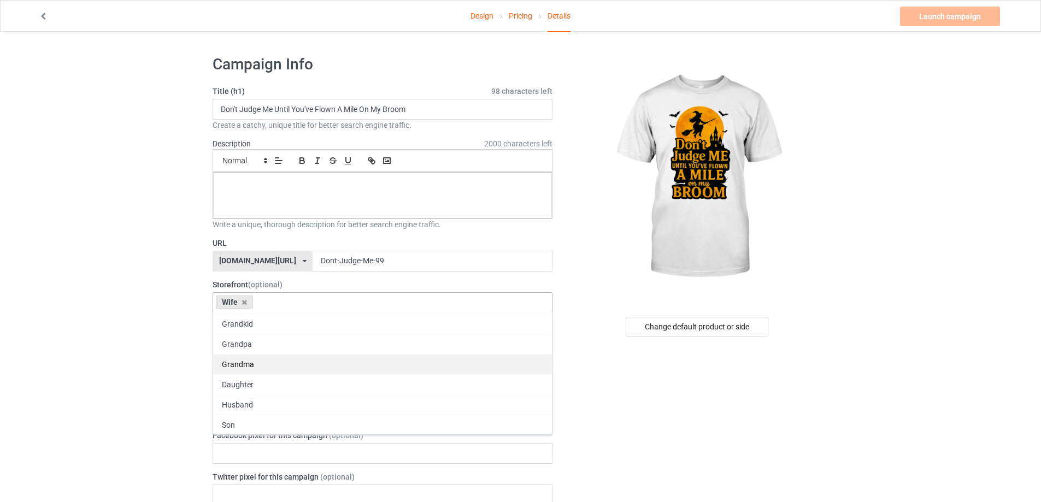
click at [254, 368] on div "Grandma" at bounding box center [382, 364] width 339 height 20
click at [240, 442] on div "Mom" at bounding box center [382, 445] width 339 height 20
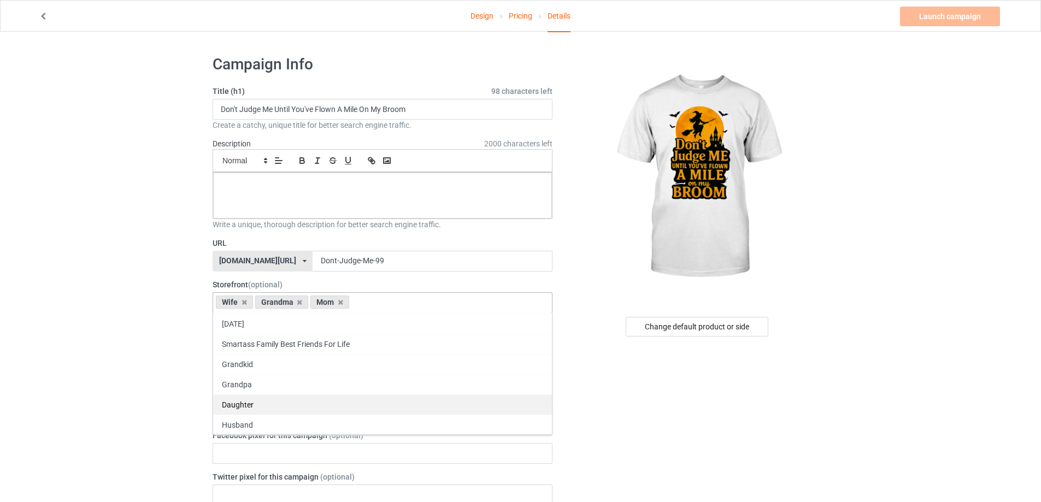
click at [243, 407] on div "Daughter" at bounding box center [382, 405] width 339 height 20
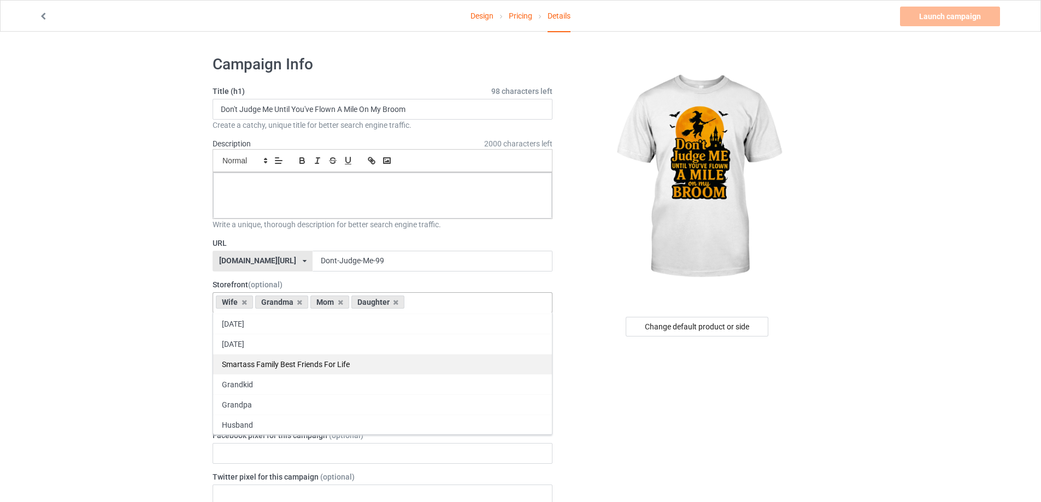
click at [272, 365] on div "Smartass Family Best Friends For Life" at bounding box center [382, 364] width 339 height 20
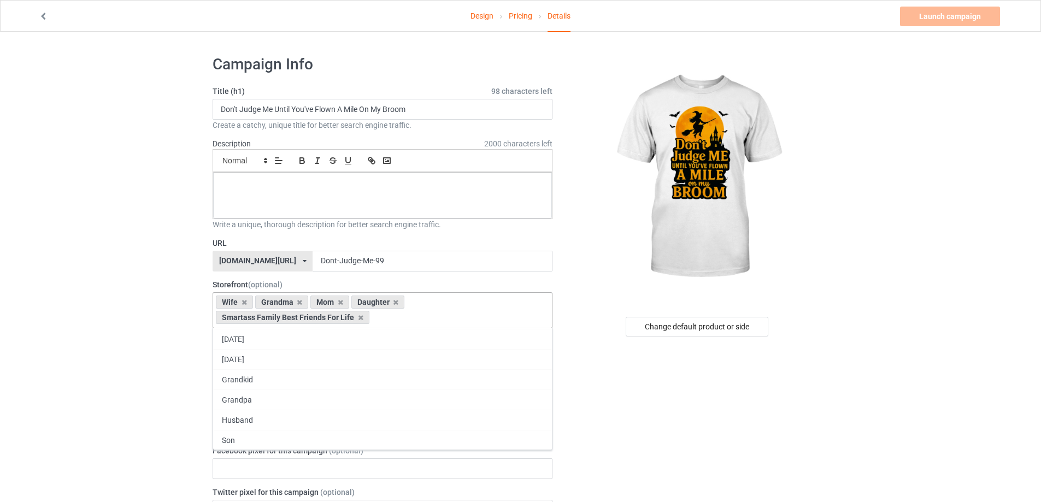
scroll to position [0, 0]
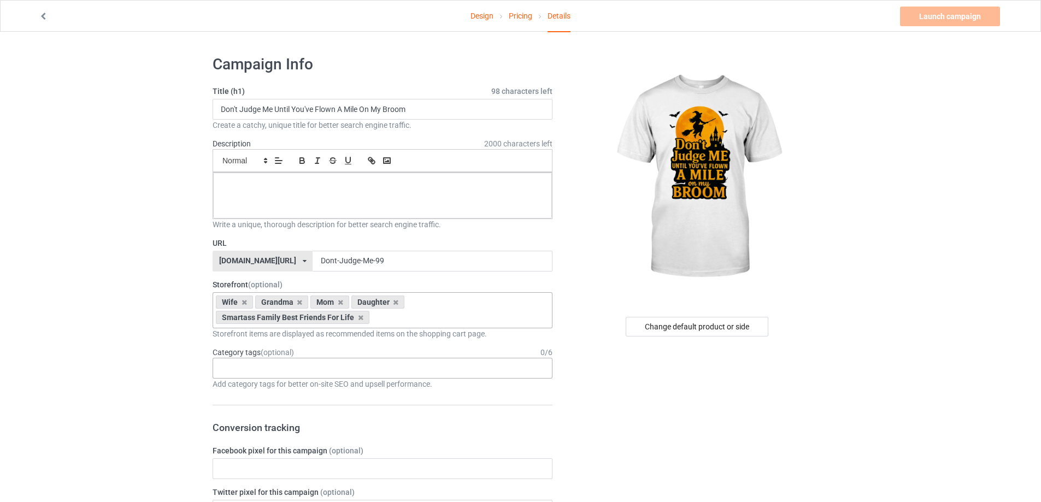
click at [321, 374] on div "Age > [DEMOGRAPHIC_DATA] > 1 Age > [DEMOGRAPHIC_DATA] Months > 1 Month Age > [D…" at bounding box center [383, 368] width 340 height 21
type input "[DATE]"
click at [312, 388] on div "Holidays & Events > US Holidays > [DATE]" at bounding box center [382, 388] width 339 height 20
click at [261, 474] on input "text" at bounding box center [383, 469] width 340 height 21
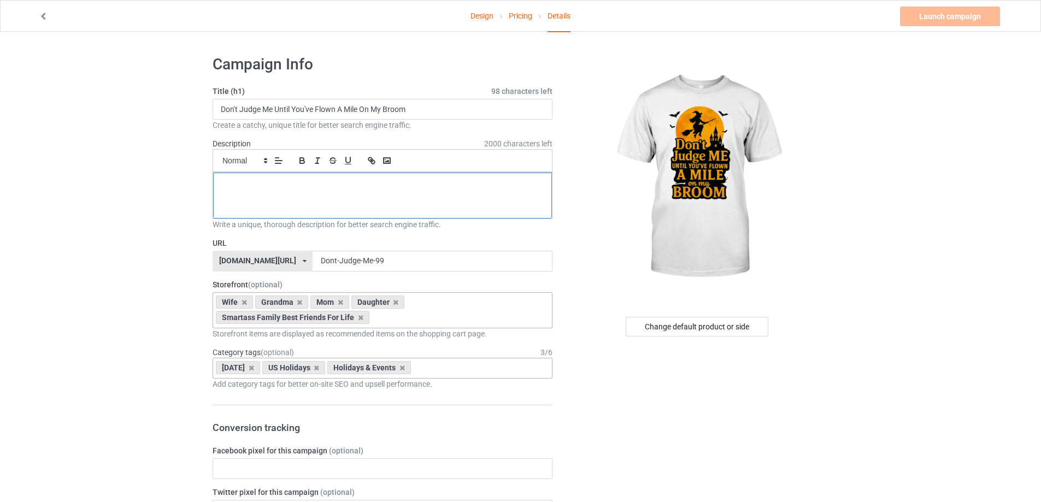
click at [283, 182] on p at bounding box center [382, 185] width 321 height 10
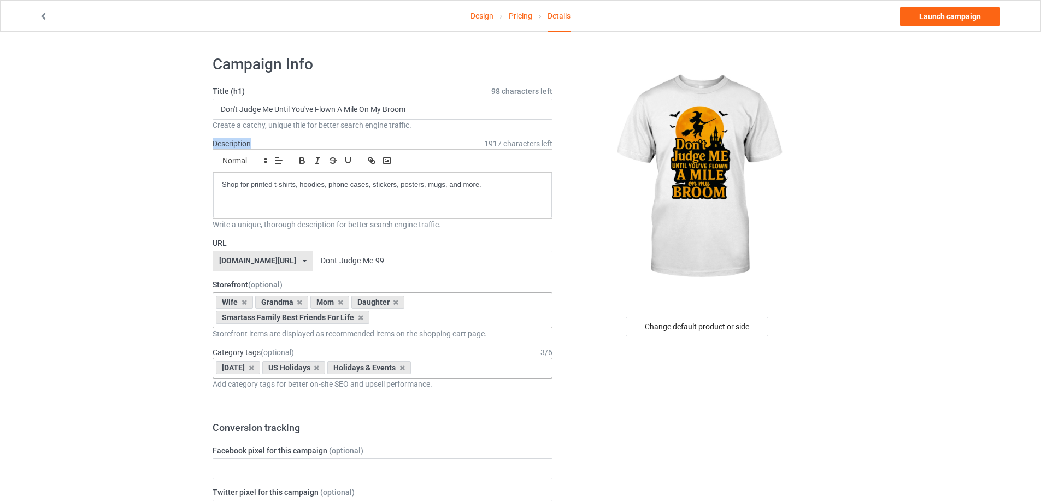
drag, startPoint x: 254, startPoint y: 140, endPoint x: 206, endPoint y: 144, distance: 48.8
copy label "Description"
drag, startPoint x: 488, startPoint y: 187, endPoint x: 206, endPoint y: 187, distance: 282.6
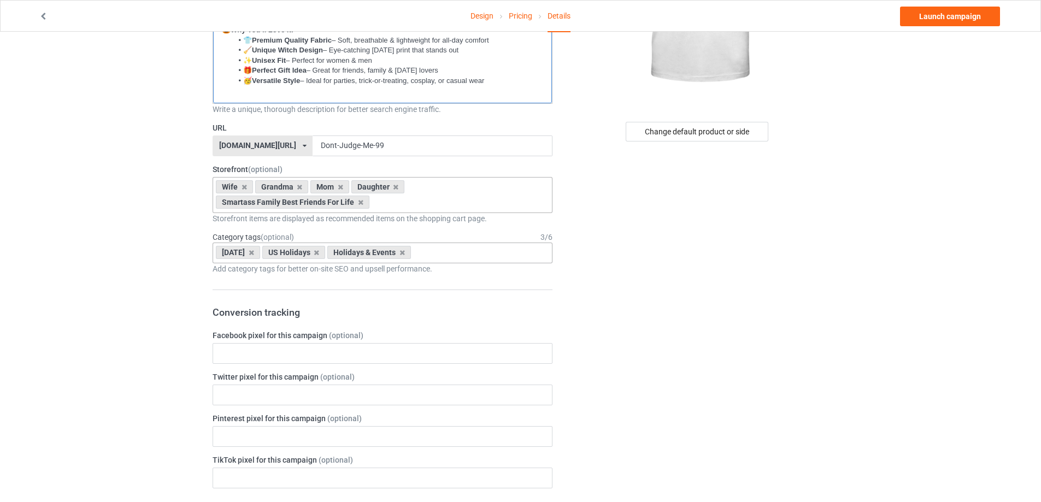
scroll to position [273, 0]
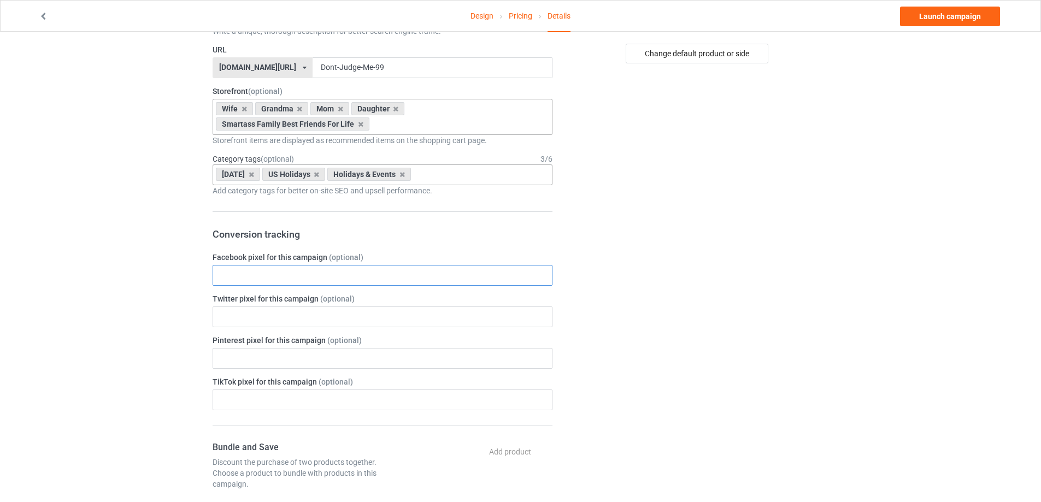
click at [251, 274] on input "text" at bounding box center [383, 275] width 340 height 21
paste input "[CREDIT_CARD_NUMBER]"
type input "[CREDIT_CARD_NUMBER]"
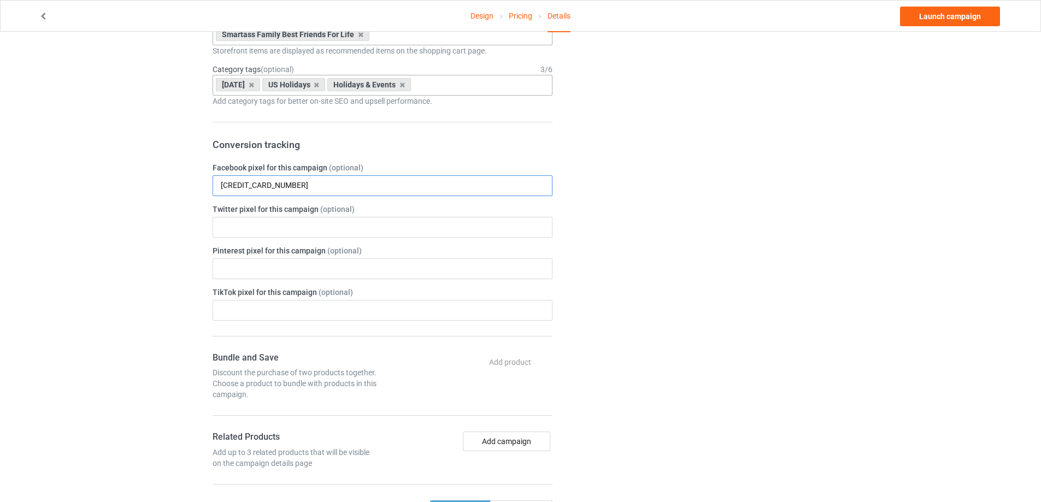
scroll to position [455, 0]
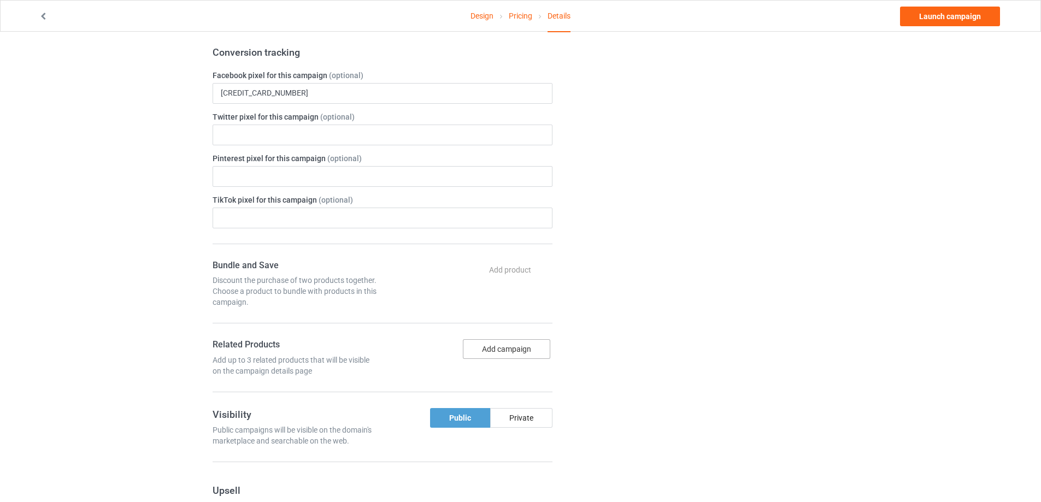
click at [521, 347] on button "Add campaign" at bounding box center [506, 349] width 87 height 20
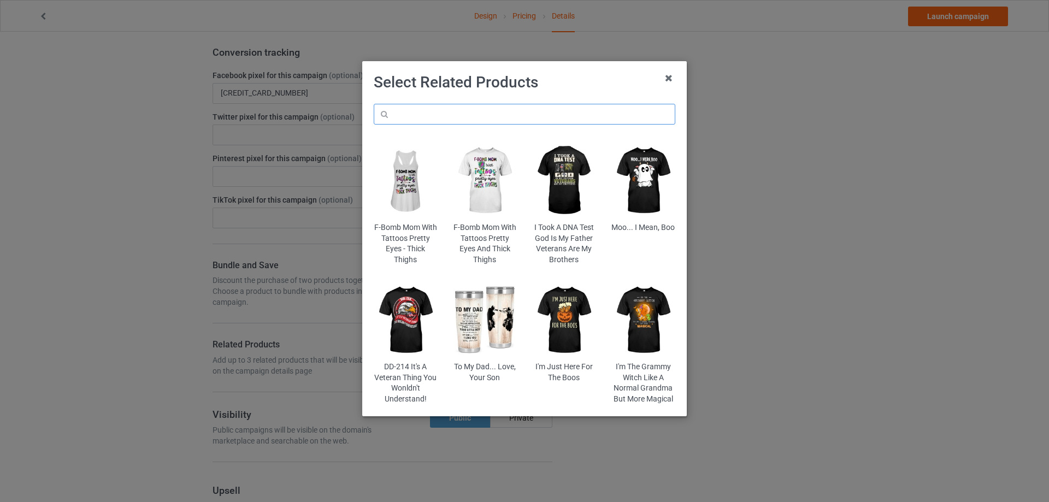
click at [458, 120] on input "text" at bounding box center [525, 114] width 302 height 21
type input "d"
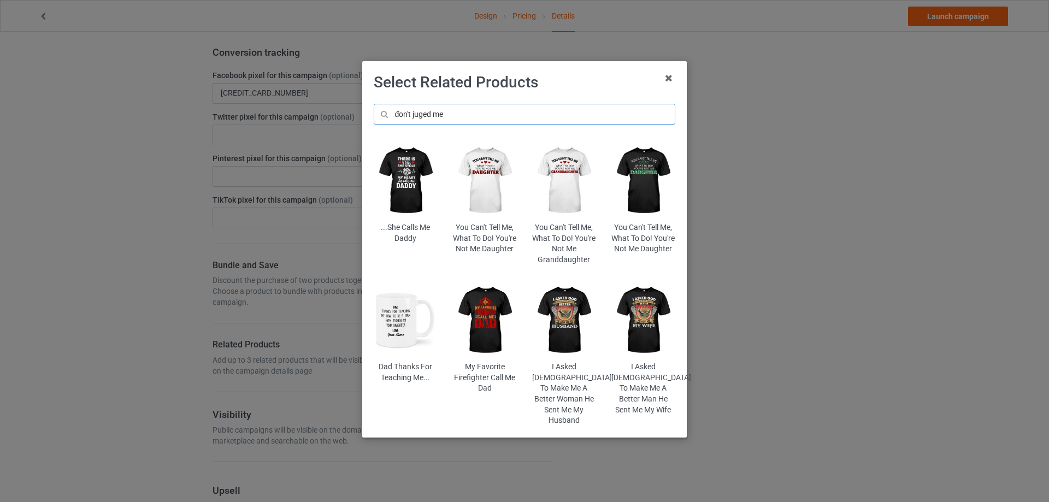
click at [398, 114] on input "đon't juged me" at bounding box center [525, 114] width 302 height 21
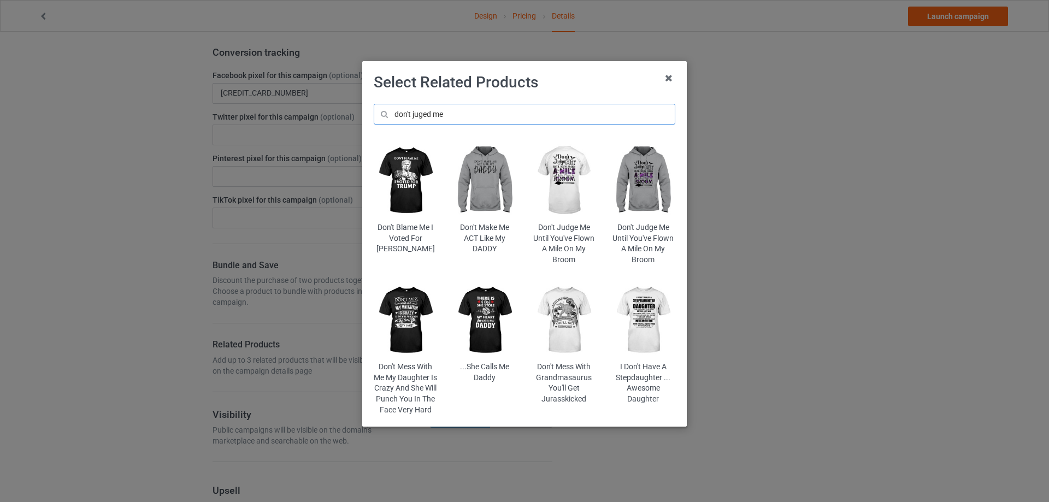
type input "don't juged me"
click at [566, 163] on img at bounding box center [564, 181] width 64 height 80
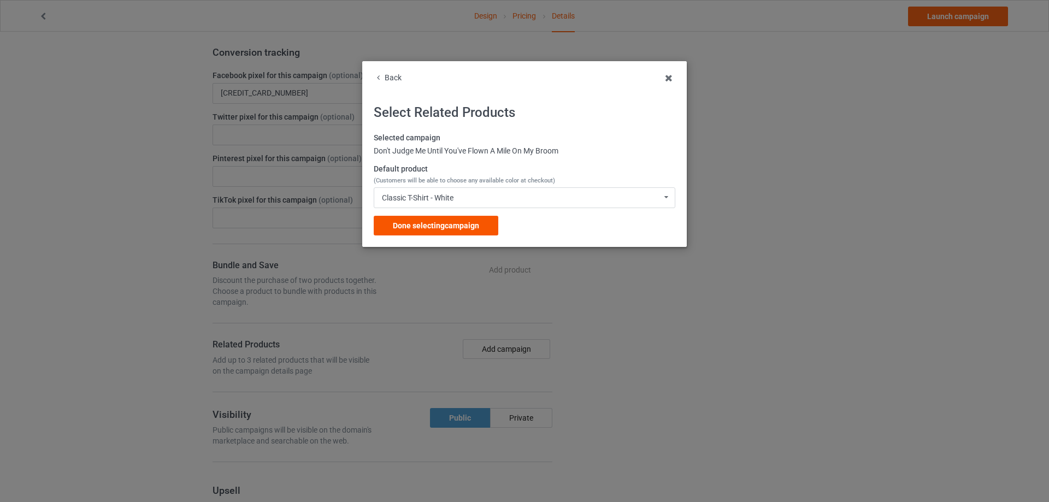
click at [466, 231] on div "Done selecting campaign" at bounding box center [436, 226] width 125 height 20
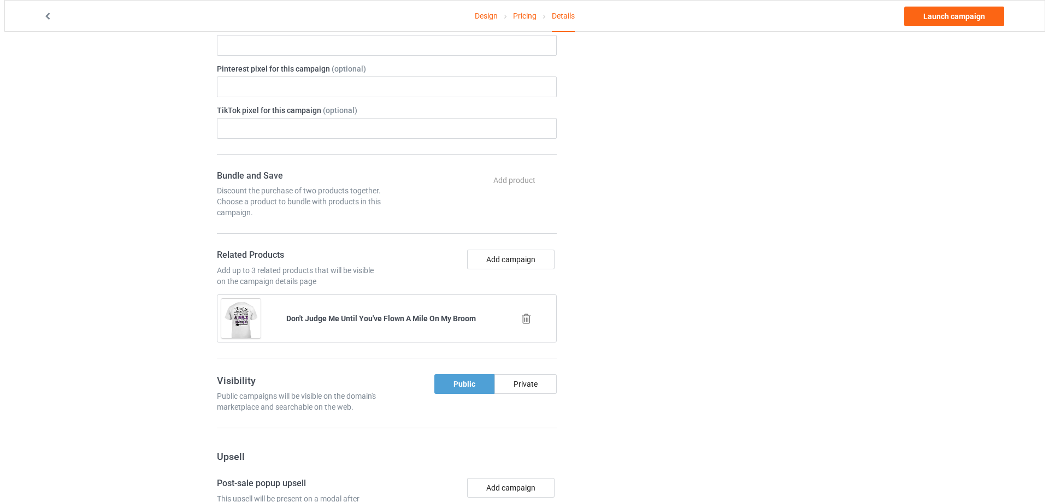
scroll to position [729, 0]
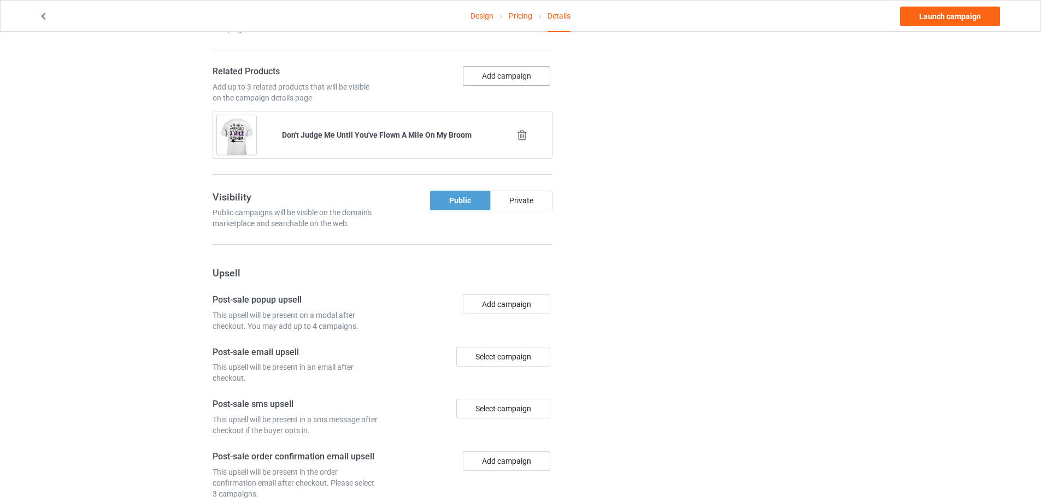
click at [513, 79] on button "Add campaign" at bounding box center [506, 76] width 87 height 20
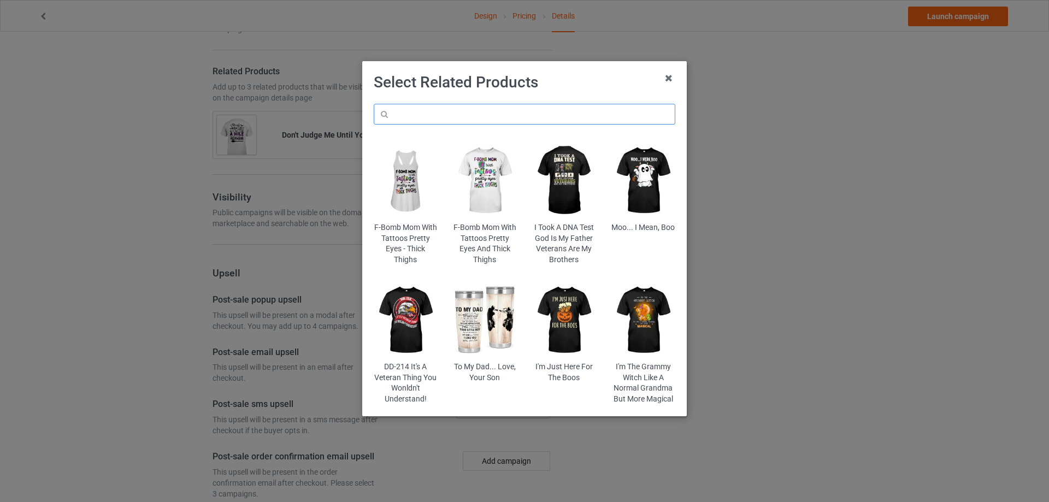
click at [482, 115] on input "text" at bounding box center [525, 114] width 302 height 21
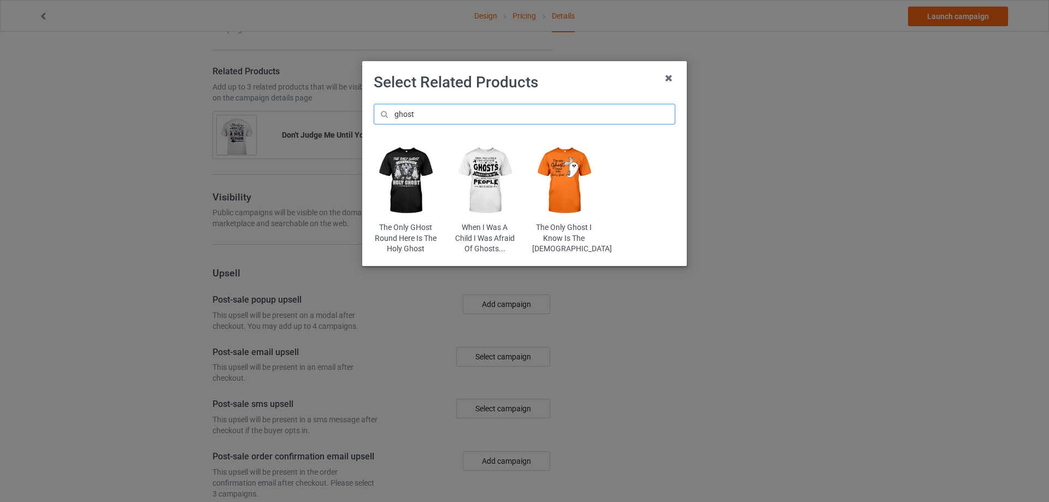
type input "ghost"
click at [568, 178] on img at bounding box center [564, 181] width 64 height 80
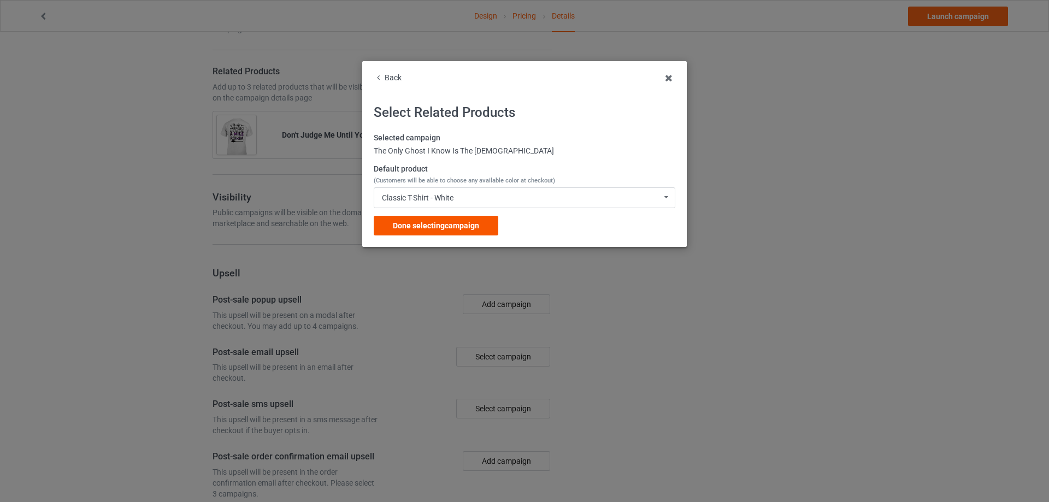
click at [457, 225] on span "Done selecting campaign" at bounding box center [436, 225] width 86 height 9
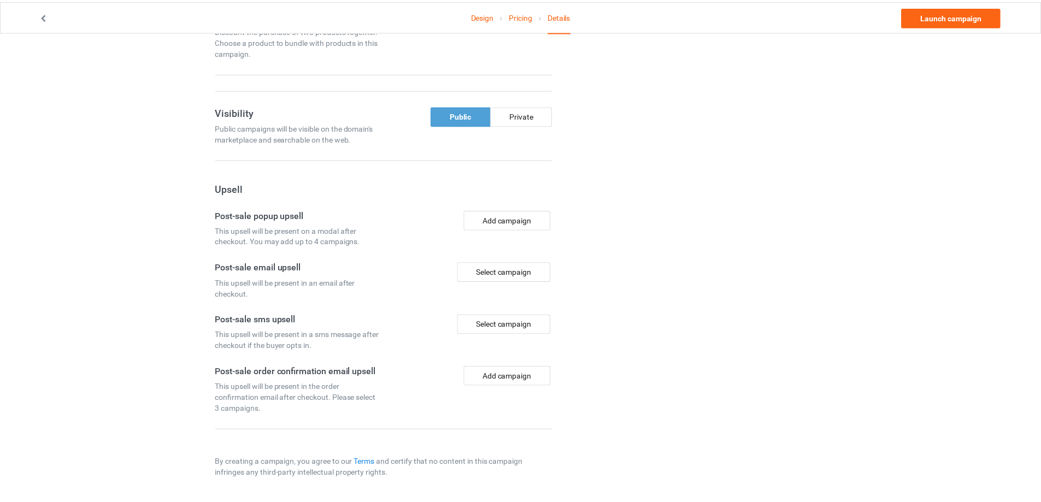
scroll to position [705, 0]
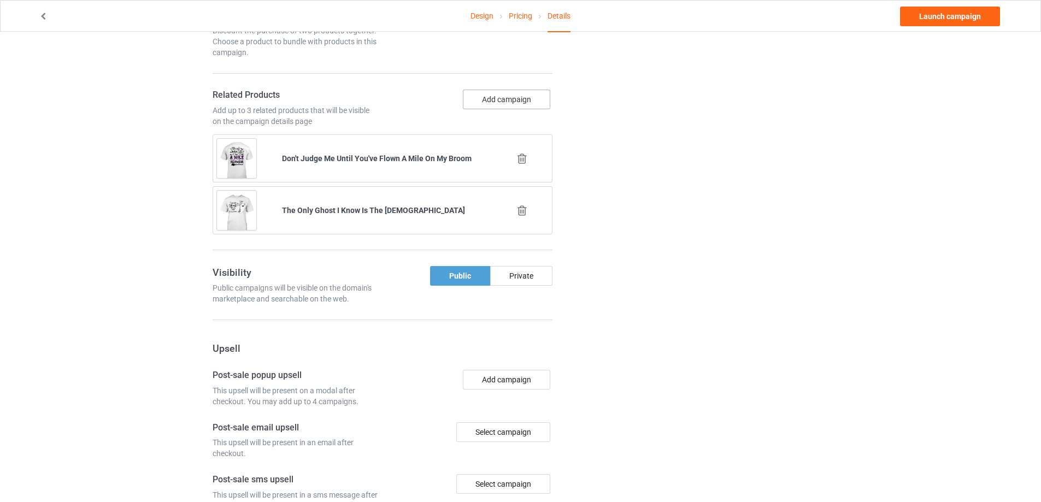
click at [508, 97] on button "Add campaign" at bounding box center [506, 100] width 87 height 20
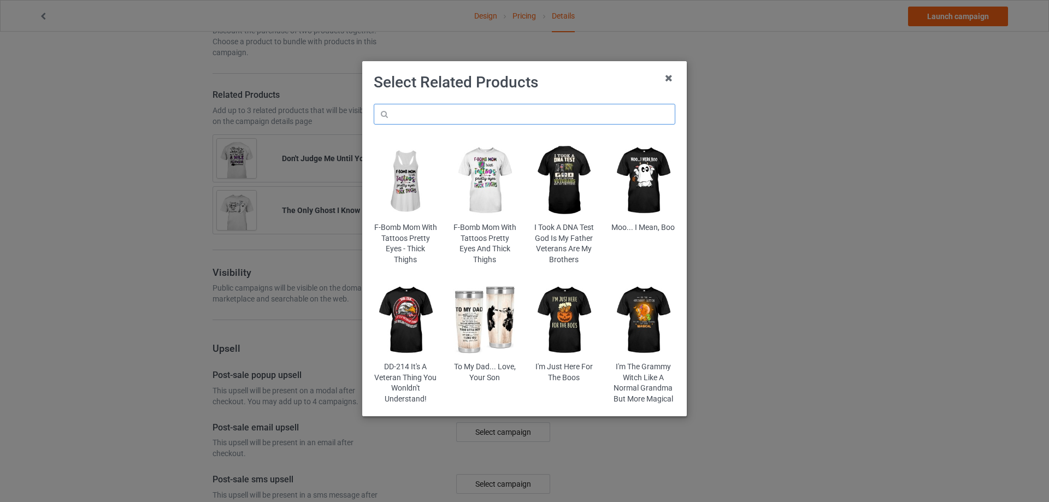
click at [408, 112] on input "text" at bounding box center [525, 114] width 302 height 21
paste input "Buckle Up Buttercup You Just Flipped My Witch Switch"
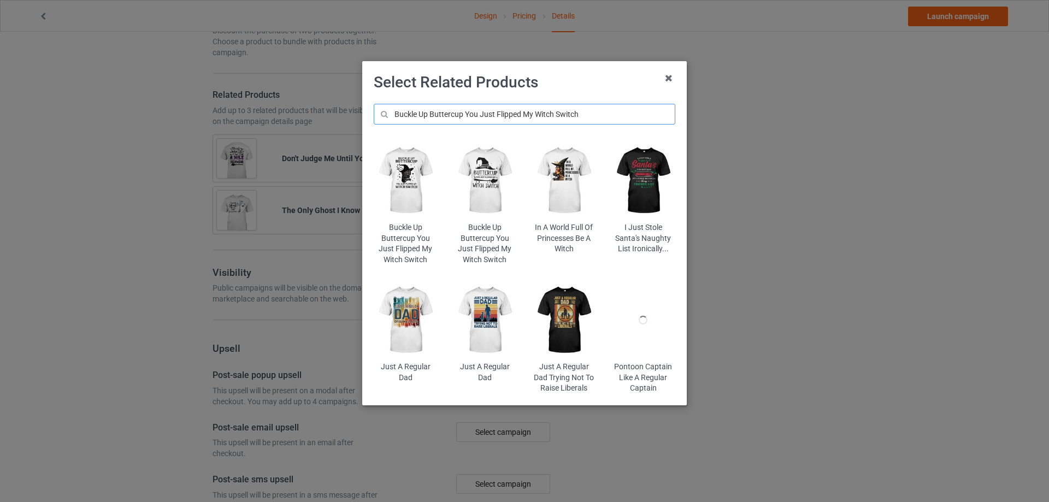
type input "Buckle Up Buttercup You Just Flipped My Witch Switch"
click at [495, 169] on img at bounding box center [485, 181] width 64 height 80
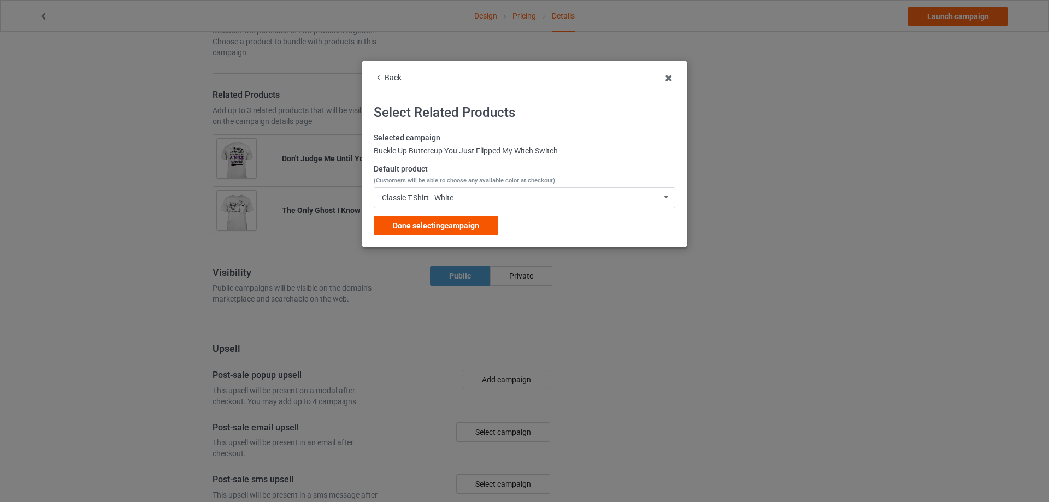
click at [465, 220] on div "Done selecting campaign" at bounding box center [436, 226] width 125 height 20
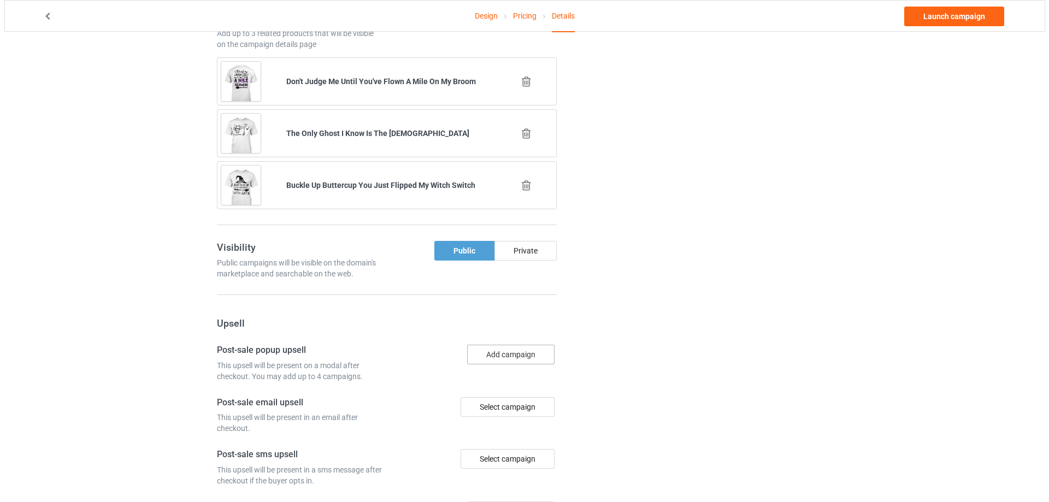
scroll to position [887, 0]
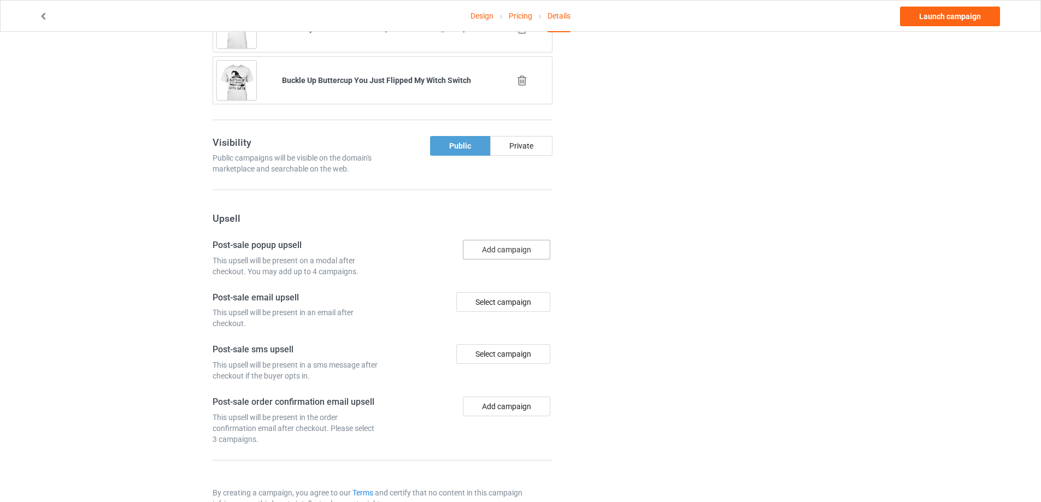
click at [491, 250] on button "Add campaign" at bounding box center [506, 250] width 87 height 20
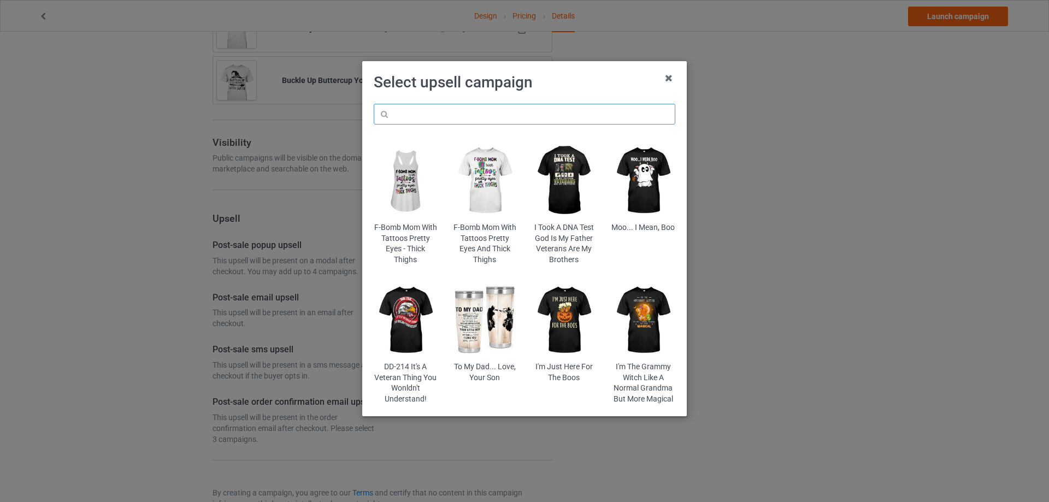
click at [451, 108] on input "text" at bounding box center [525, 114] width 302 height 21
paste input "Buckle Up Buttercup You Just Flipped My Witch Switch"
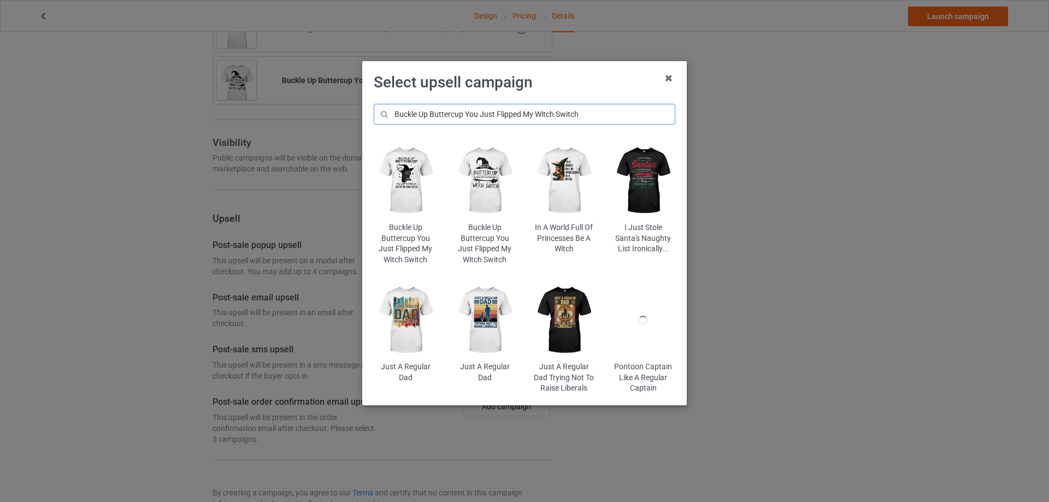
type input "Buckle Up Buttercup You Just Flipped My Witch Switch"
click at [555, 183] on img at bounding box center [564, 181] width 64 height 80
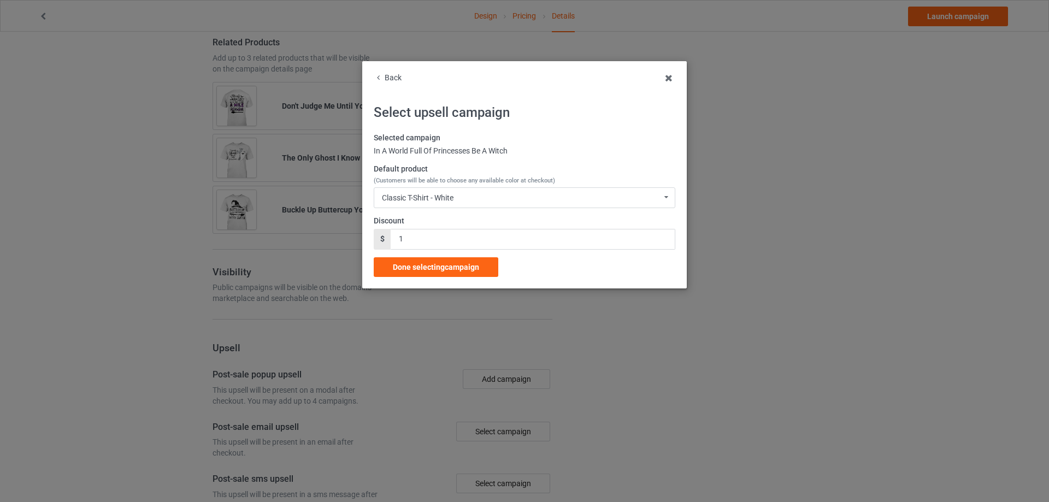
scroll to position [887, 0]
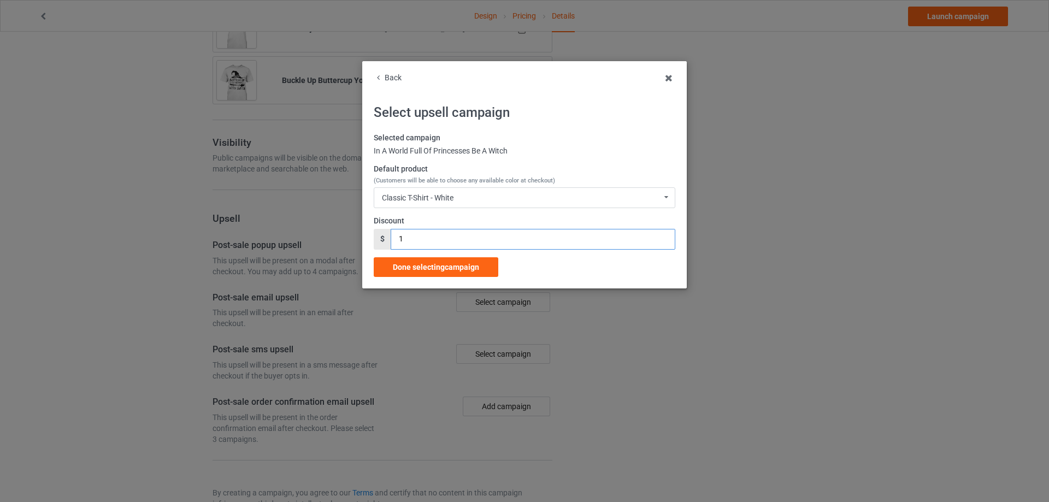
drag, startPoint x: 433, startPoint y: 242, endPoint x: 377, endPoint y: 242, distance: 55.8
click at [377, 242] on div "$ 1" at bounding box center [525, 239] width 302 height 21
type input "5"
click at [434, 263] on span "Done selecting campaign" at bounding box center [436, 267] width 86 height 9
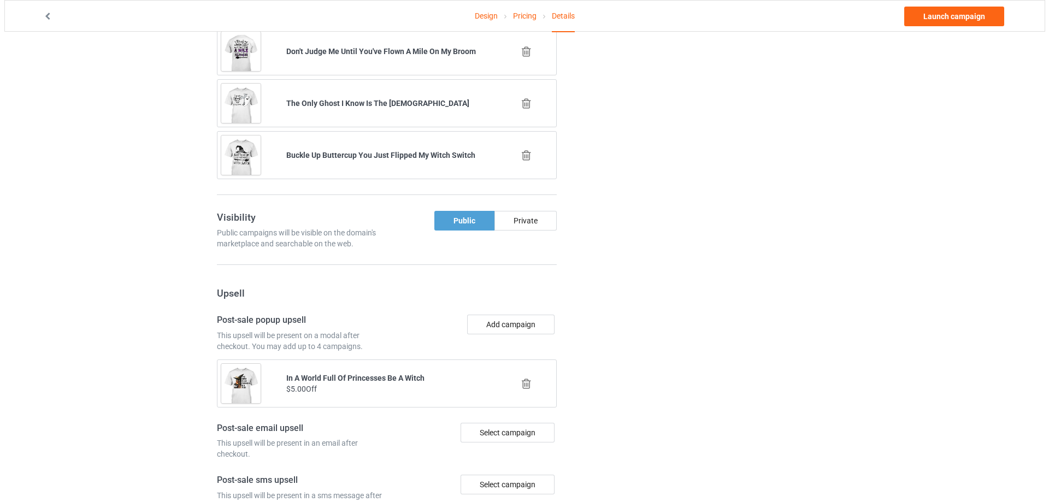
scroll to position [887, 0]
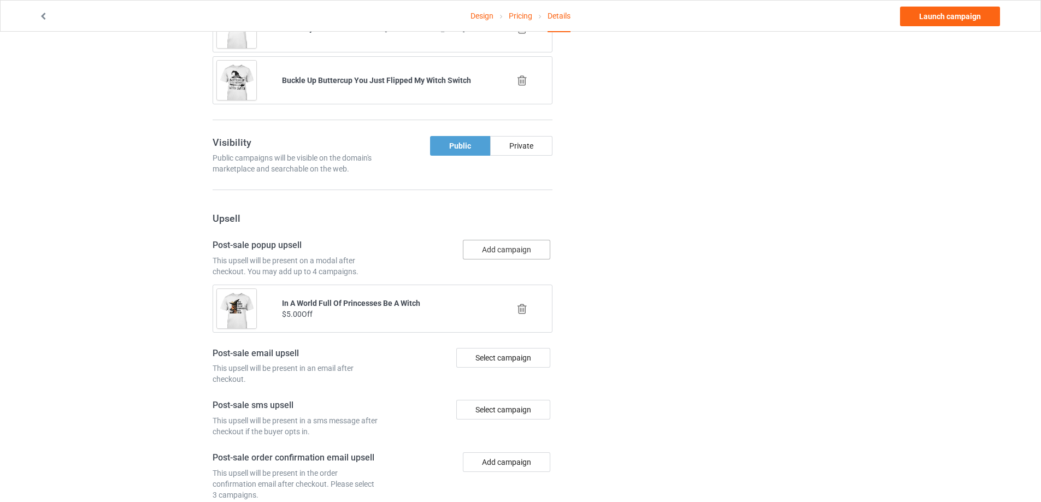
click at [496, 252] on button "Add campaign" at bounding box center [506, 250] width 87 height 20
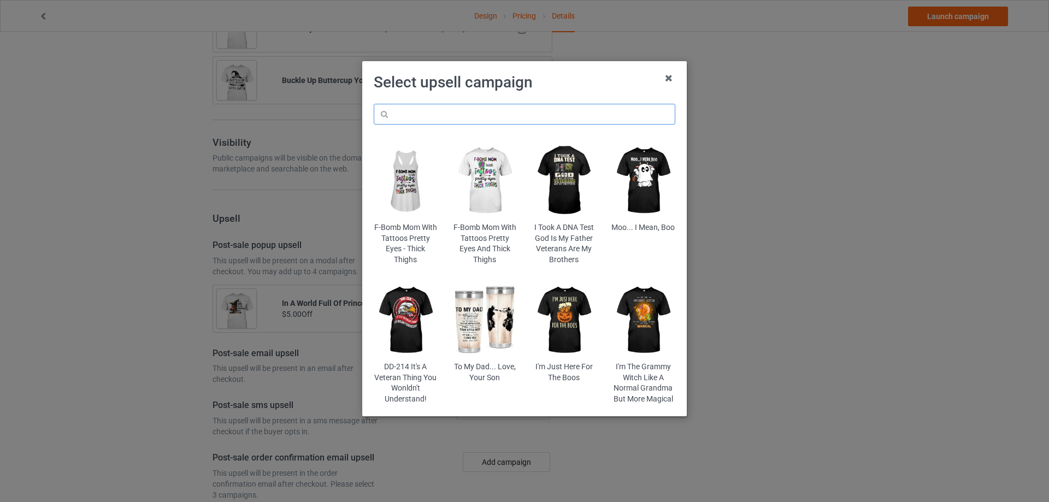
click at [471, 116] on input "text" at bounding box center [525, 114] width 302 height 21
paste input "Buckle Up Buttercup You Just Flipped My Witch Switch"
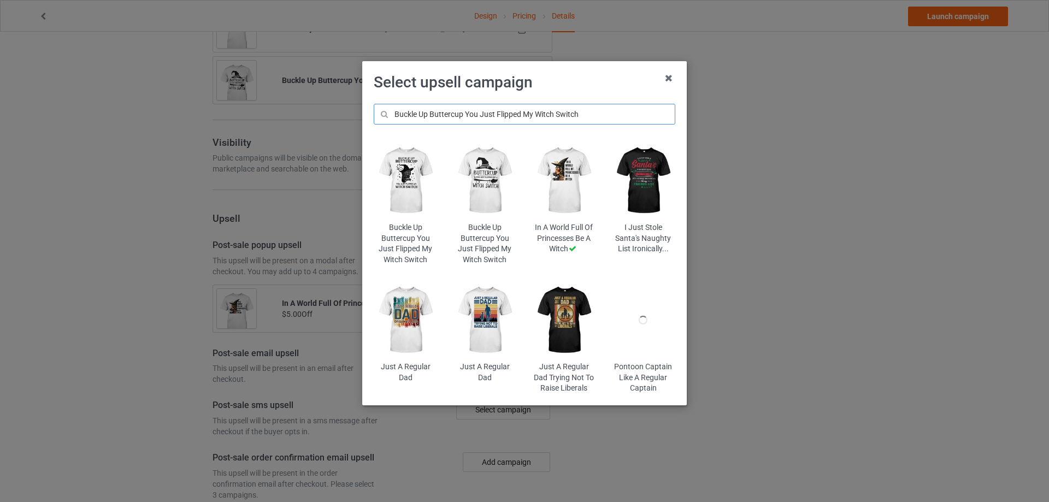
type input "Buckle Up Buttercup You Just Flipped My Witch Switch"
click at [412, 176] on img at bounding box center [406, 181] width 64 height 80
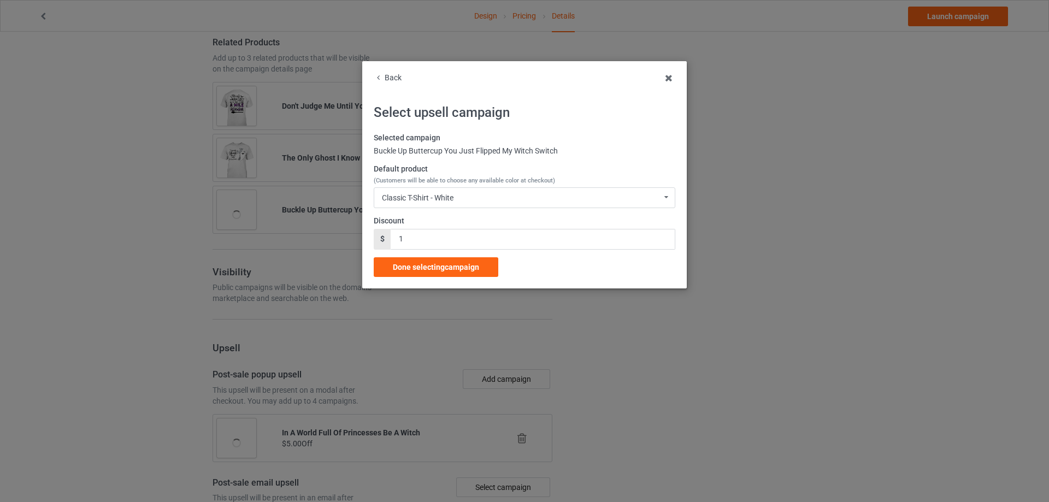
scroll to position [887, 0]
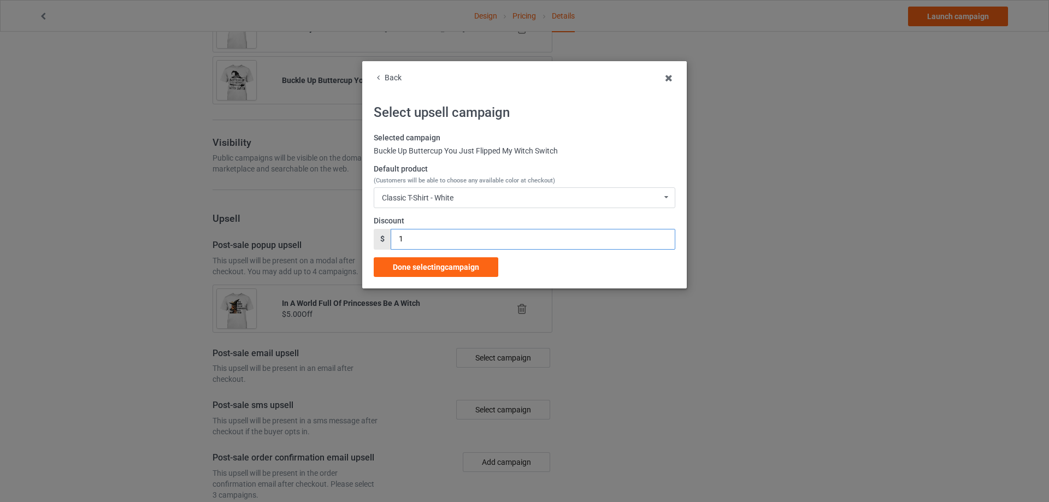
drag, startPoint x: 425, startPoint y: 234, endPoint x: 386, endPoint y: 242, distance: 39.1
click at [386, 242] on div "$ 1" at bounding box center [525, 239] width 302 height 21
type input "5"
click at [452, 261] on div "Done selecting campaign" at bounding box center [436, 267] width 125 height 20
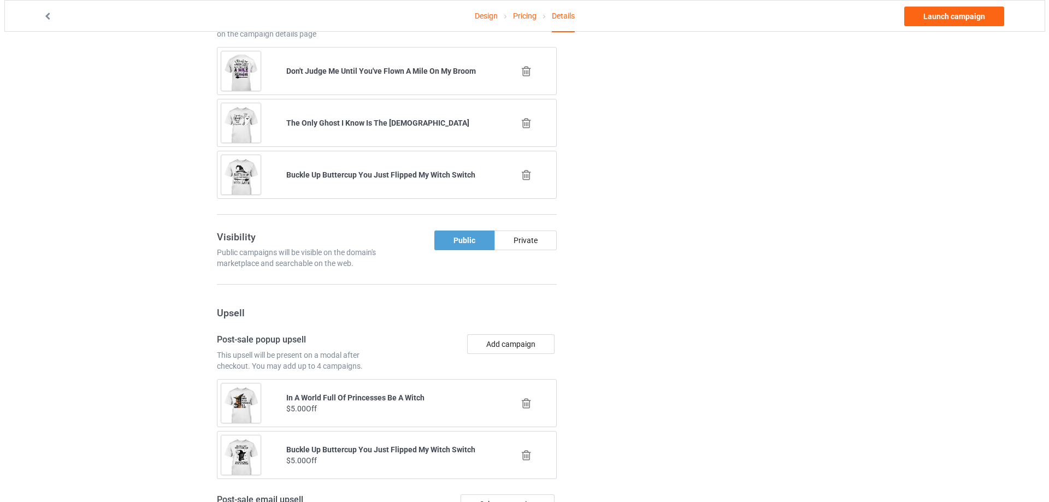
scroll to position [887, 0]
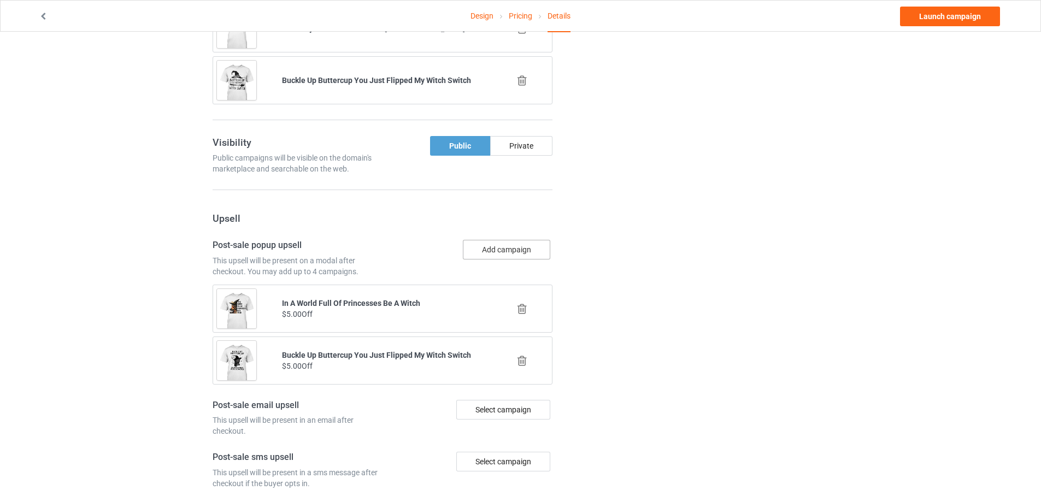
click at [495, 250] on button "Add campaign" at bounding box center [506, 250] width 87 height 20
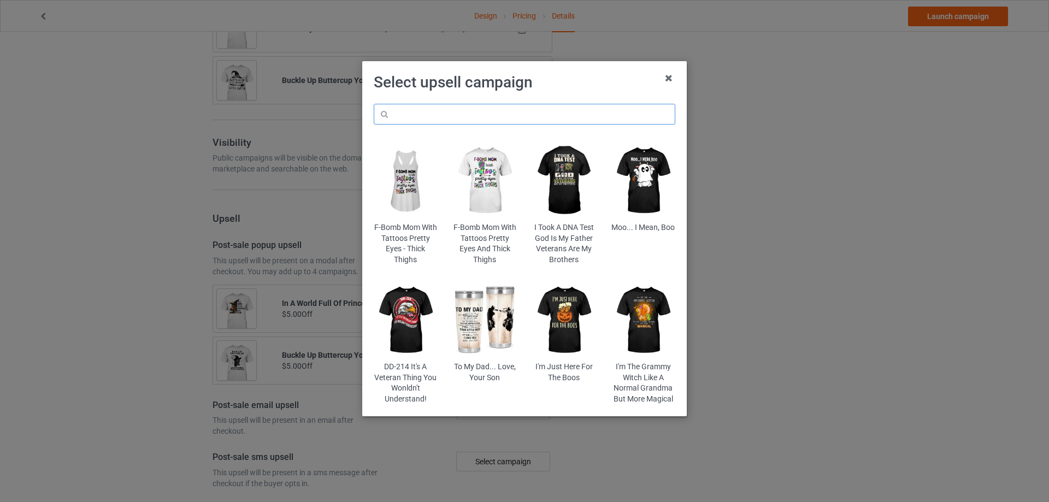
click at [480, 120] on input "text" at bounding box center [525, 114] width 302 height 21
click at [433, 111] on input "text" at bounding box center [525, 114] width 302 height 21
paste input "Ghost"
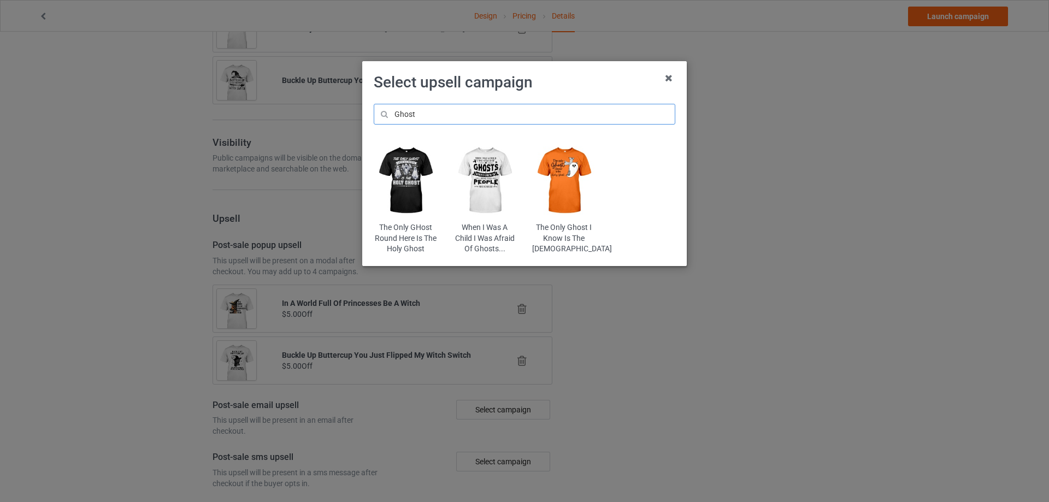
type input "Ghost"
click at [409, 169] on img at bounding box center [406, 181] width 64 height 80
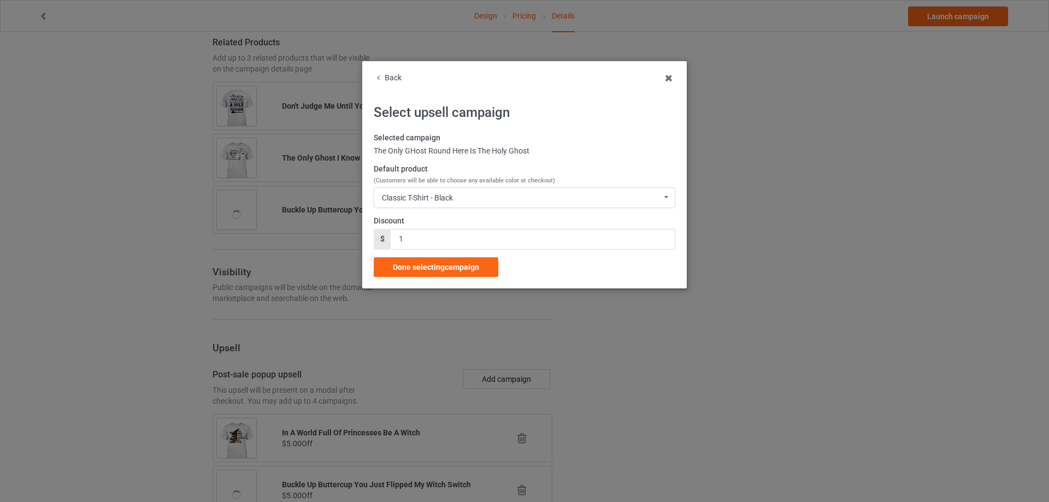
scroll to position [887, 0]
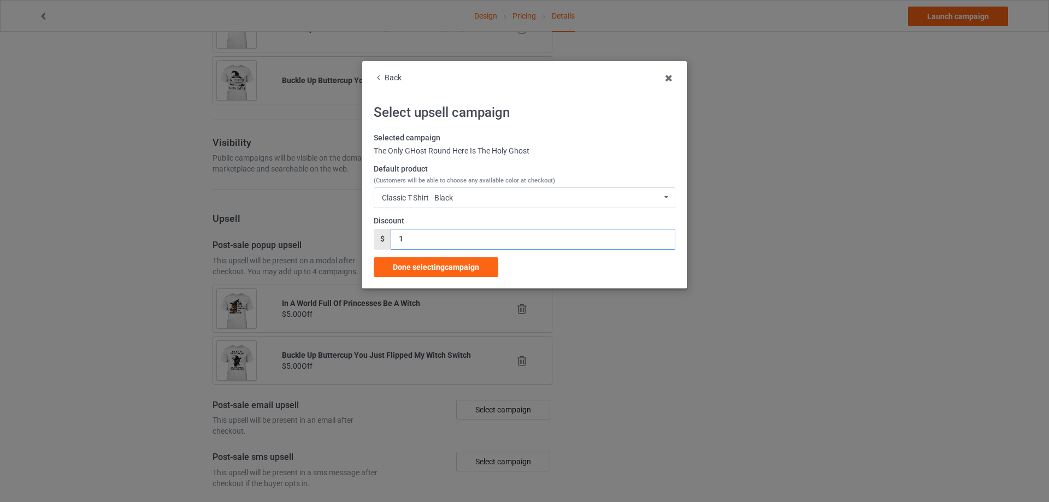
drag, startPoint x: 424, startPoint y: 249, endPoint x: 385, endPoint y: 247, distance: 39.4
click at [385, 247] on div "$ 1" at bounding box center [525, 239] width 302 height 21
type input "5"
click at [427, 268] on span "Done selecting campaign" at bounding box center [436, 267] width 86 height 9
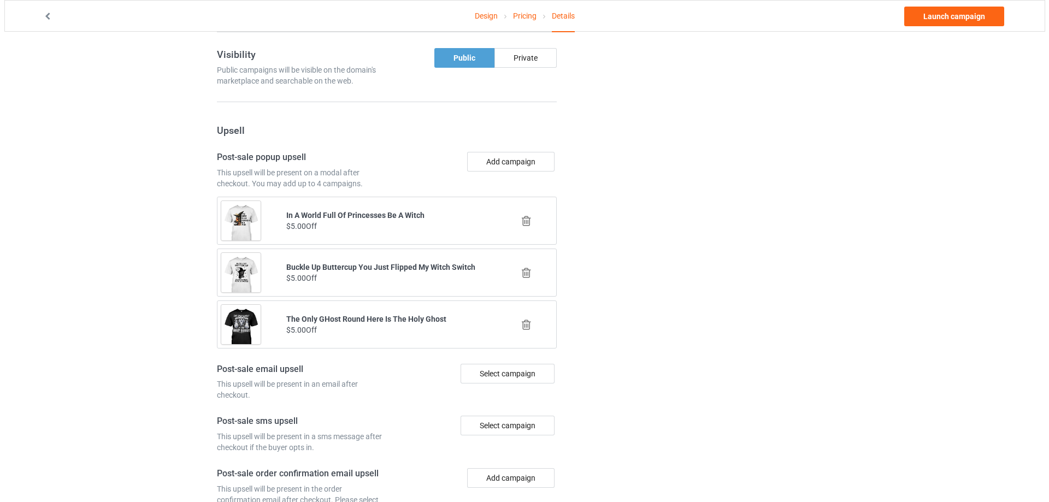
scroll to position [978, 0]
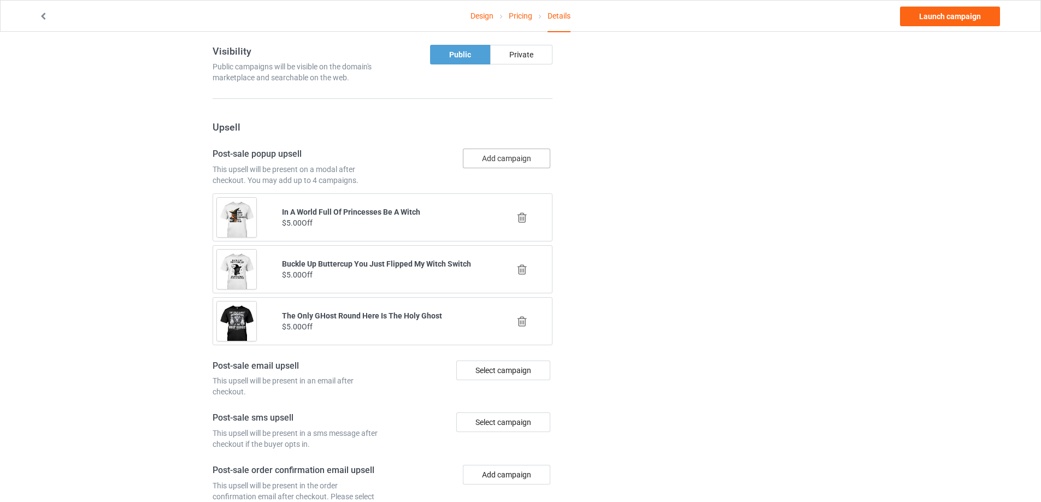
click at [491, 155] on button "Add campaign" at bounding box center [506, 159] width 87 height 20
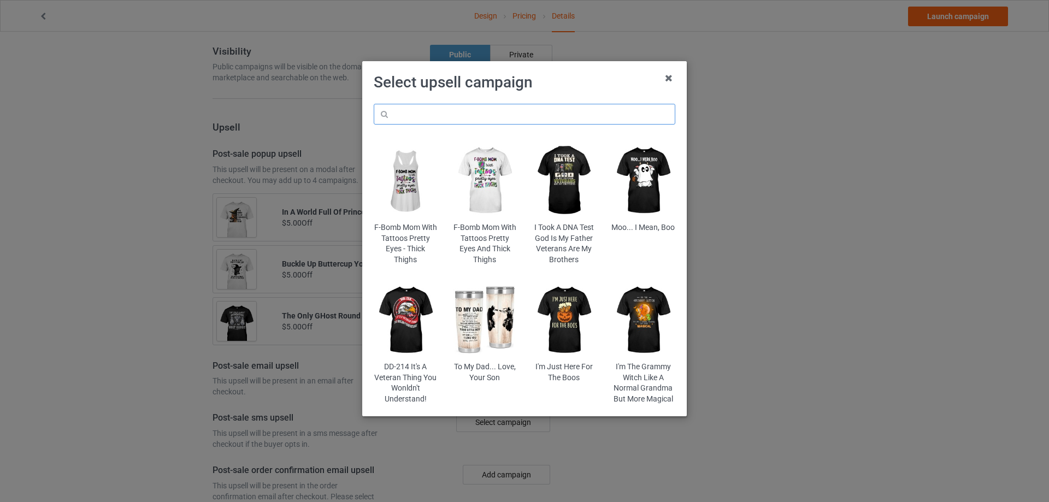
click at [432, 114] on input "text" at bounding box center [525, 114] width 302 height 21
click at [435, 115] on input "text" at bounding box center [525, 114] width 302 height 21
paste input "Hallmark Christmas"
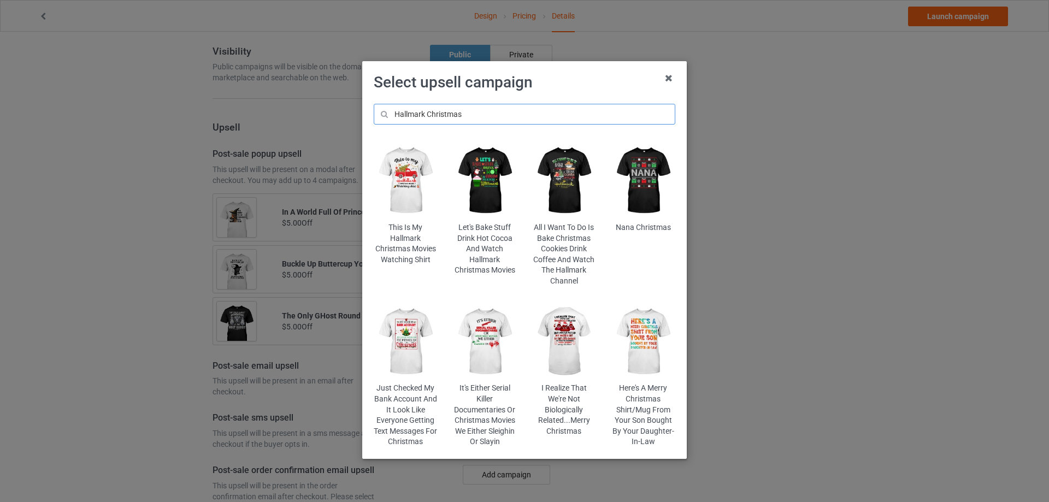
type input "Hallmark Christmas"
click at [395, 168] on img at bounding box center [406, 181] width 64 height 80
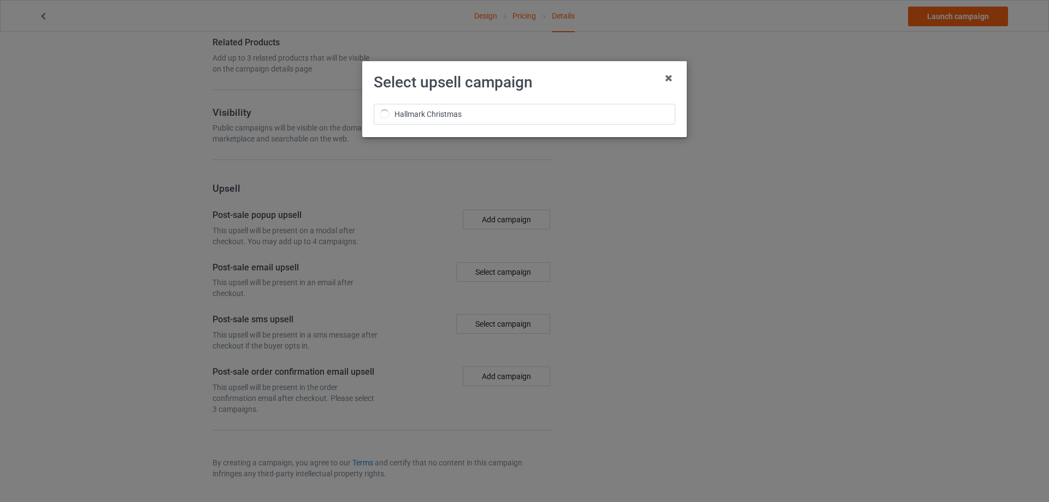
scroll to position [978, 0]
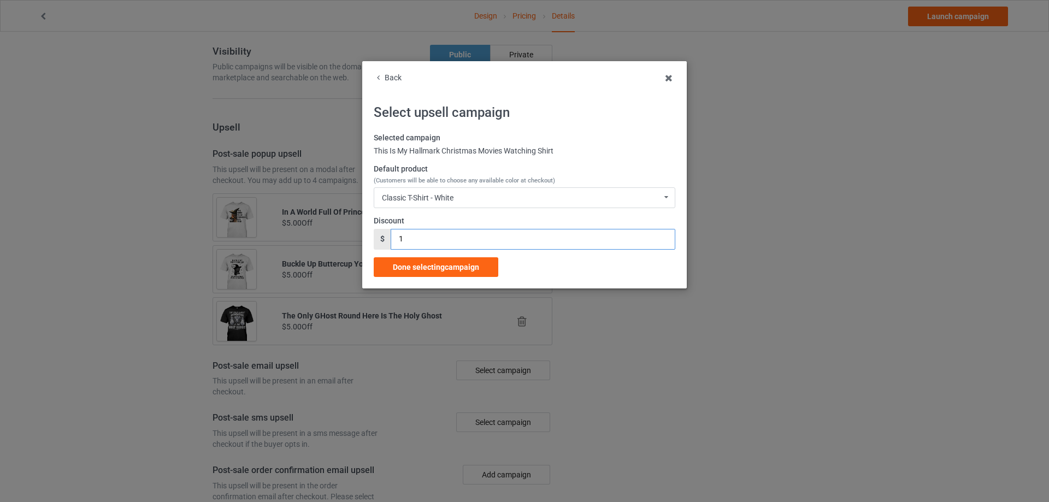
drag, startPoint x: 421, startPoint y: 244, endPoint x: 385, endPoint y: 246, distance: 36.7
click at [385, 246] on div "$ 1" at bounding box center [525, 239] width 302 height 21
type input "5"
click at [444, 263] on span "Done selecting campaign" at bounding box center [436, 267] width 86 height 9
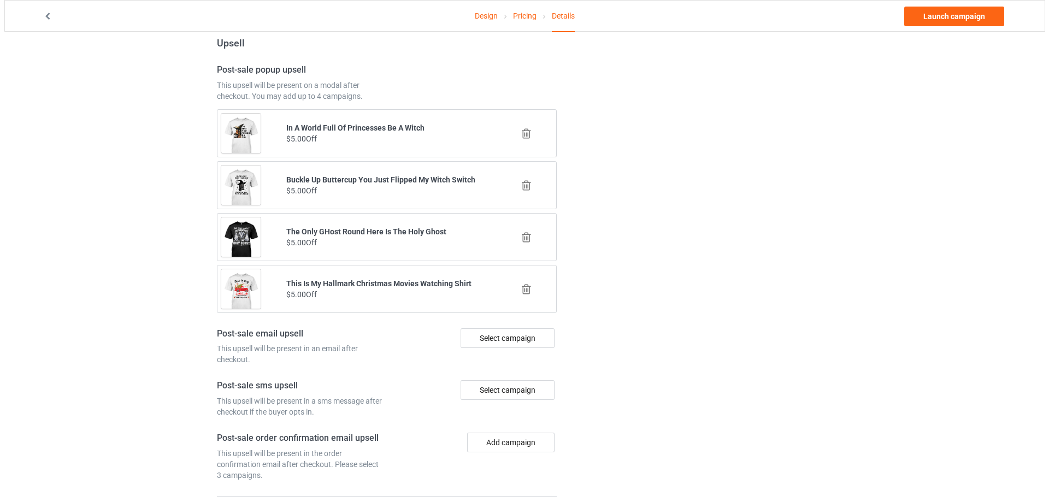
scroll to position [1129, 0]
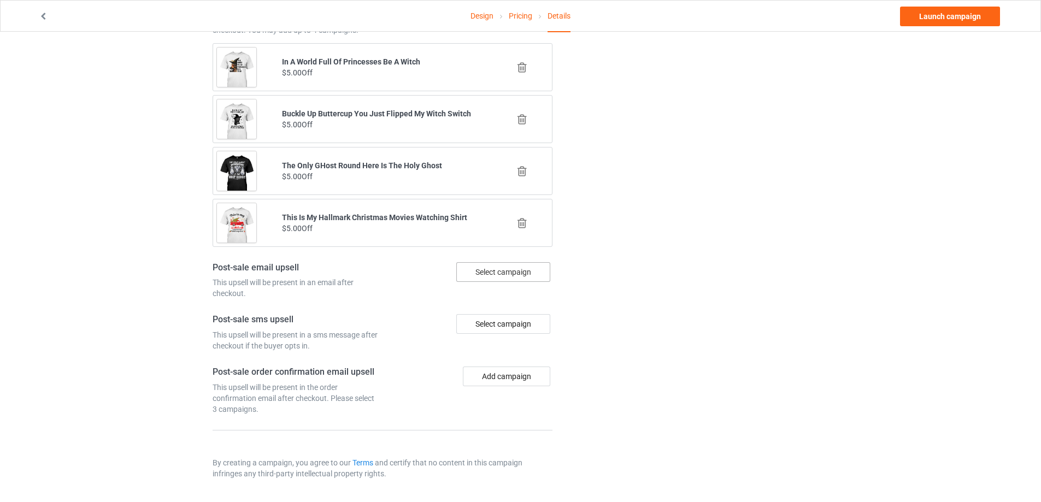
click at [481, 276] on div "Select campaign" at bounding box center [503, 272] width 94 height 20
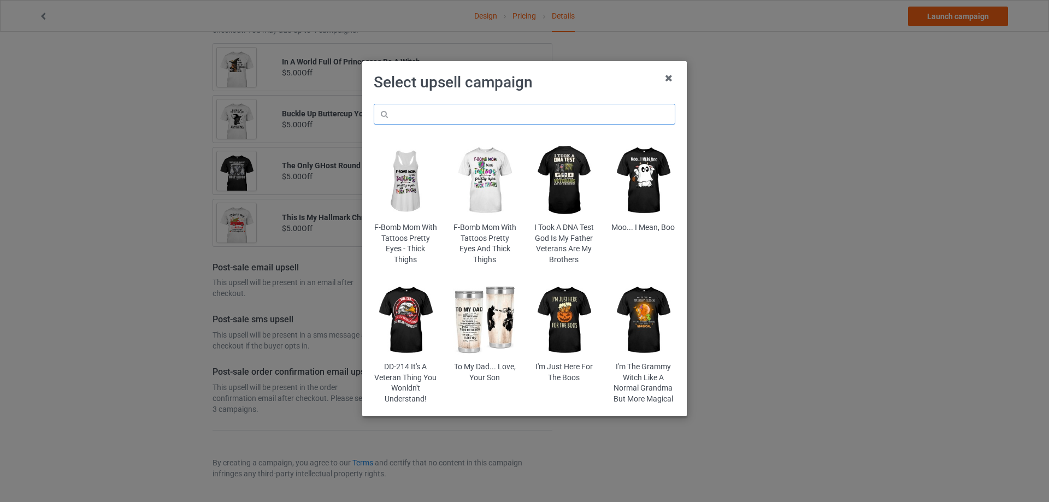
click at [439, 116] on input "text" at bounding box center [525, 114] width 302 height 21
paste input "Hallmark Christmas"
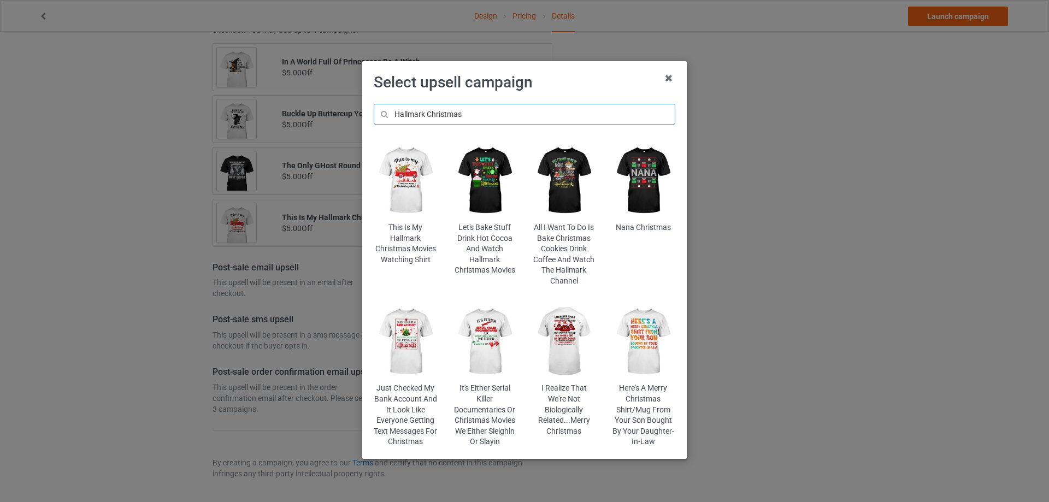
type input "Hallmark Christmas"
click at [481, 168] on img at bounding box center [485, 181] width 64 height 80
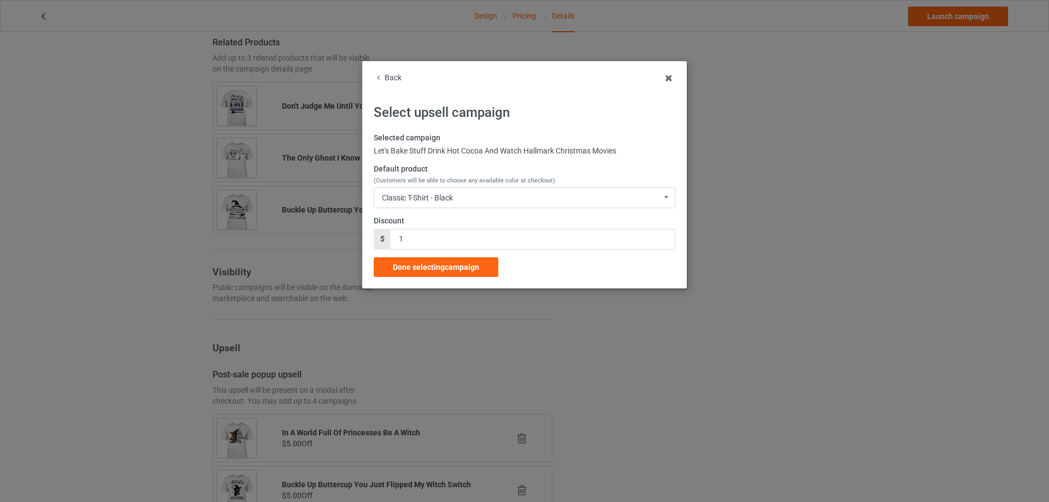
scroll to position [1129, 0]
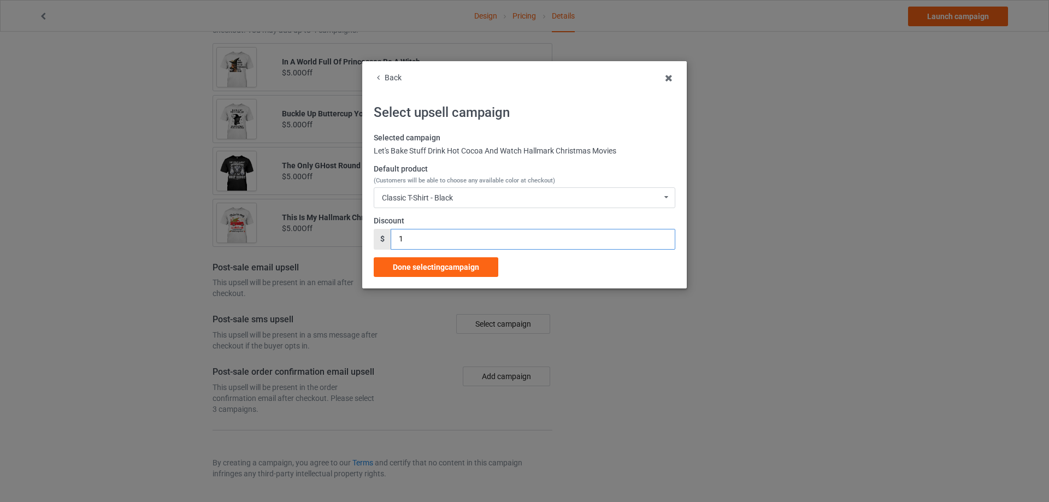
click at [385, 240] on div "$ 1" at bounding box center [525, 239] width 302 height 21
type input "5"
click at [421, 268] on span "Done selecting campaign" at bounding box center [436, 267] width 86 height 9
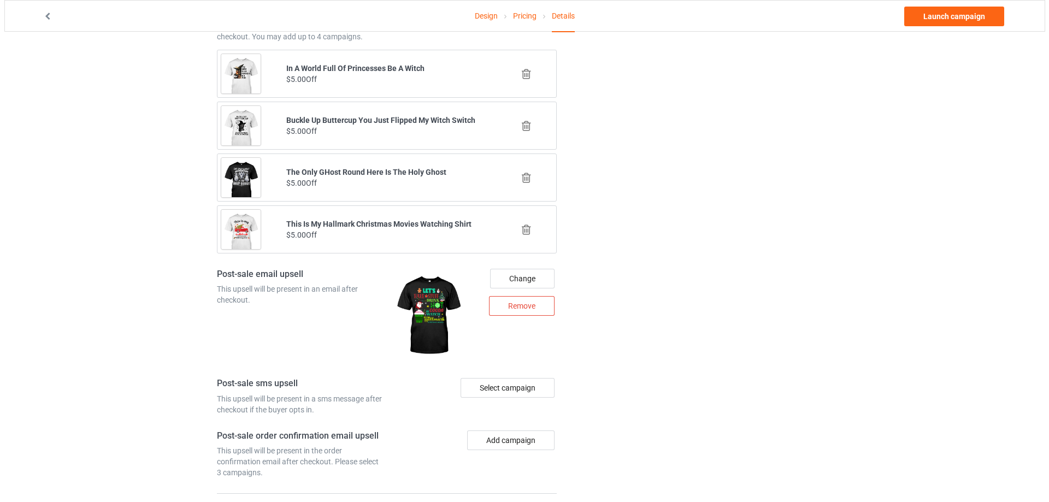
scroll to position [1186, 0]
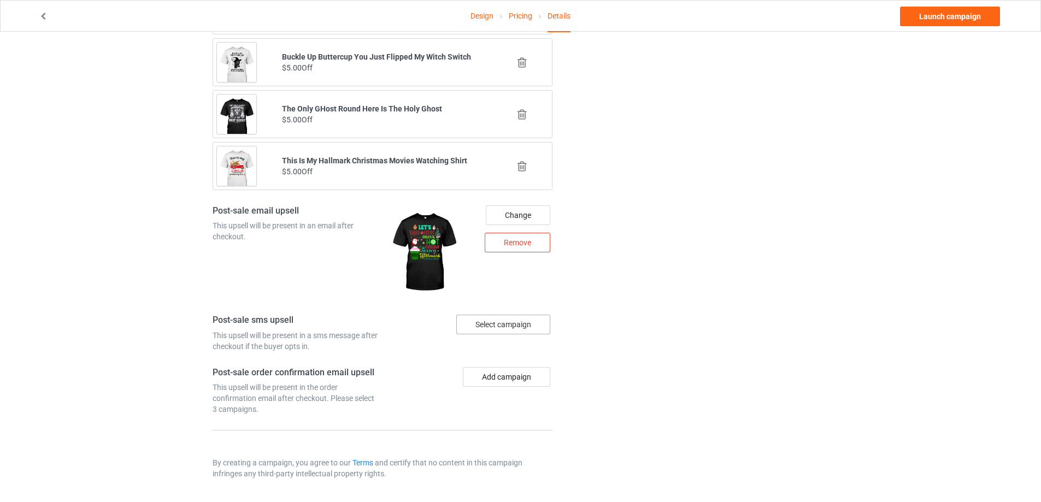
click at [503, 326] on div "Select campaign" at bounding box center [503, 325] width 94 height 20
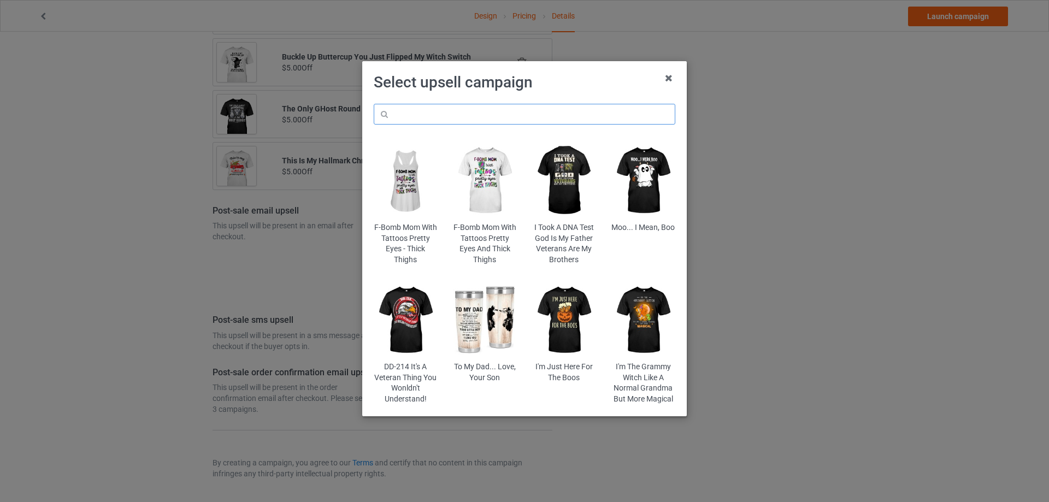
click at [435, 118] on input "text" at bounding box center [525, 114] width 302 height 21
paste input "Hallmark Christmas"
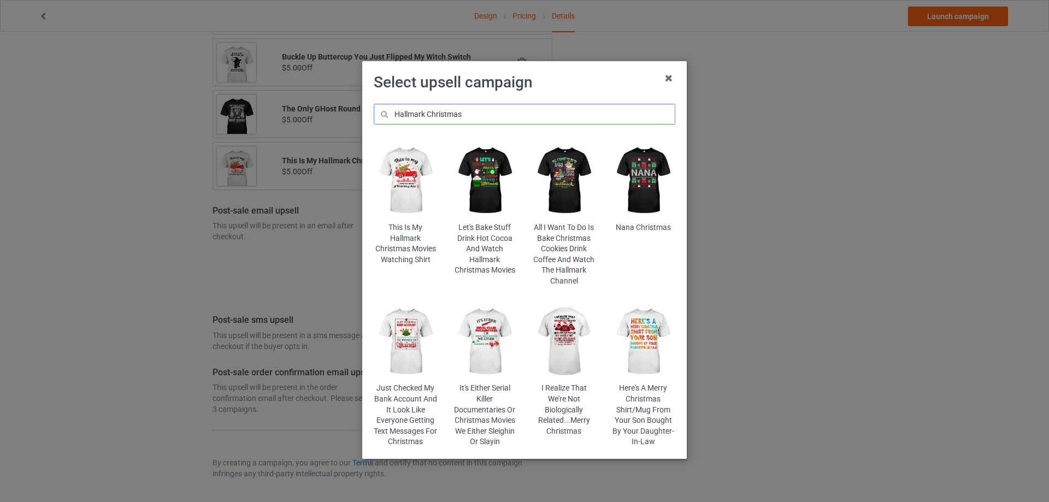
type input "Hallmark Christmas"
click at [557, 169] on img at bounding box center [564, 181] width 64 height 80
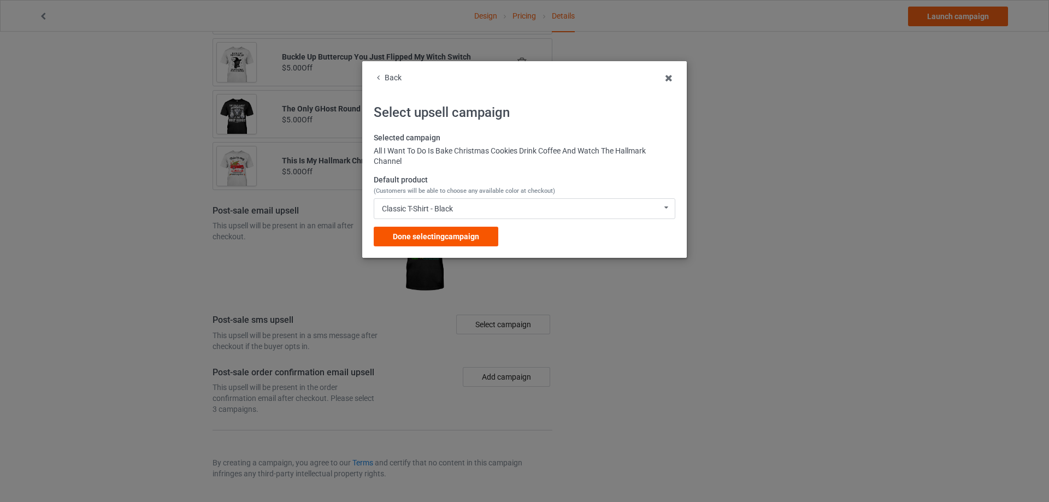
click at [460, 238] on span "Done selecting campaign" at bounding box center [436, 236] width 86 height 9
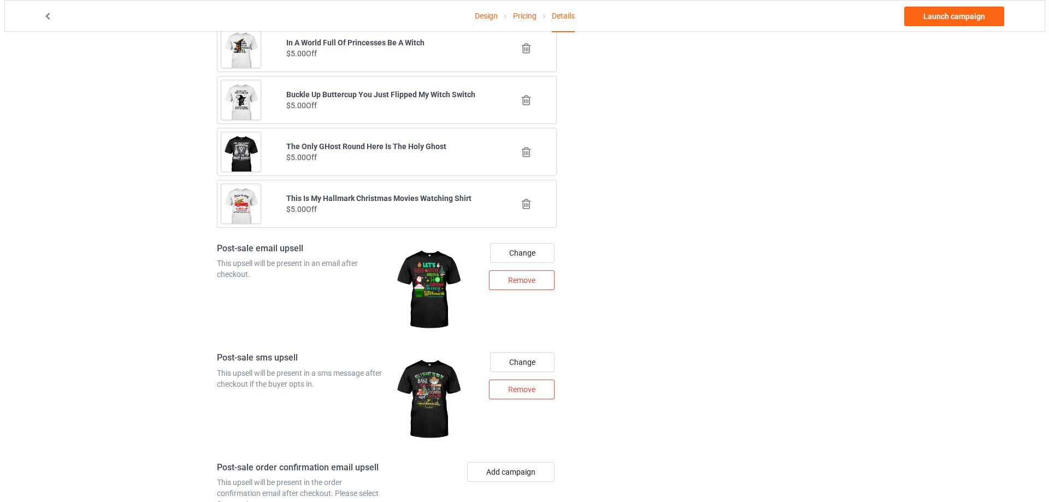
scroll to position [1243, 0]
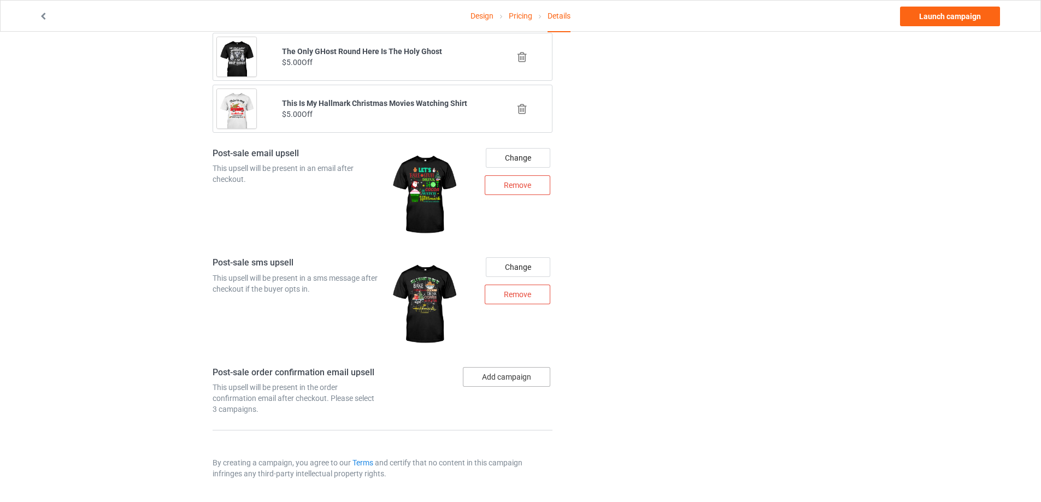
click at [506, 377] on button "Add campaign" at bounding box center [506, 377] width 87 height 20
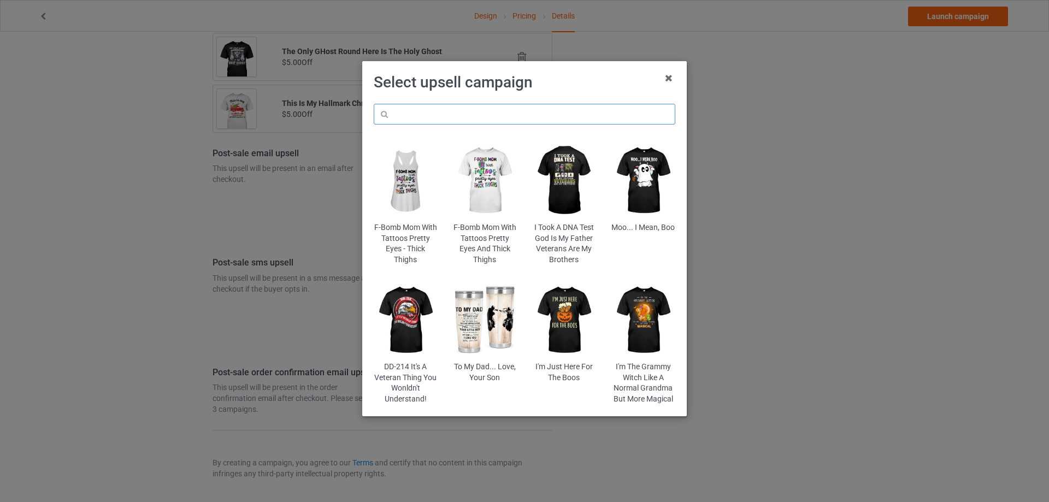
click at [428, 120] on input "text" at bounding box center [525, 114] width 302 height 21
click at [430, 117] on input "text" at bounding box center [525, 114] width 302 height 21
paste input "I'm Just Here For The Boos"
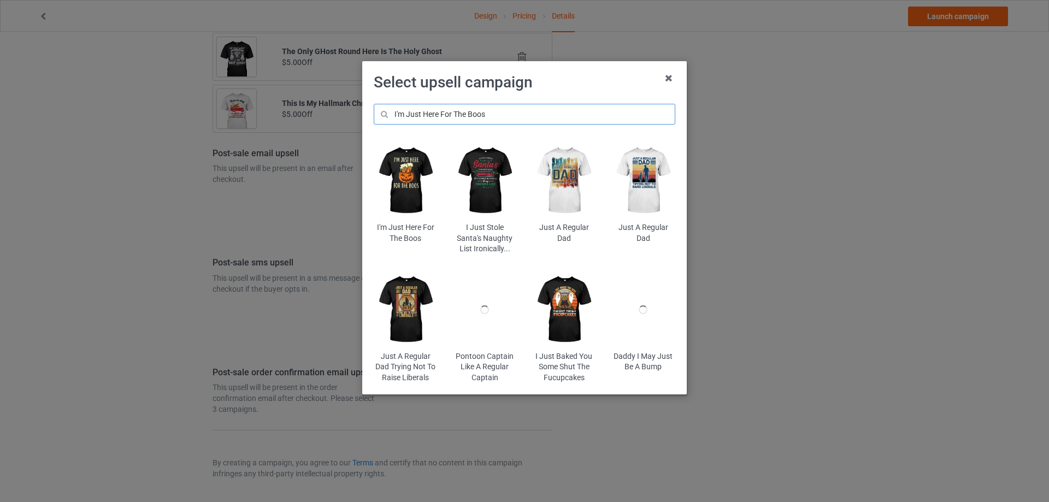
type input "I'm Just Here For The Boos"
click at [404, 186] on img at bounding box center [406, 181] width 64 height 80
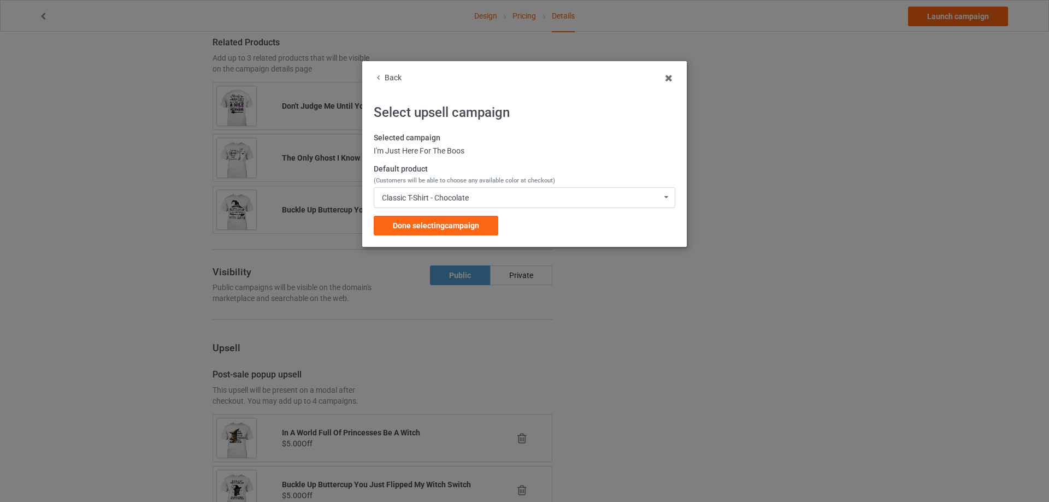
scroll to position [1243, 0]
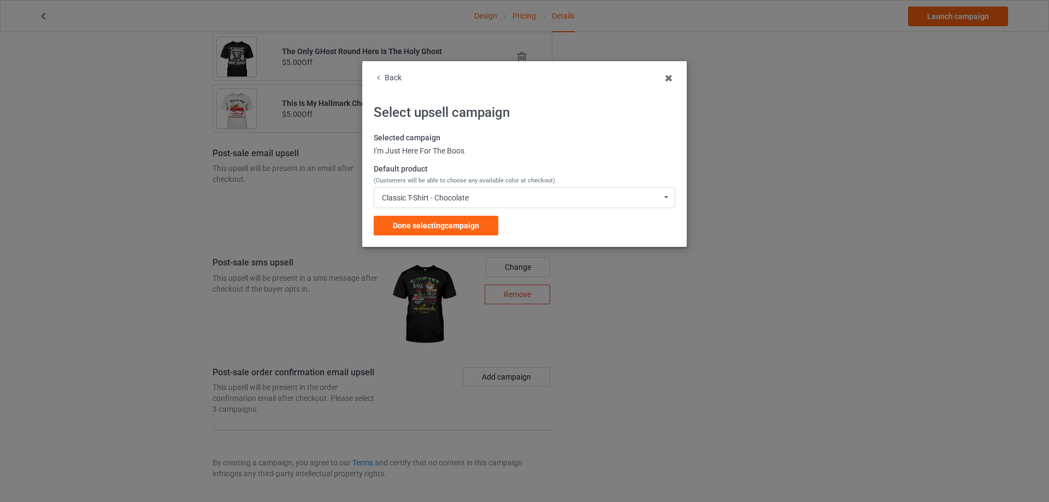
click at [454, 236] on div "Back Select upsell campaign Selected campaign I'm Just Here For The Boos Defaul…" at bounding box center [524, 154] width 325 height 186
click at [449, 226] on span "Done selecting campaign" at bounding box center [436, 225] width 86 height 9
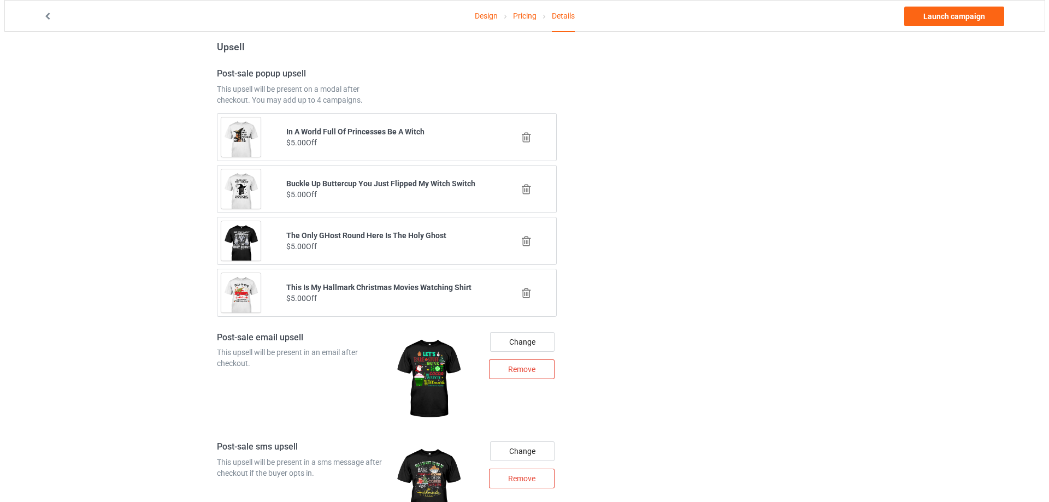
scroll to position [1299, 0]
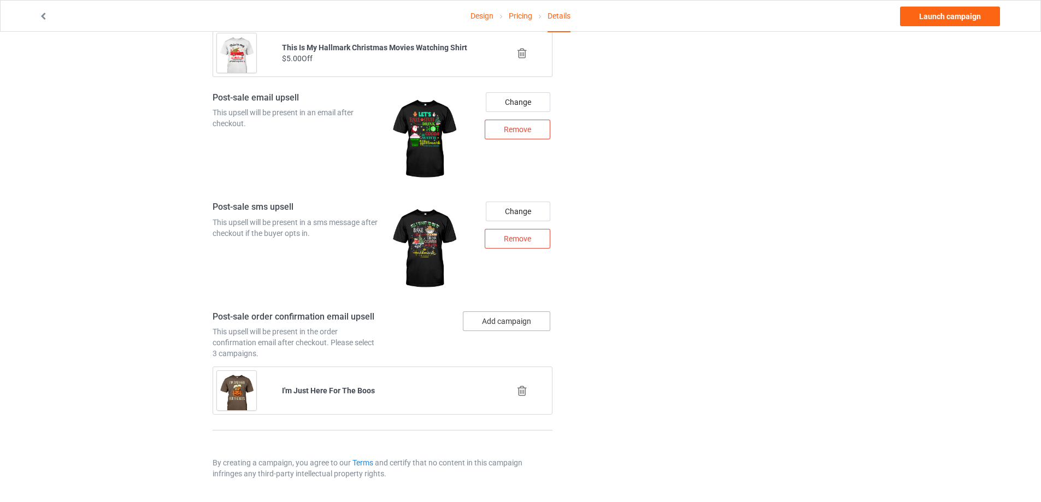
click at [491, 326] on button "Add campaign" at bounding box center [506, 322] width 87 height 20
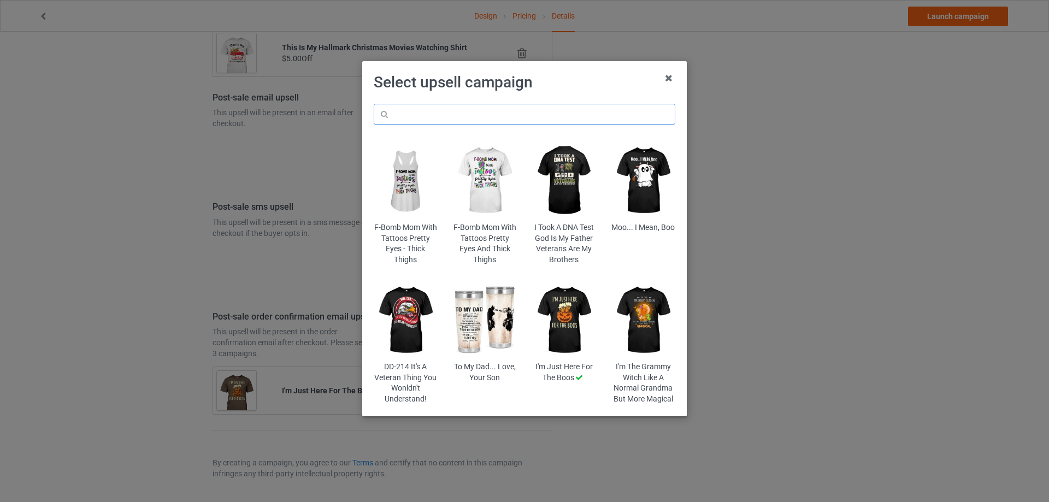
click at [411, 117] on input "text" at bounding box center [525, 114] width 302 height 21
paste input "It's Either Serial Killer Documentaries Or Christmas Movies We Either Sleighin …"
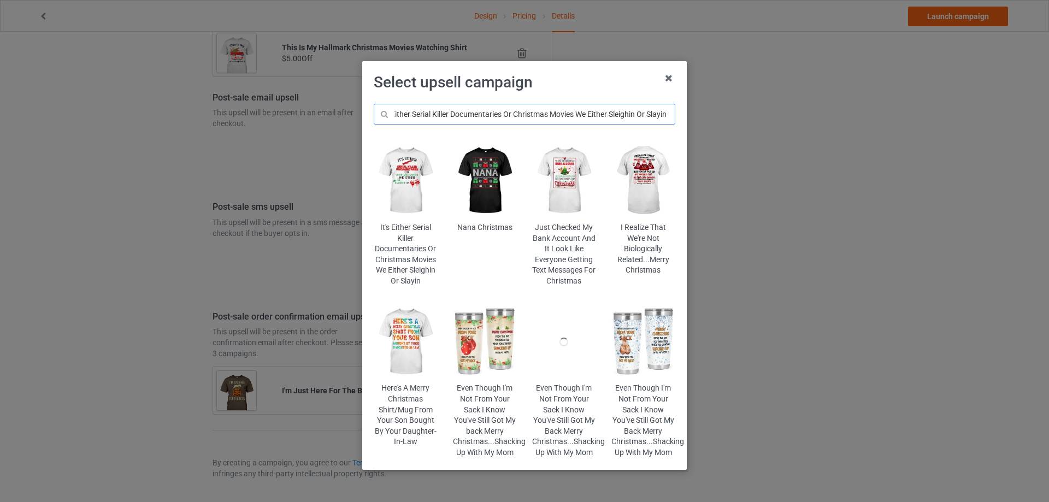
type input "It's Either Serial Killer Documentaries Or Christmas Movies We Either Sleighin …"
click at [401, 185] on img at bounding box center [406, 181] width 64 height 80
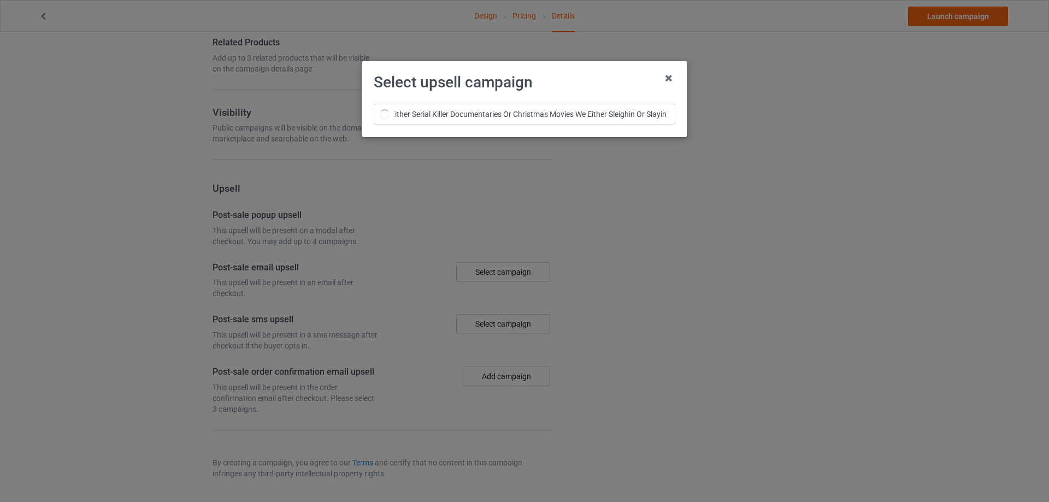
scroll to position [758, 0]
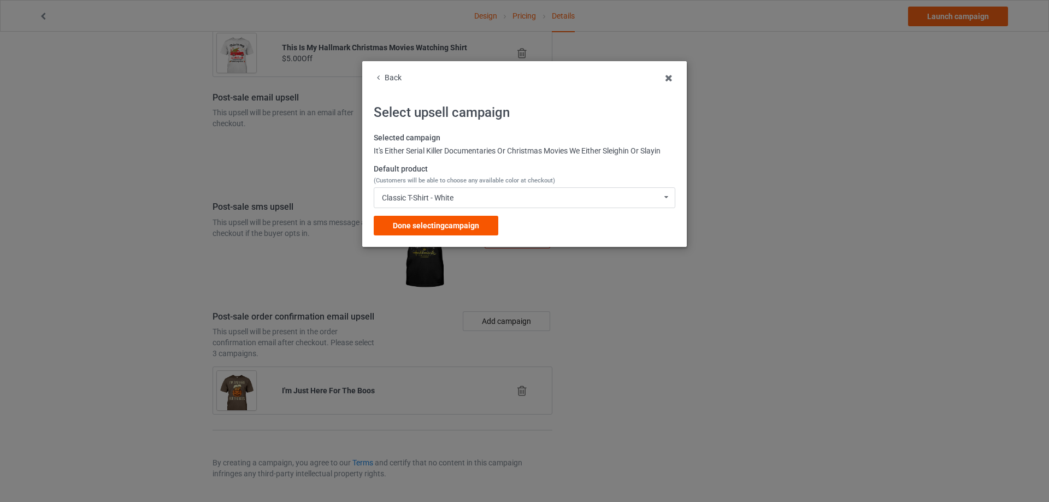
click at [459, 226] on span "Done selecting campaign" at bounding box center [436, 225] width 86 height 9
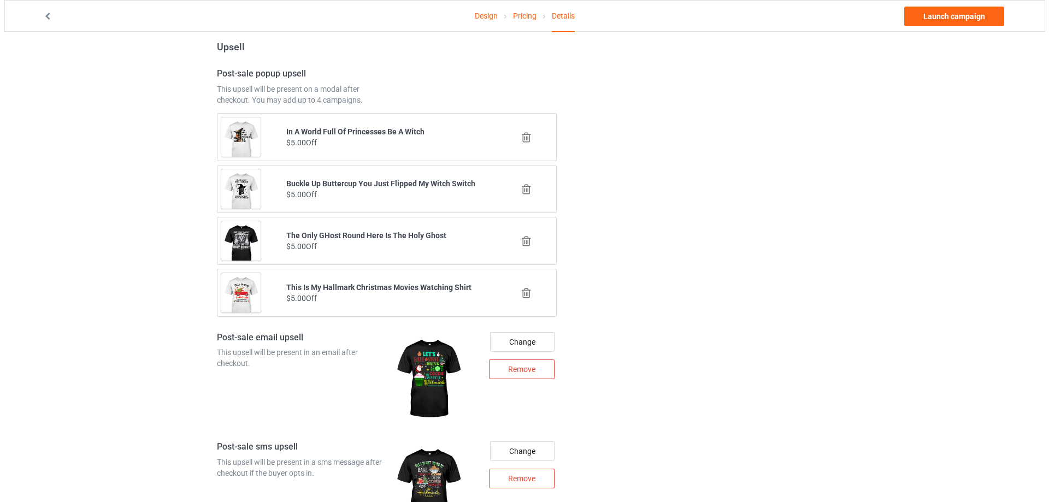
scroll to position [1351, 0]
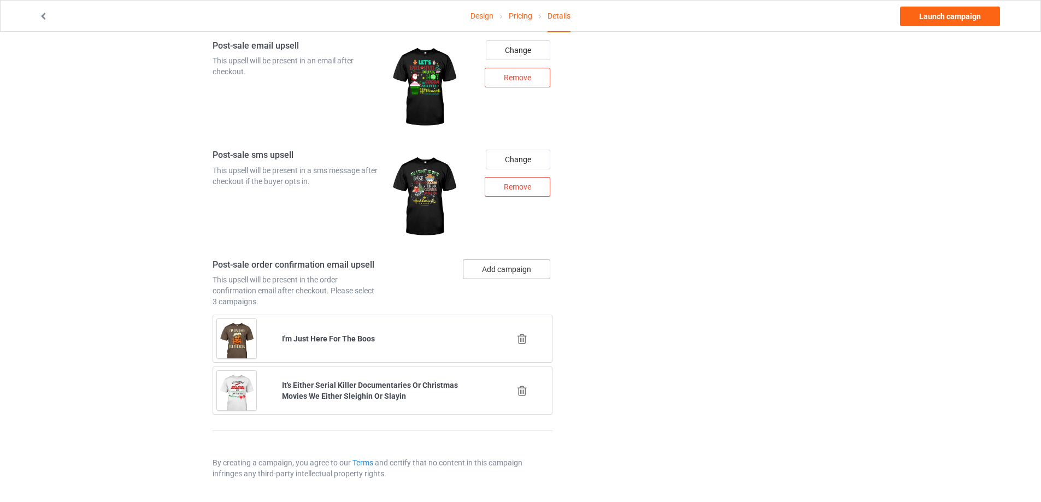
click at [507, 269] on button "Add campaign" at bounding box center [506, 270] width 87 height 20
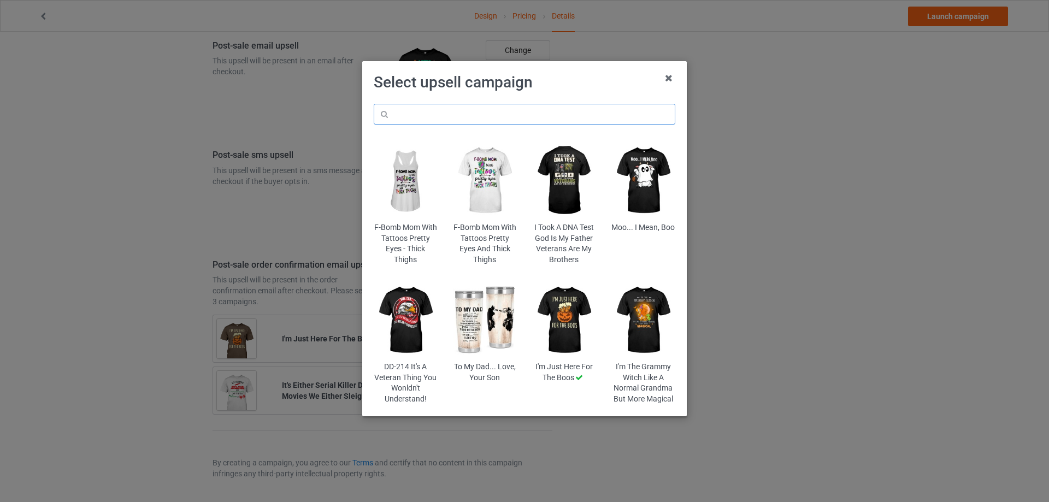
click at [428, 114] on input "text" at bounding box center [525, 114] width 302 height 21
paste input "[DATE]"
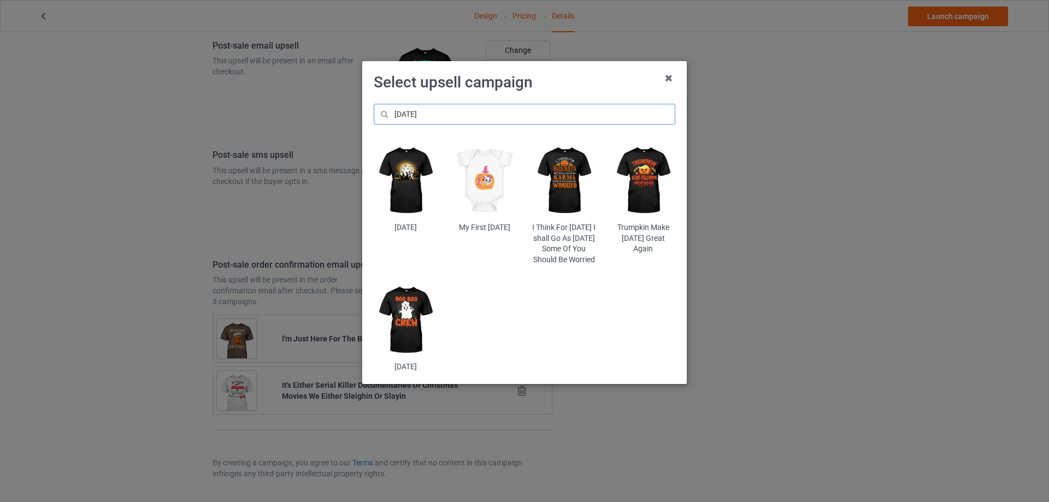
type input "[DATE]"
click at [570, 180] on img at bounding box center [564, 181] width 64 height 80
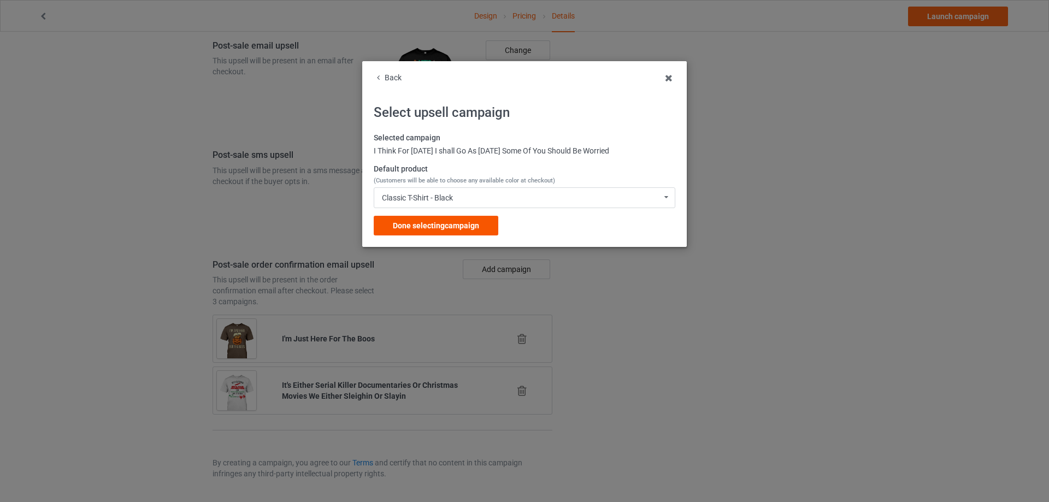
click at [467, 225] on span "Done selecting campaign" at bounding box center [436, 225] width 86 height 9
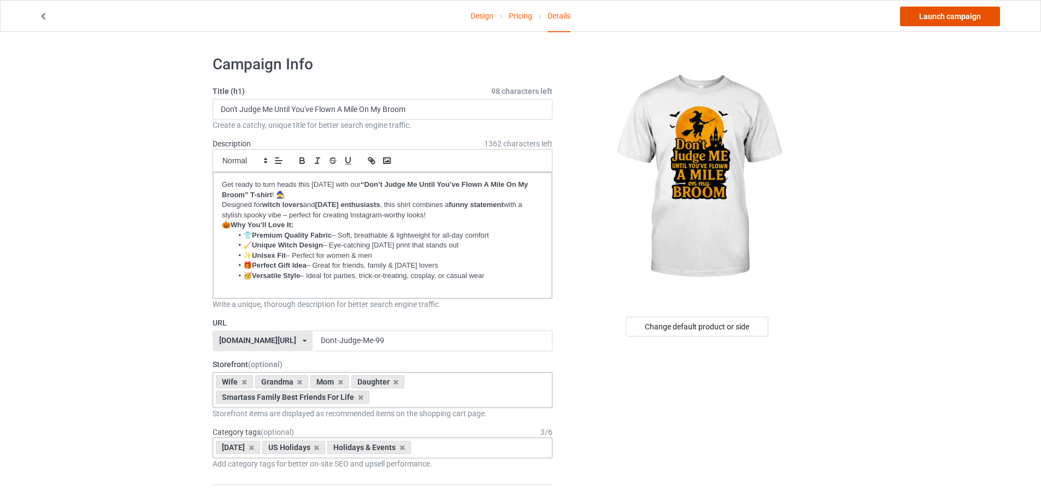
click at [939, 13] on link "Launch campaign" at bounding box center [950, 17] width 100 height 20
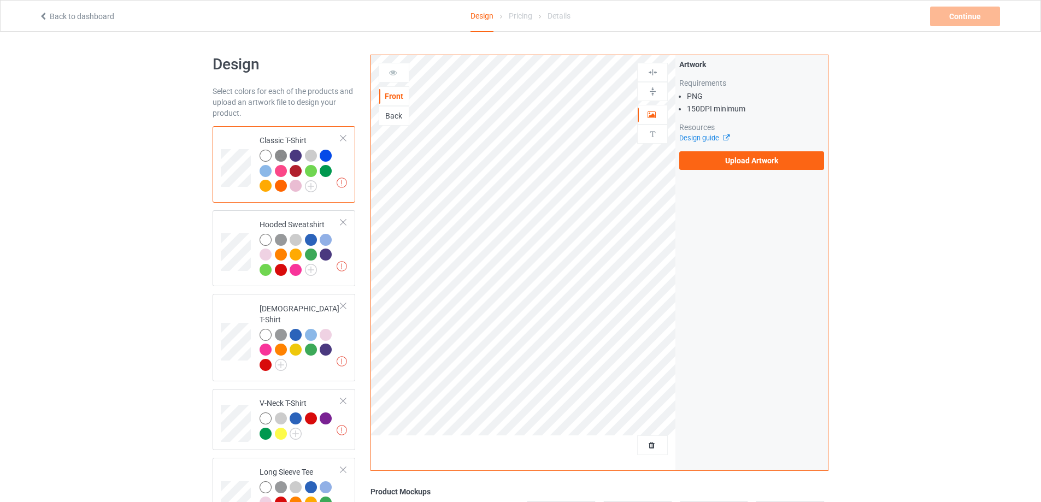
click at [398, 120] on div "Back" at bounding box center [394, 115] width 30 height 11
click at [734, 162] on label "Upload Artwork" at bounding box center [751, 160] width 145 height 19
click at [0, 0] on input "Upload Artwork" at bounding box center [0, 0] width 0 height 0
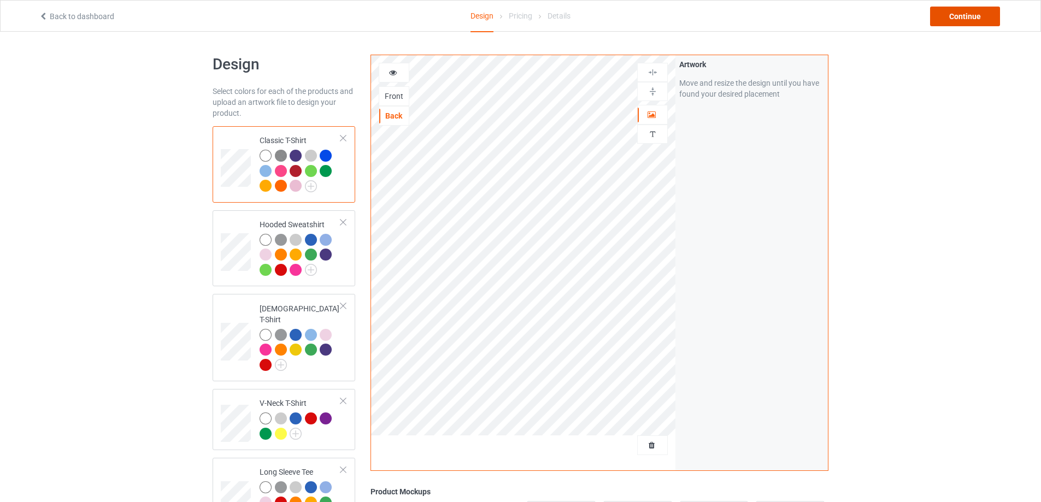
click at [962, 18] on div "Continue" at bounding box center [965, 17] width 70 height 20
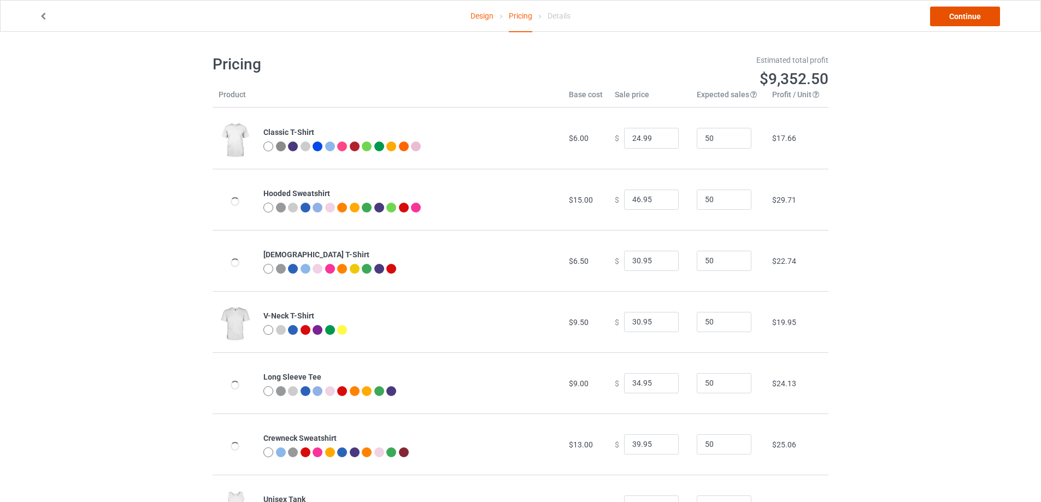
click at [989, 16] on link "Continue" at bounding box center [965, 17] width 70 height 20
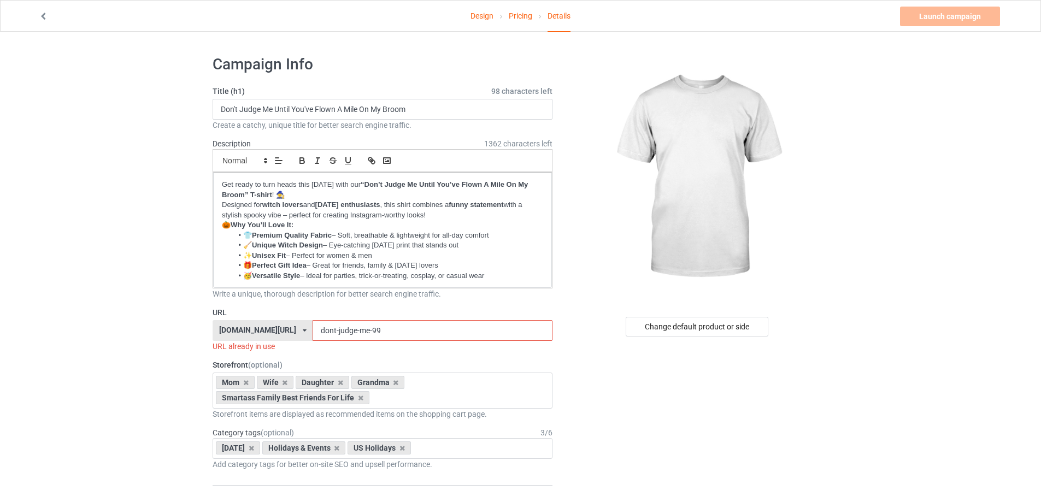
drag, startPoint x: 366, startPoint y: 326, endPoint x: 343, endPoint y: 330, distance: 23.8
click at [343, 330] on input "dont-judge-me-99" at bounding box center [432, 330] width 239 height 21
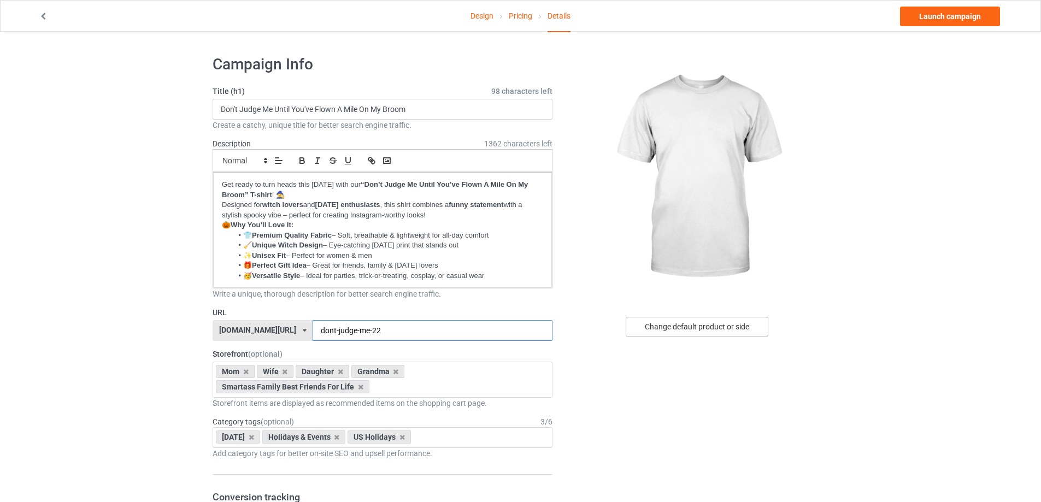
type input "dont-judge-me-22"
click at [737, 330] on div "Change default product or side" at bounding box center [697, 327] width 143 height 20
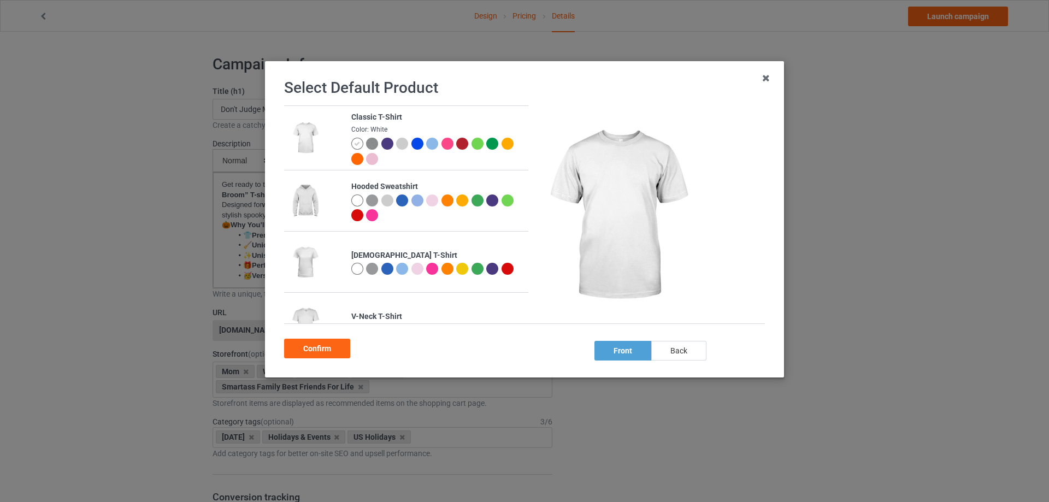
click at [695, 353] on div "back" at bounding box center [679, 351] width 55 height 20
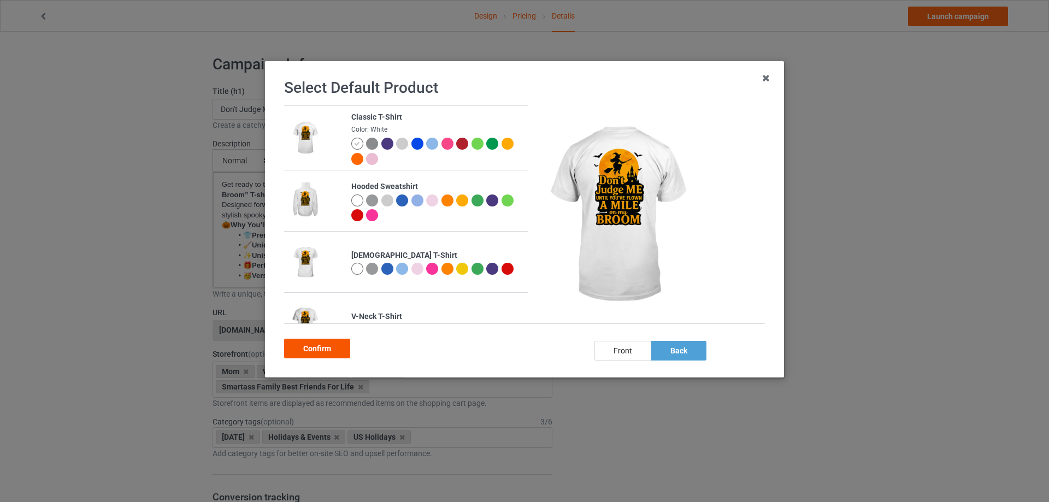
click at [316, 350] on div "Confirm" at bounding box center [317, 349] width 66 height 20
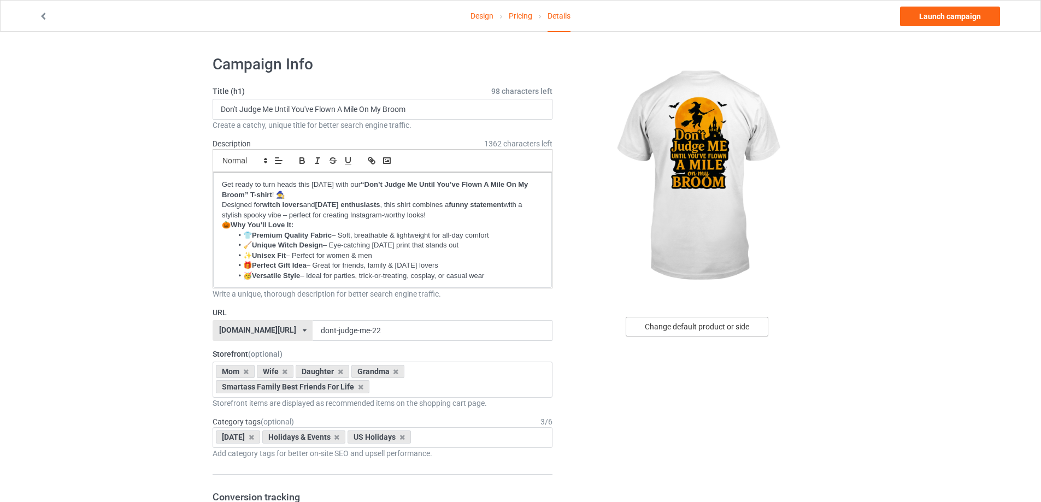
click at [701, 332] on div "Change default product or side" at bounding box center [697, 327] width 143 height 20
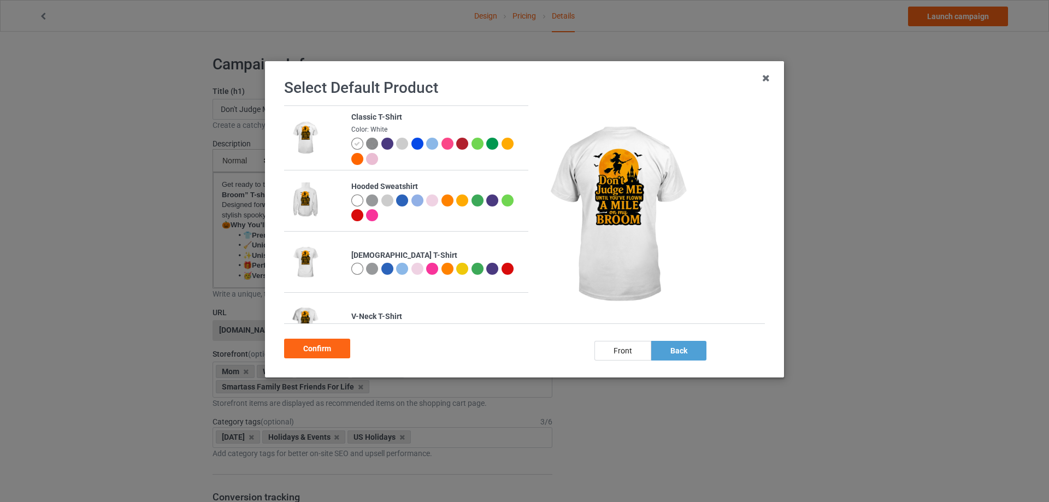
click at [302, 196] on img at bounding box center [305, 202] width 30 height 38
click at [369, 200] on div at bounding box center [372, 201] width 12 height 12
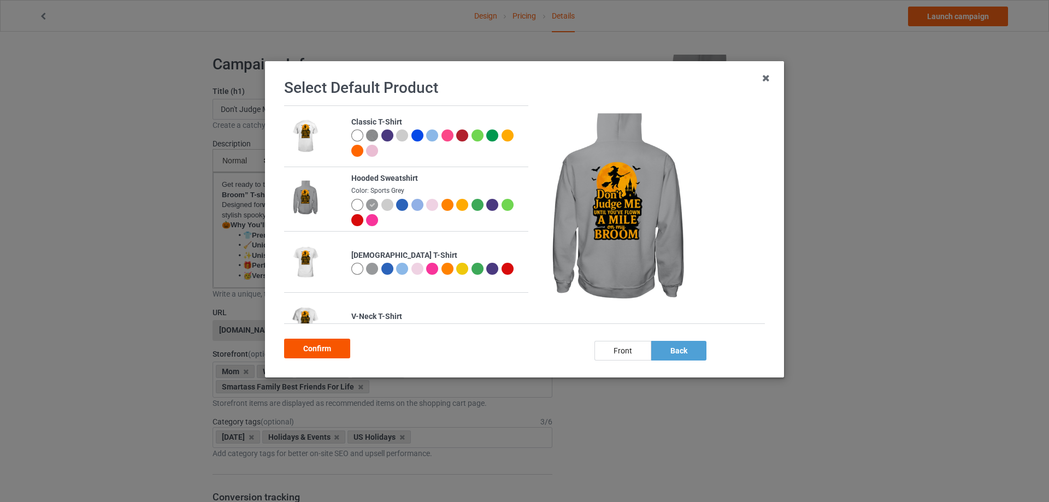
click at [325, 344] on div "Confirm" at bounding box center [317, 349] width 66 height 20
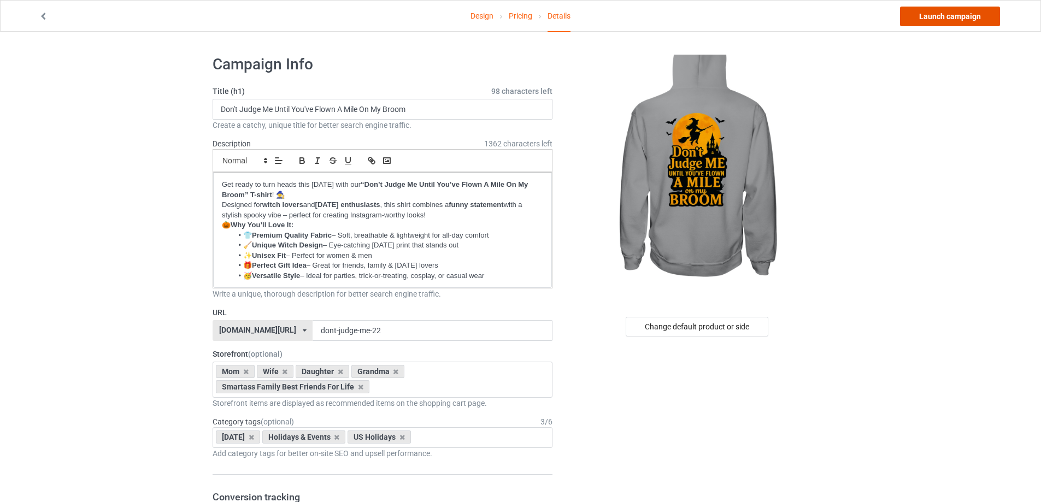
click at [957, 23] on link "Launch campaign" at bounding box center [950, 17] width 100 height 20
